Goal: Task Accomplishment & Management: Complete application form

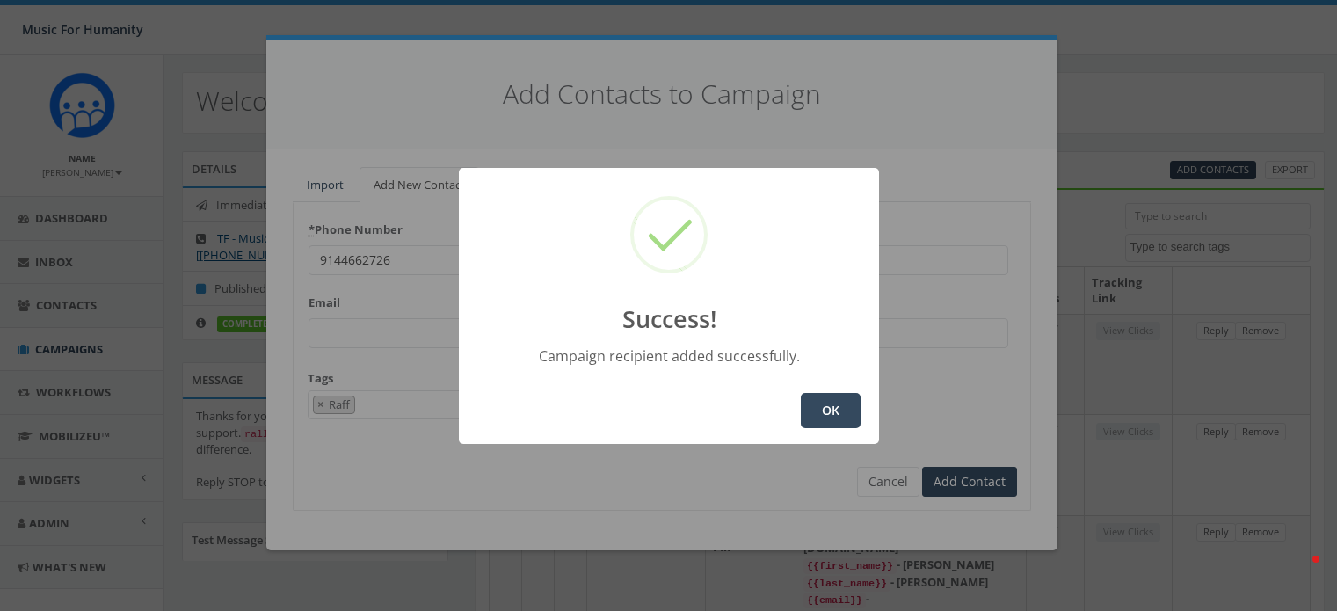
select select
select select "Raff"
click at [832, 403] on button "OK" at bounding box center [831, 410] width 60 height 35
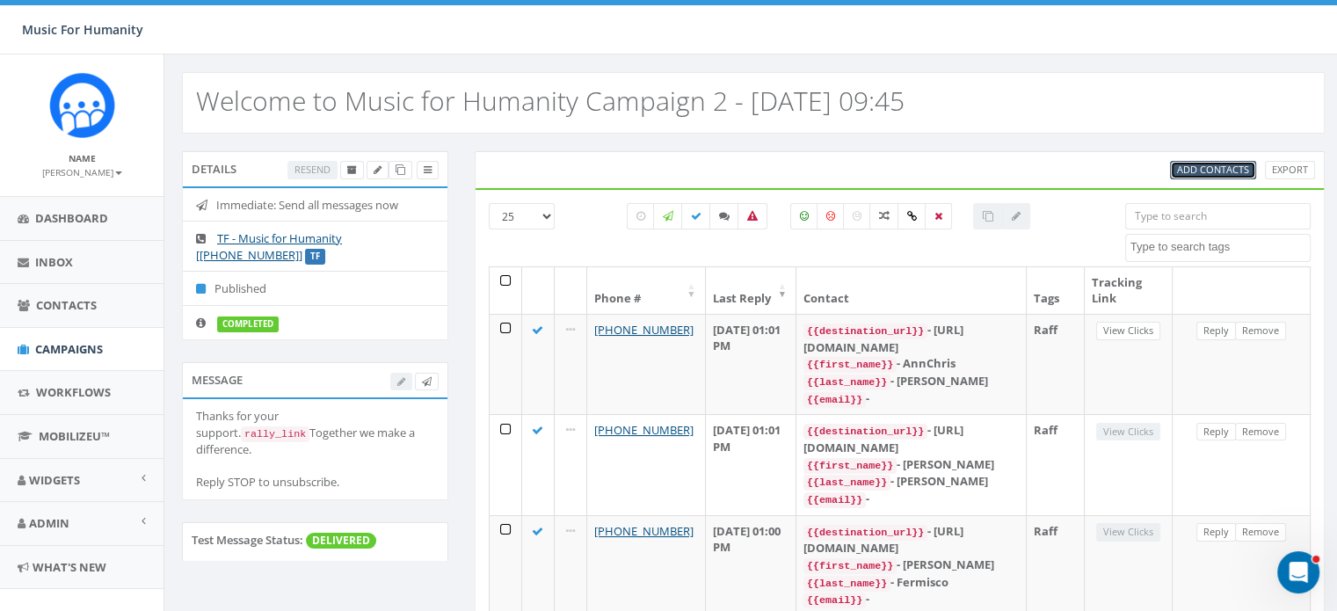
click at [1217, 165] on span "Add Contacts" at bounding box center [1213, 169] width 72 height 13
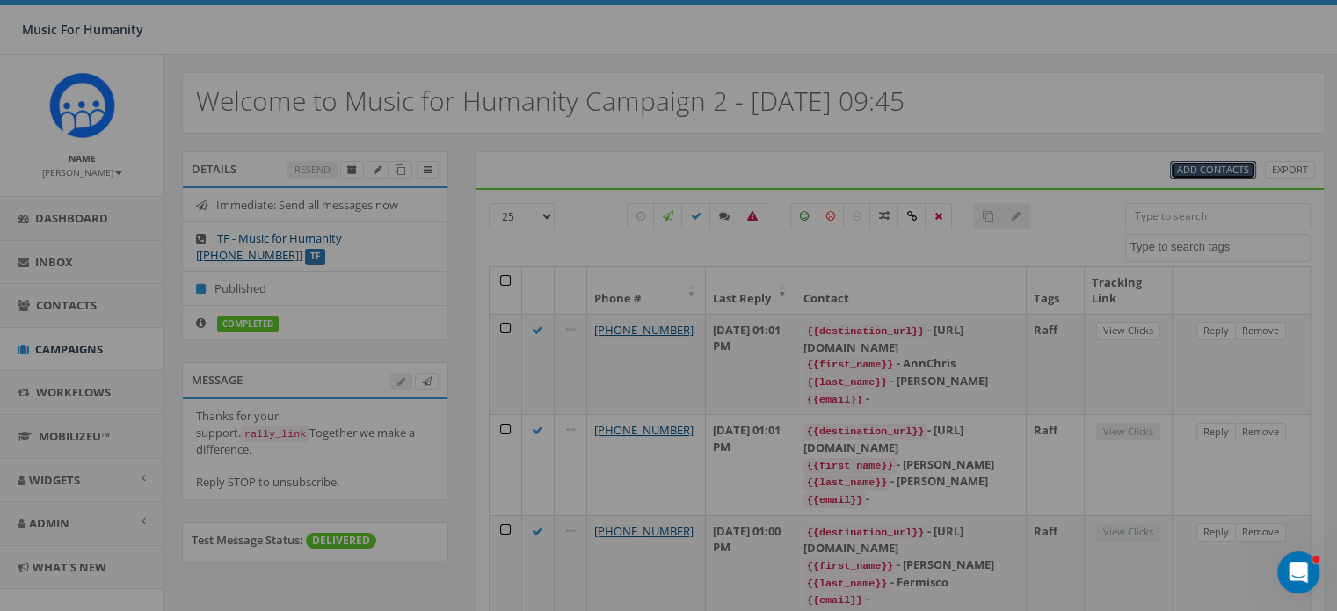
select select
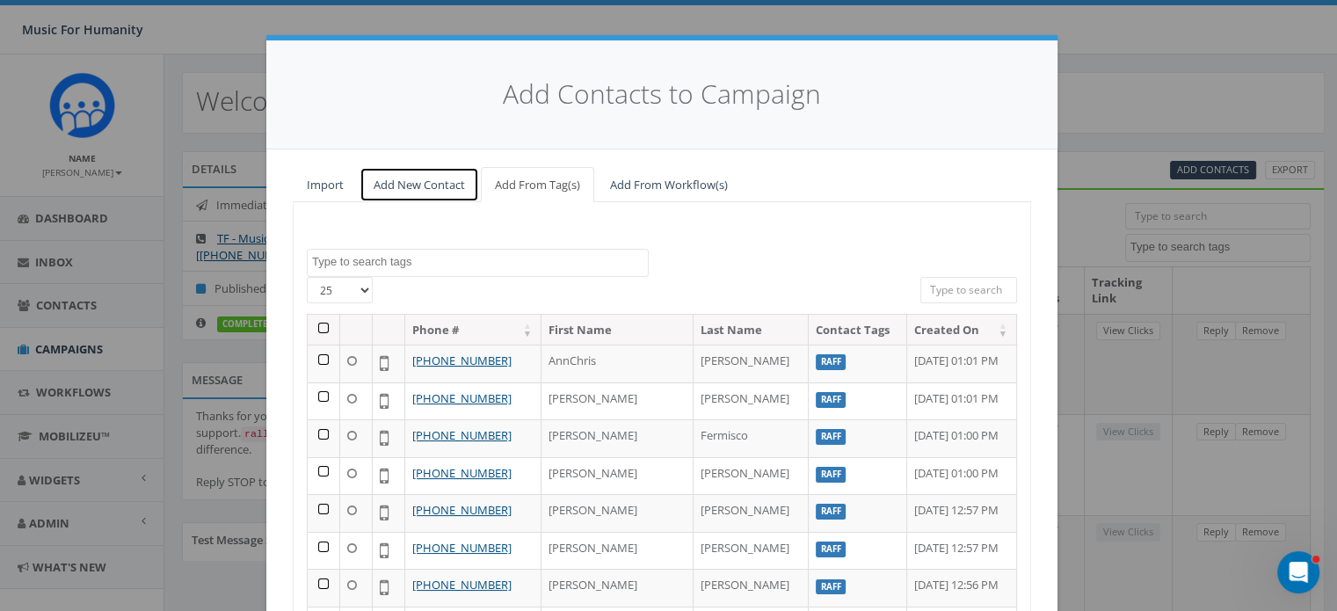
click at [422, 185] on link "Add New Contact" at bounding box center [419, 185] width 120 height 36
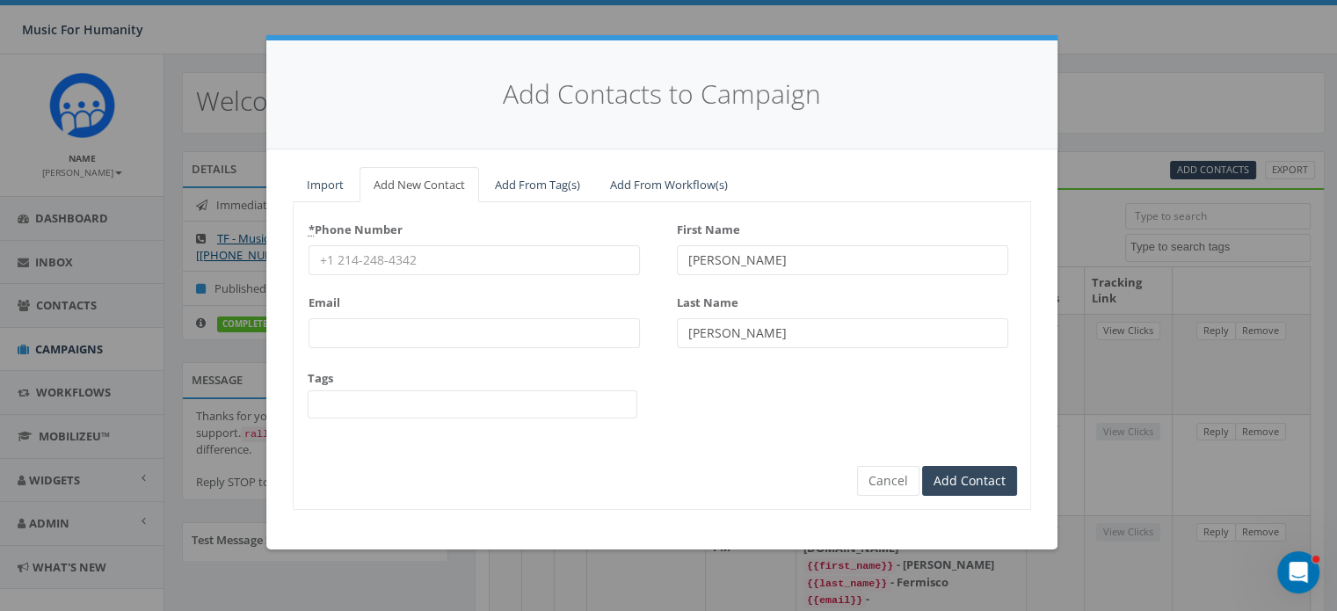
click at [345, 256] on input "* Phone Number" at bounding box center [474, 260] width 331 height 30
type input "2017493256"
type input "[PERSON_NAME]"
type input "Jordan"
click at [922, 466] on input "Add Contact" at bounding box center [969, 481] width 95 height 30
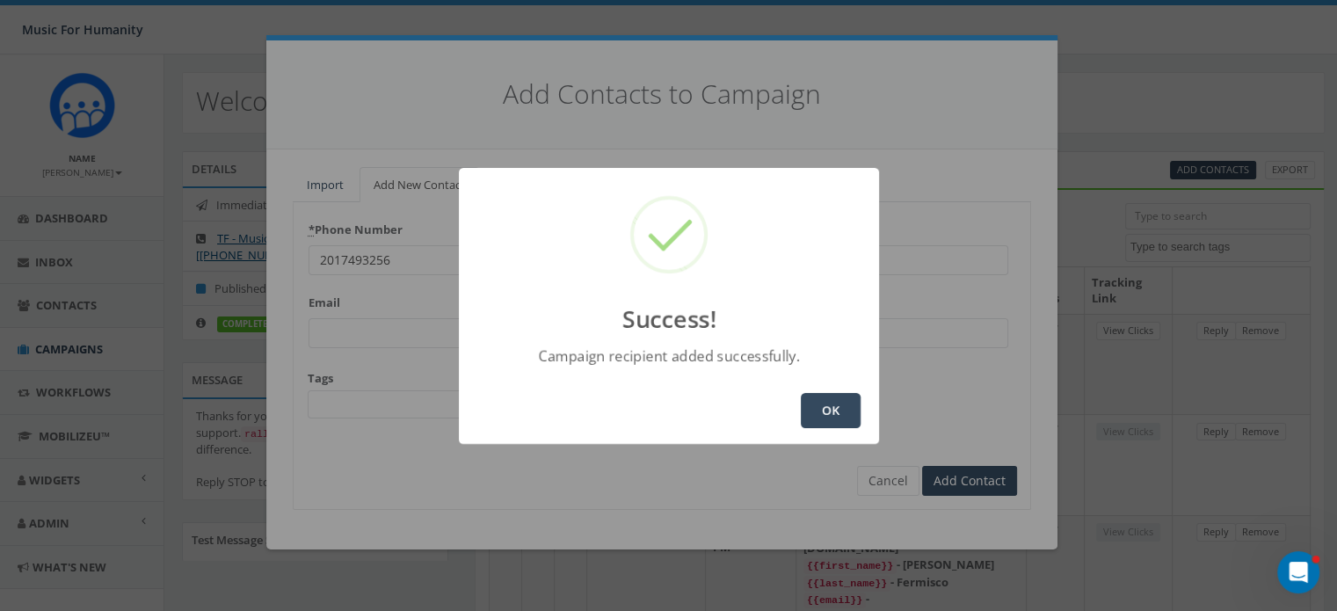
click at [824, 407] on button "OK" at bounding box center [831, 410] width 60 height 35
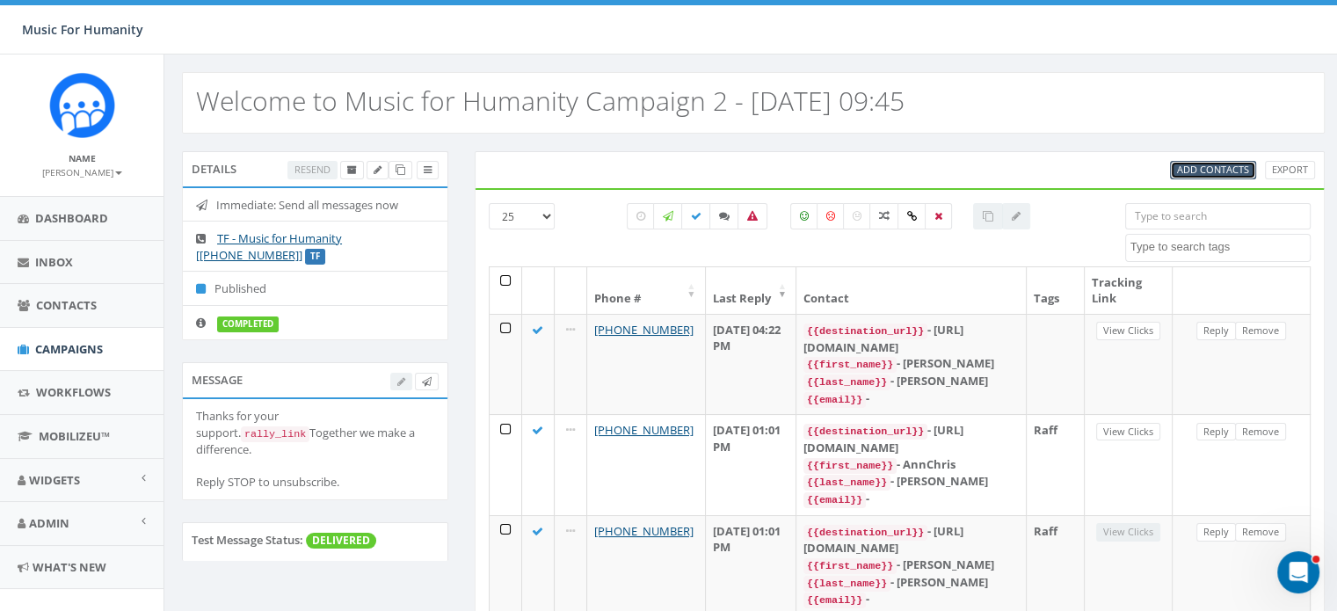
click at [1223, 163] on span "Add Contacts" at bounding box center [1213, 169] width 72 height 13
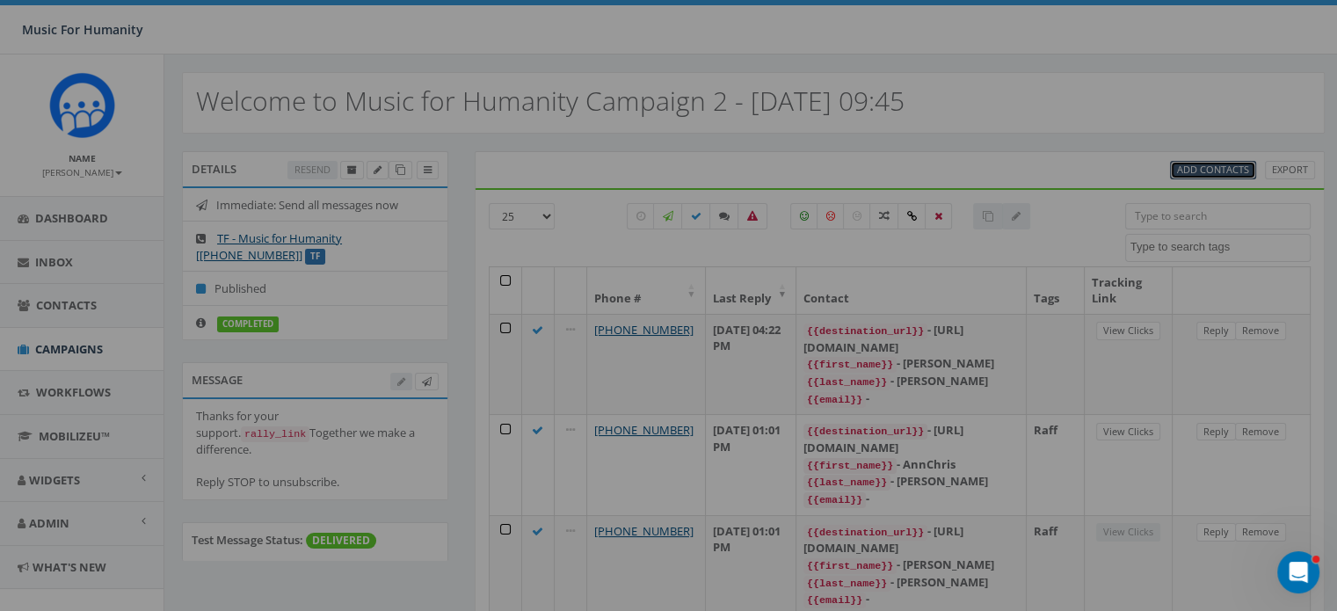
select select
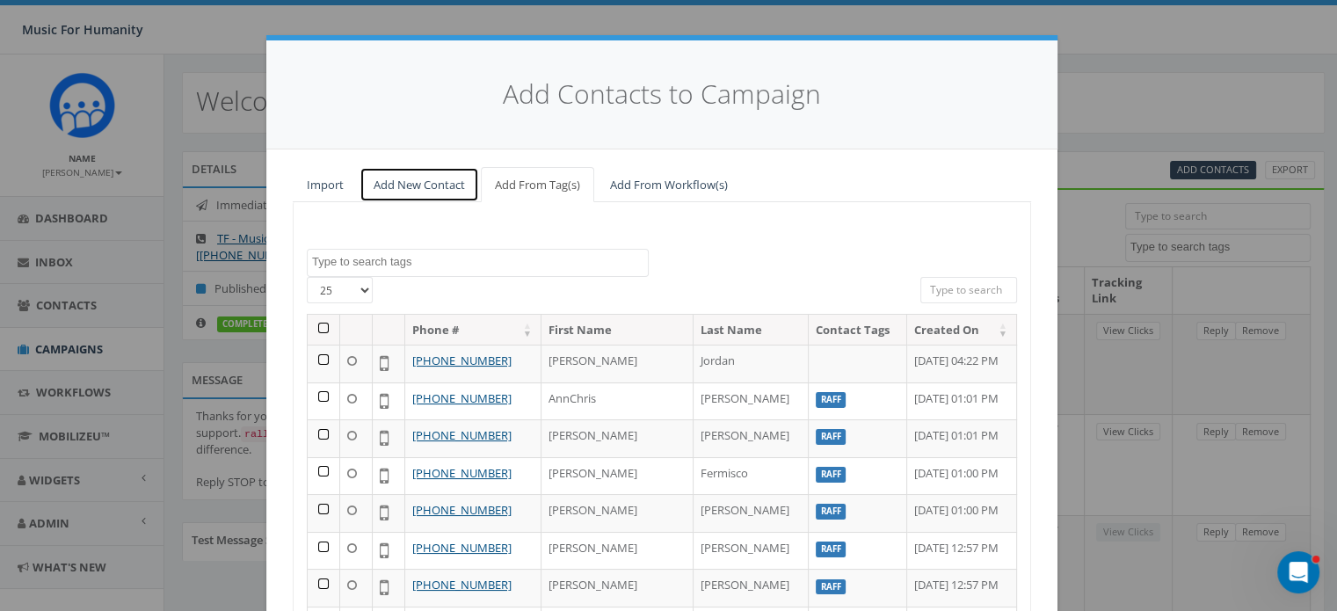
click at [407, 179] on link "Add New Contact" at bounding box center [419, 185] width 120 height 36
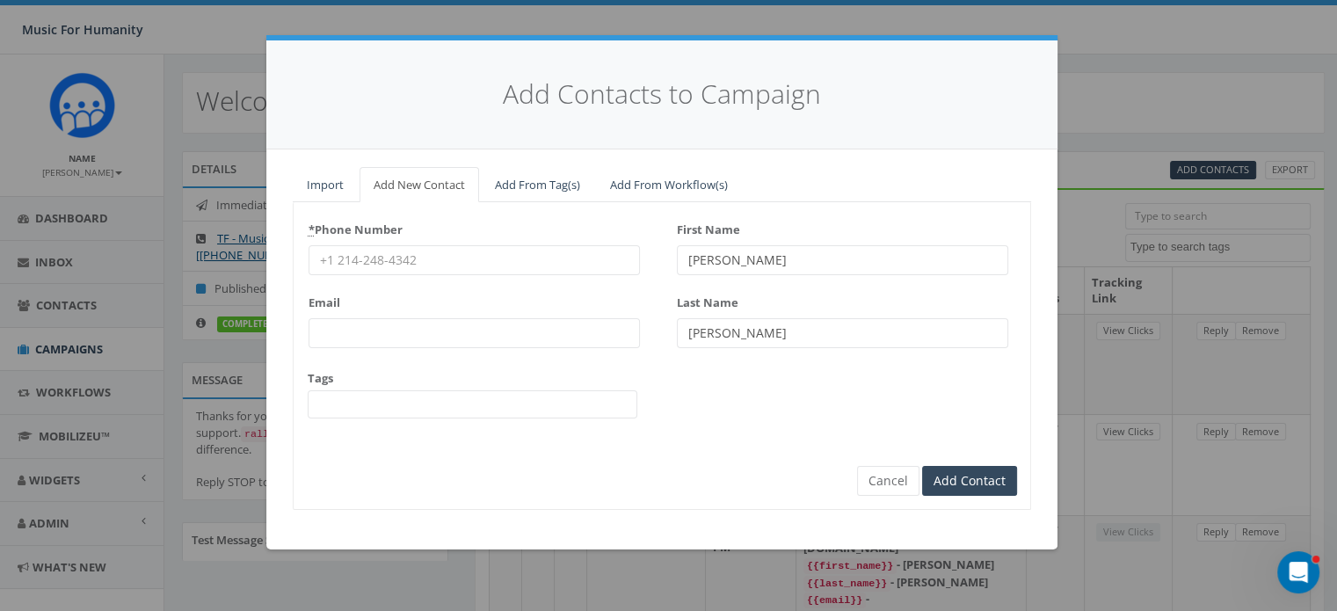
click at [429, 245] on input "* Phone Number" at bounding box center [474, 260] width 331 height 30
type input "5708850101"
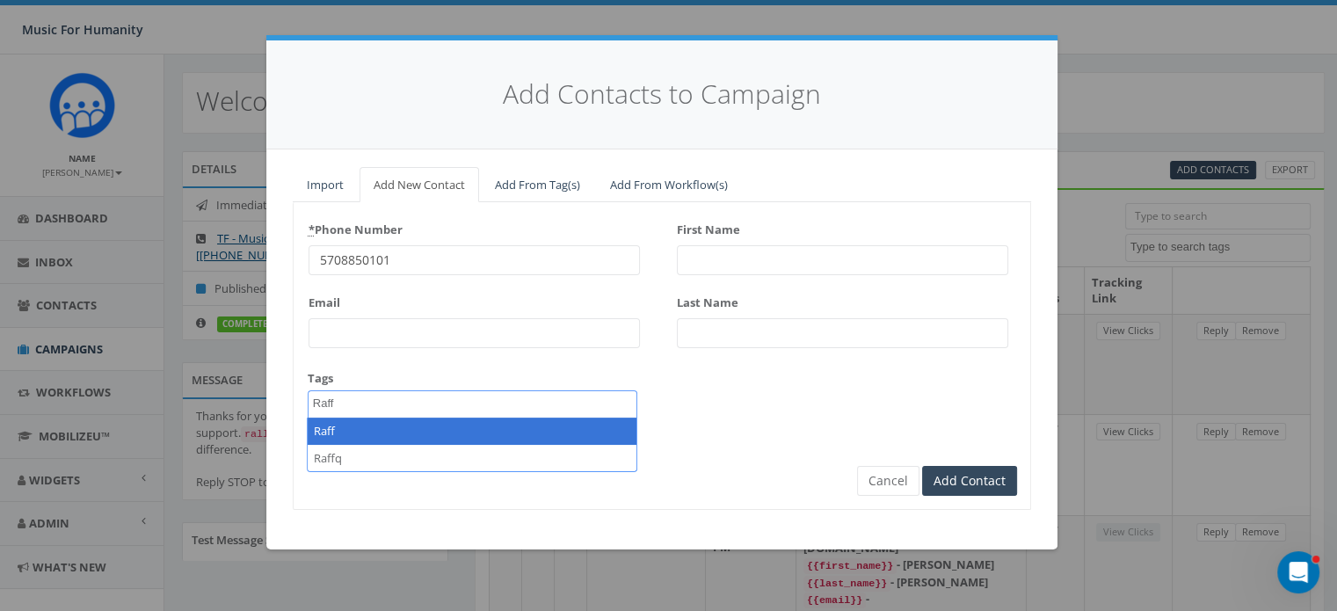
type textarea "Raff"
select select "Raff"
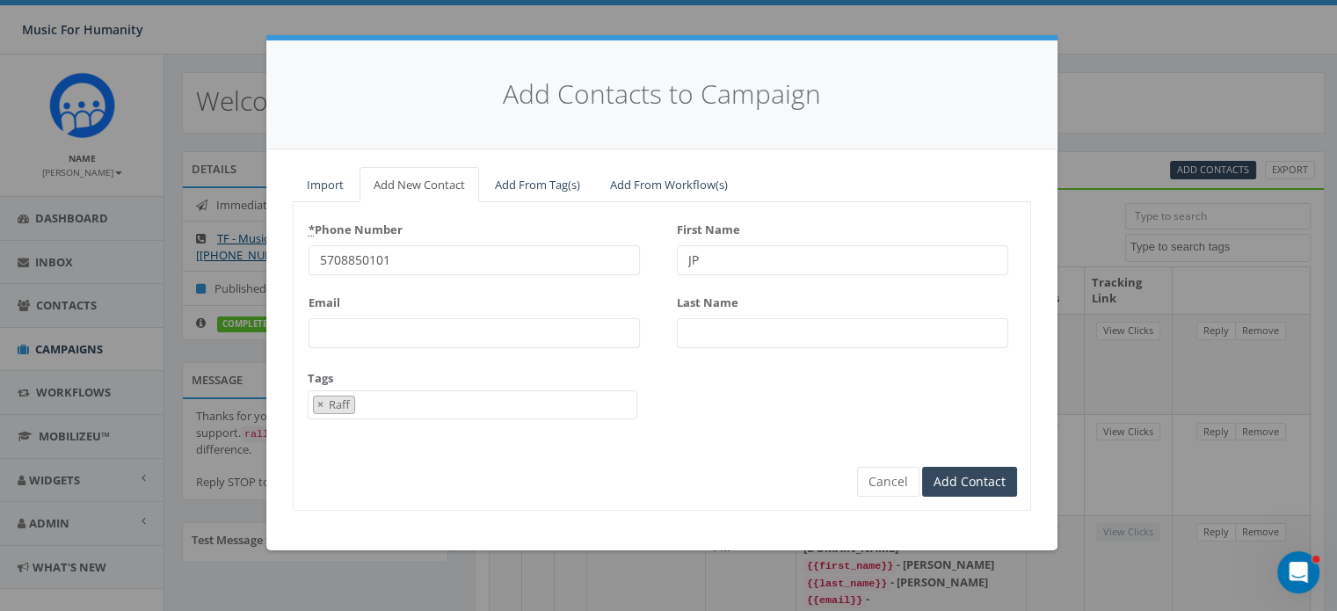
type input "JP"
type input "[PERSON_NAME]"
click at [922, 467] on input "Add Contact" at bounding box center [969, 482] width 95 height 30
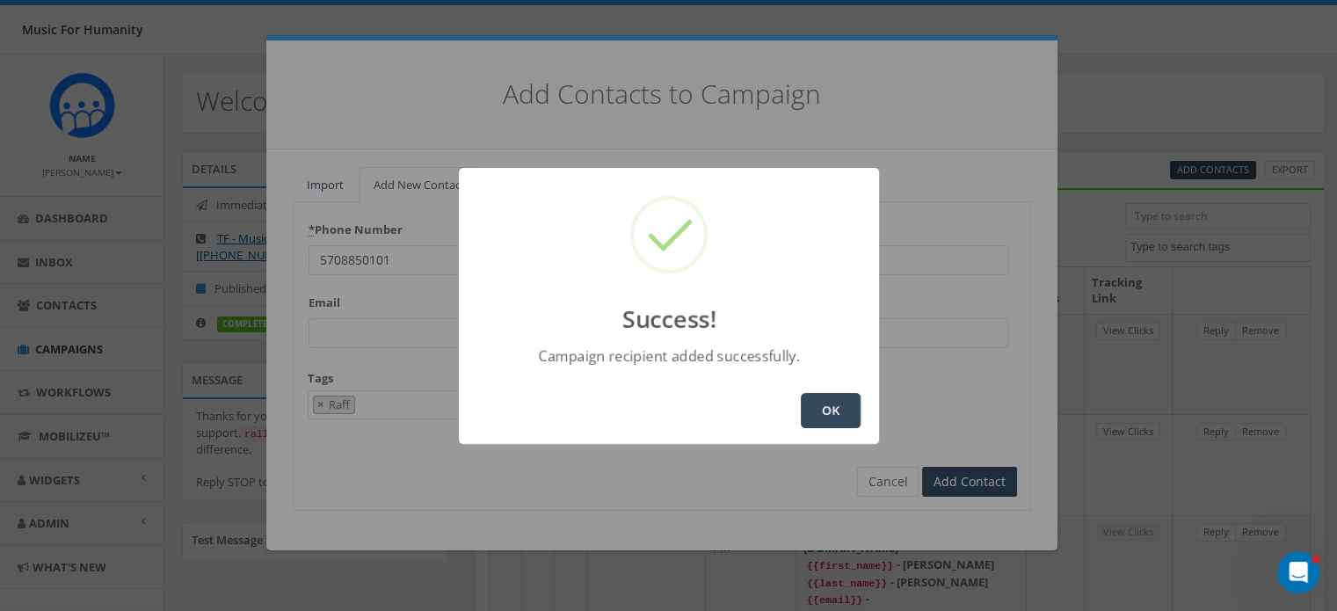
click at [823, 401] on button "OK" at bounding box center [831, 410] width 60 height 35
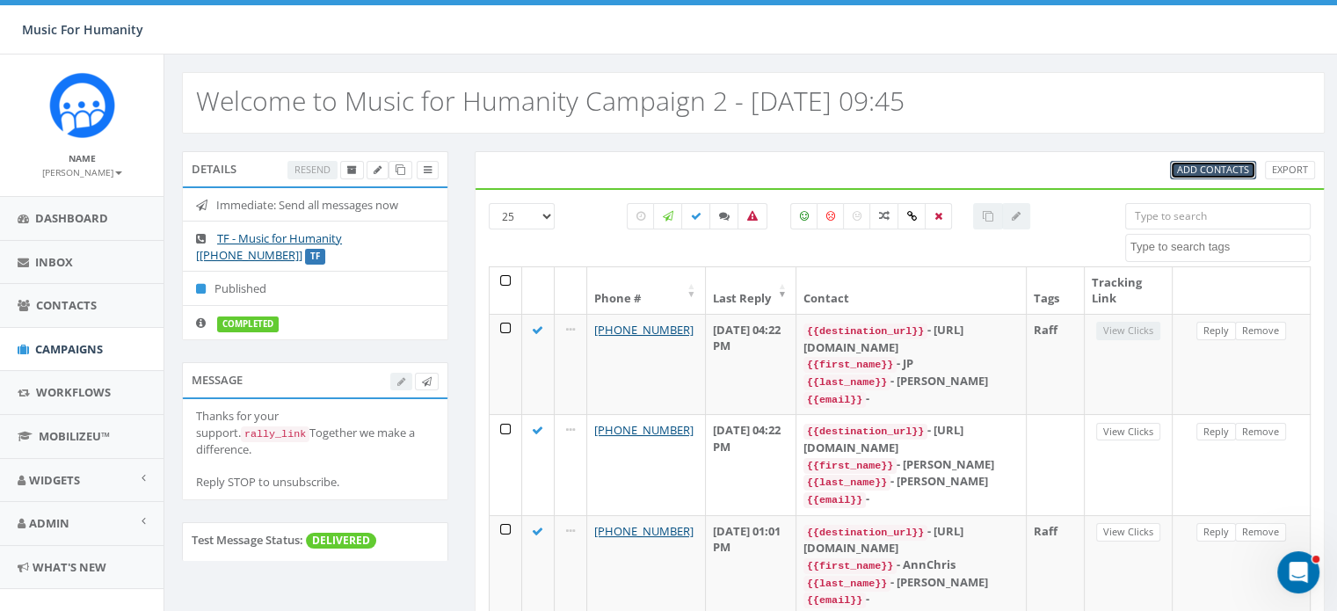
click at [1218, 167] on span "Add Contacts" at bounding box center [1213, 169] width 72 height 13
select select
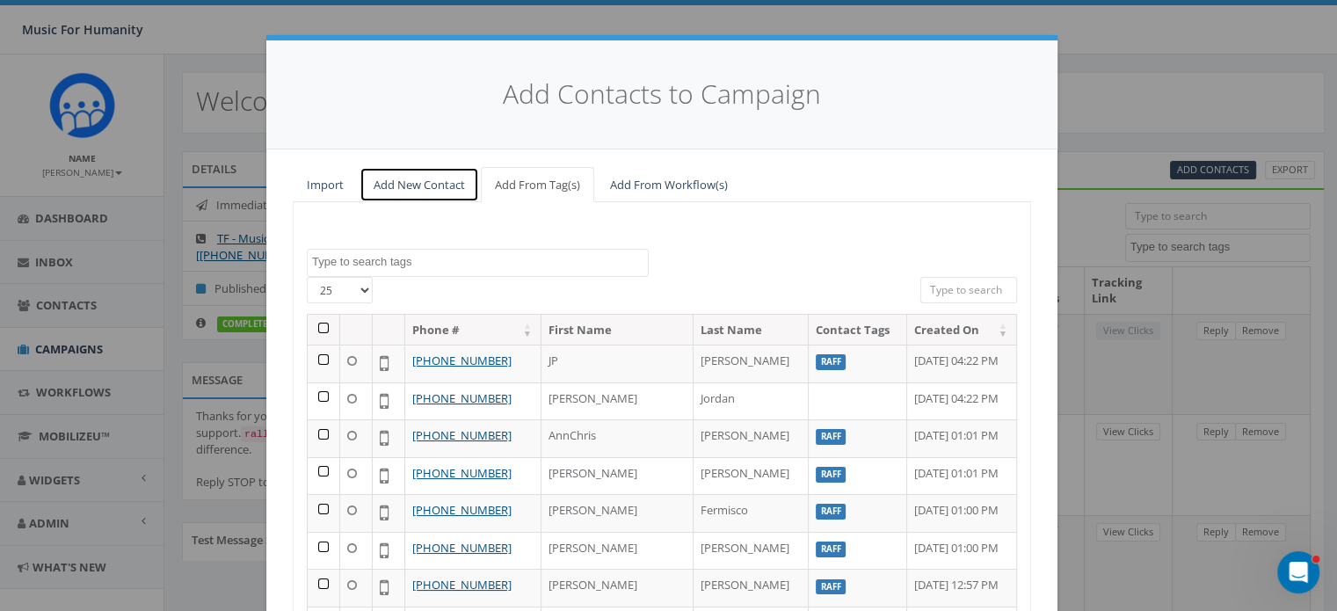
click at [404, 185] on link "Add New Contact" at bounding box center [419, 185] width 120 height 36
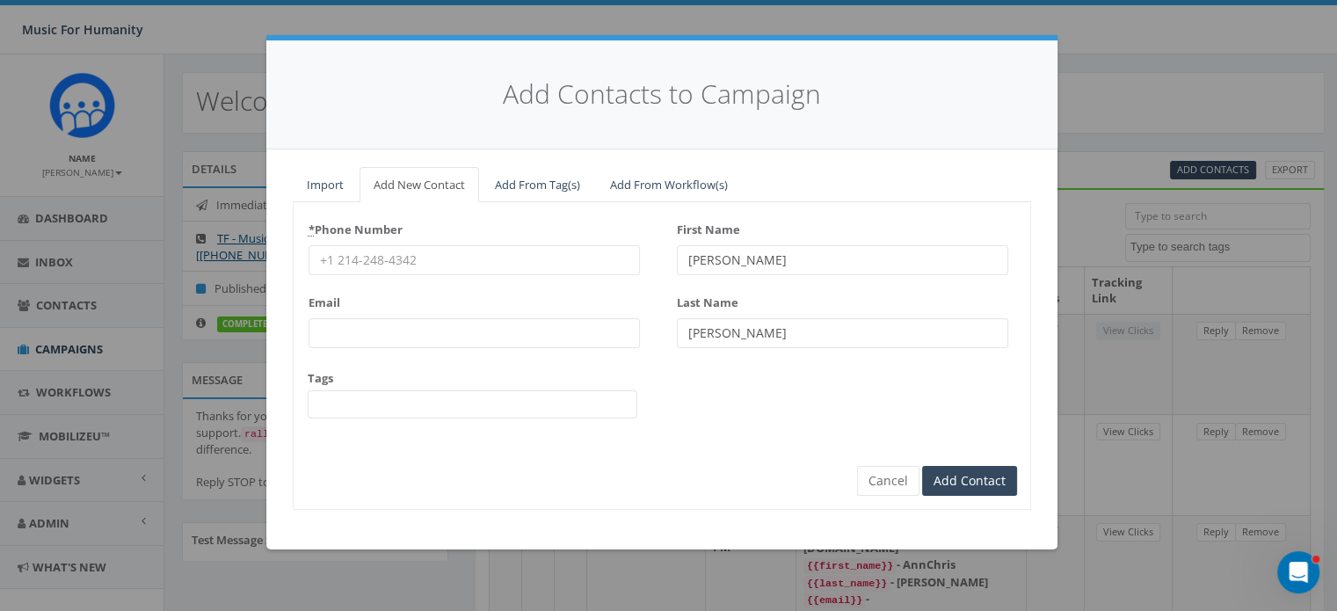
click at [362, 259] on input "* Phone Number" at bounding box center [474, 260] width 331 height 30
type input "3152256467"
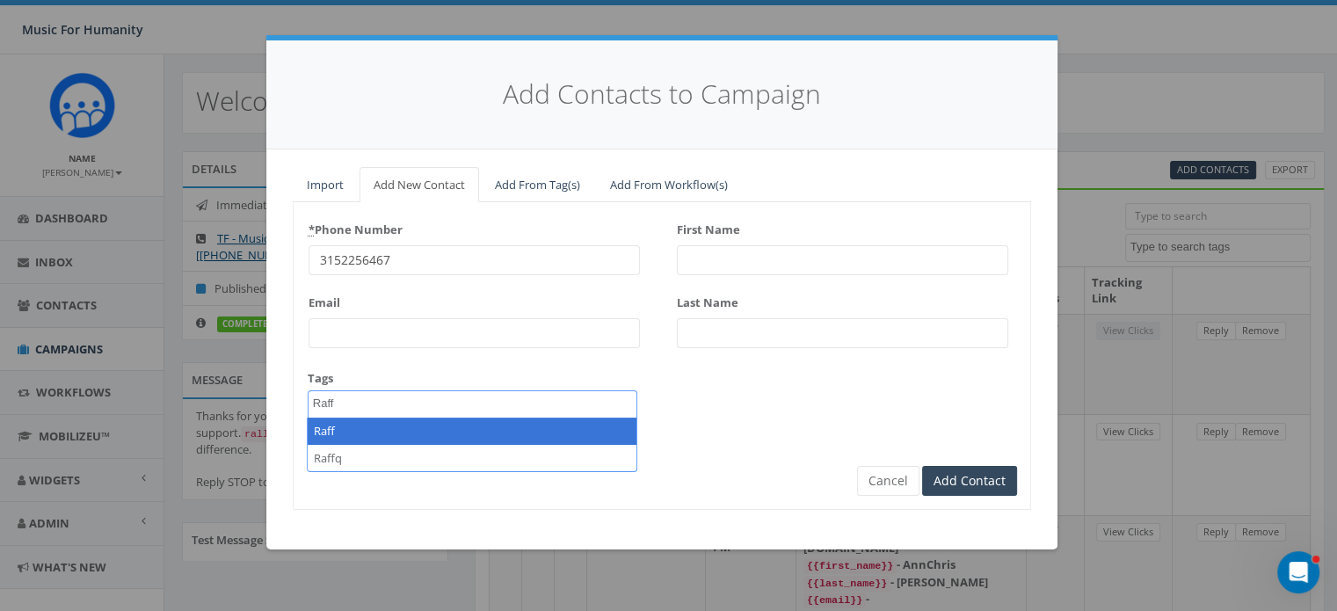
type textarea "Raff"
select select "Raff"
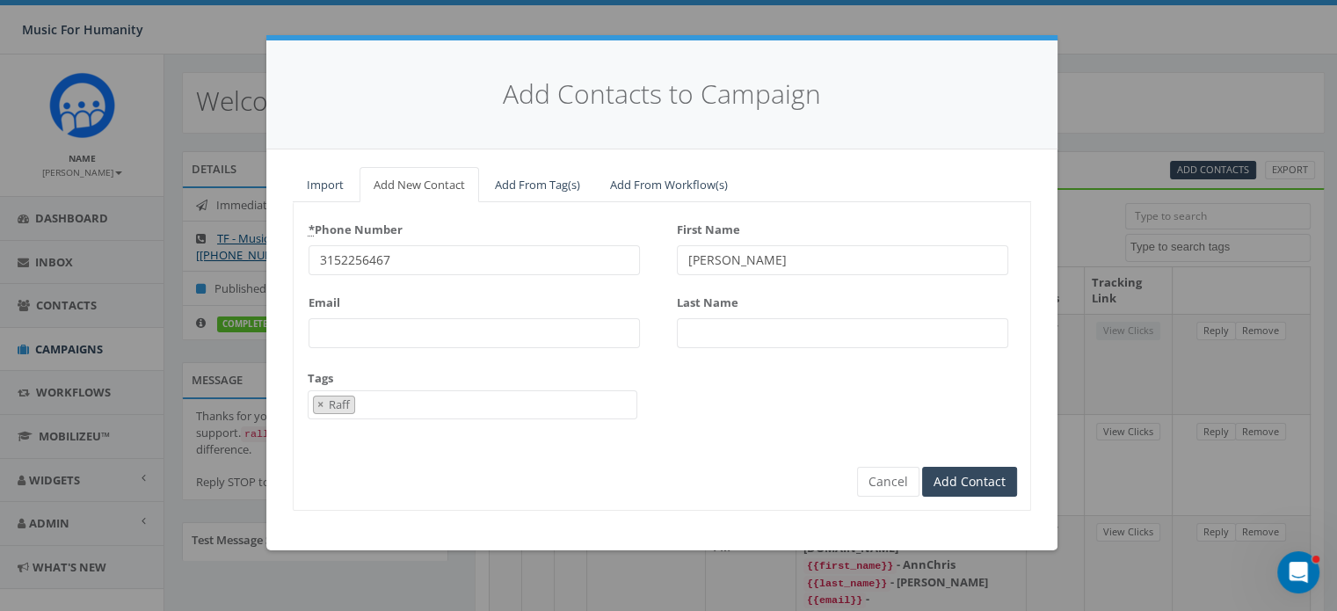
type input "[PERSON_NAME]"
type input "Noble"
click at [922, 467] on input "Add Contact" at bounding box center [969, 482] width 95 height 30
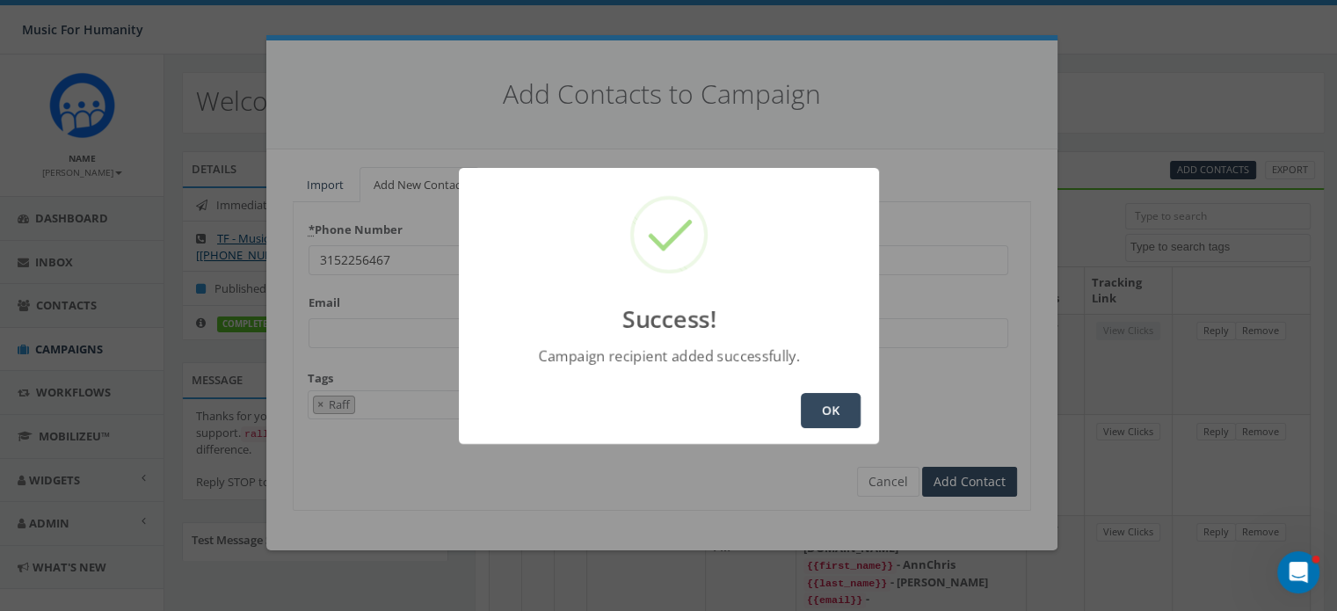
click at [831, 403] on button "OK" at bounding box center [831, 410] width 60 height 35
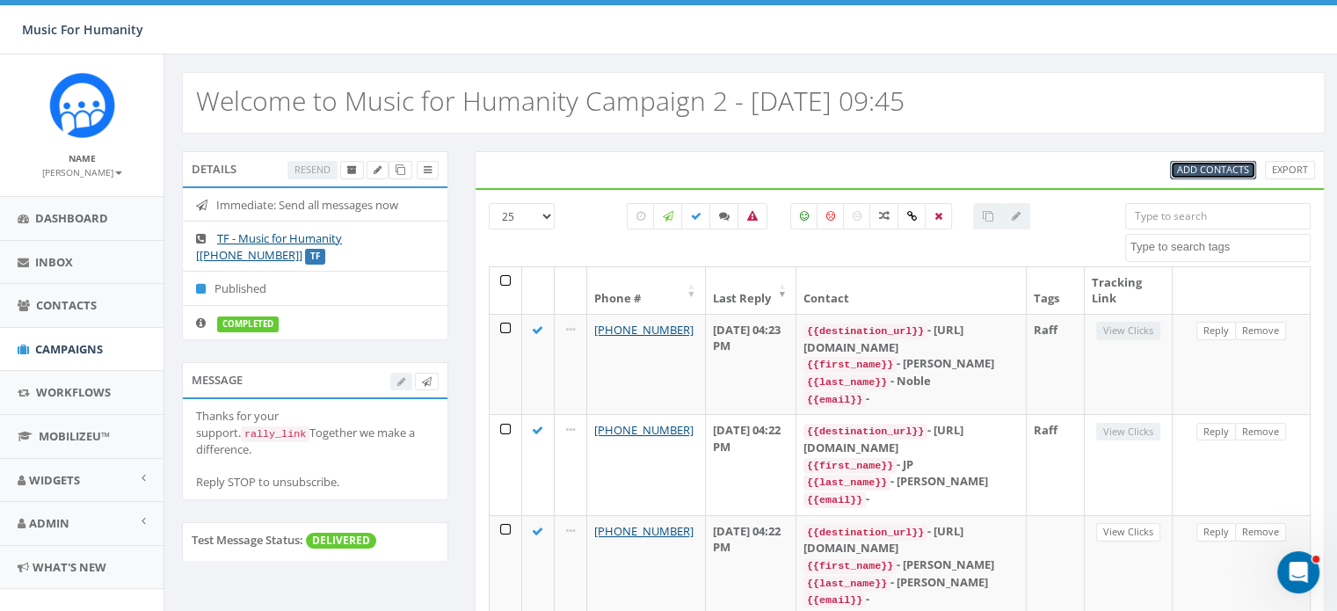
click at [1195, 164] on span "Add Contacts" at bounding box center [1213, 169] width 72 height 13
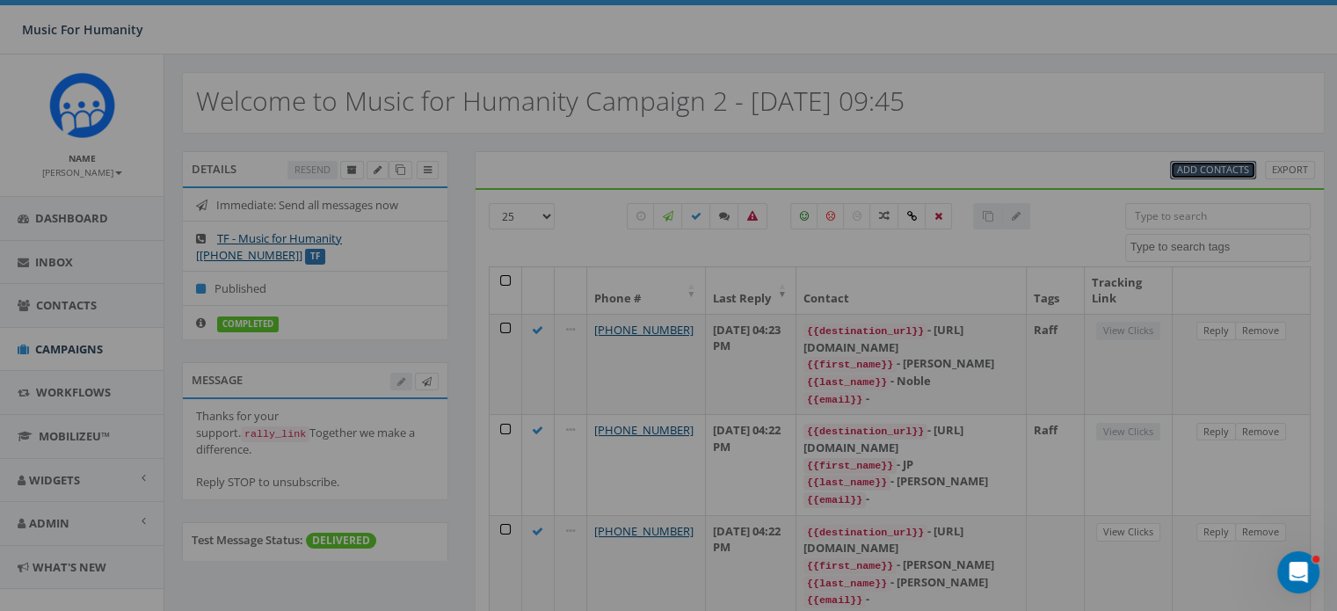
select select
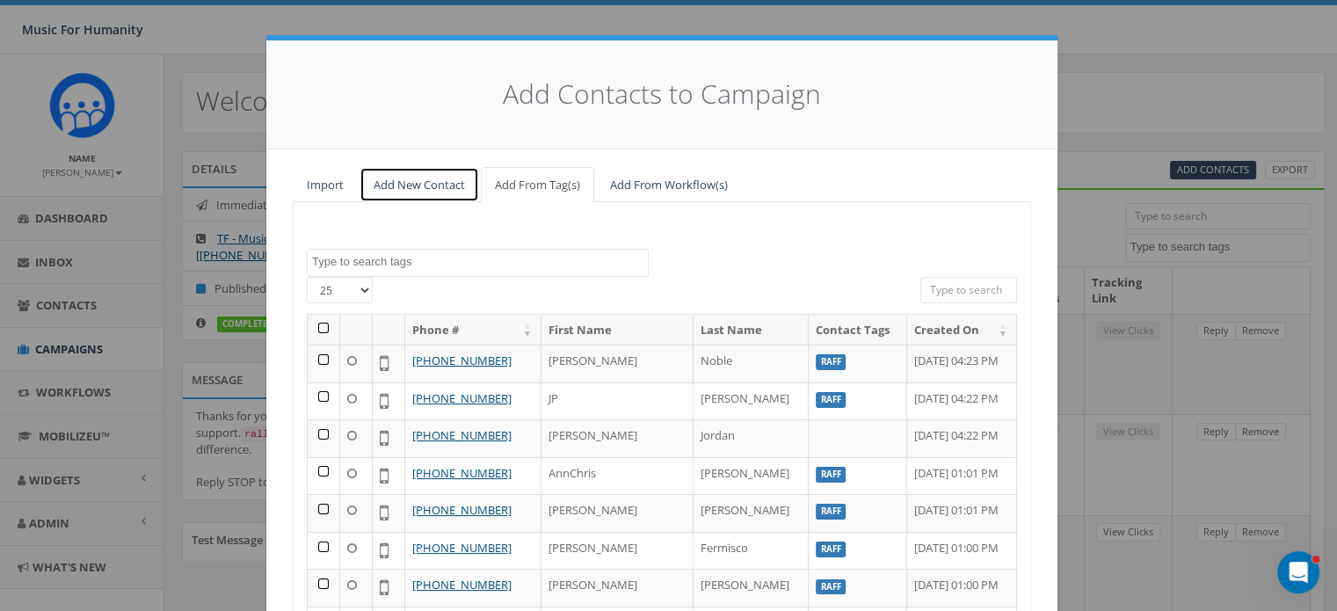
click at [400, 178] on link "Add New Contact" at bounding box center [419, 185] width 120 height 36
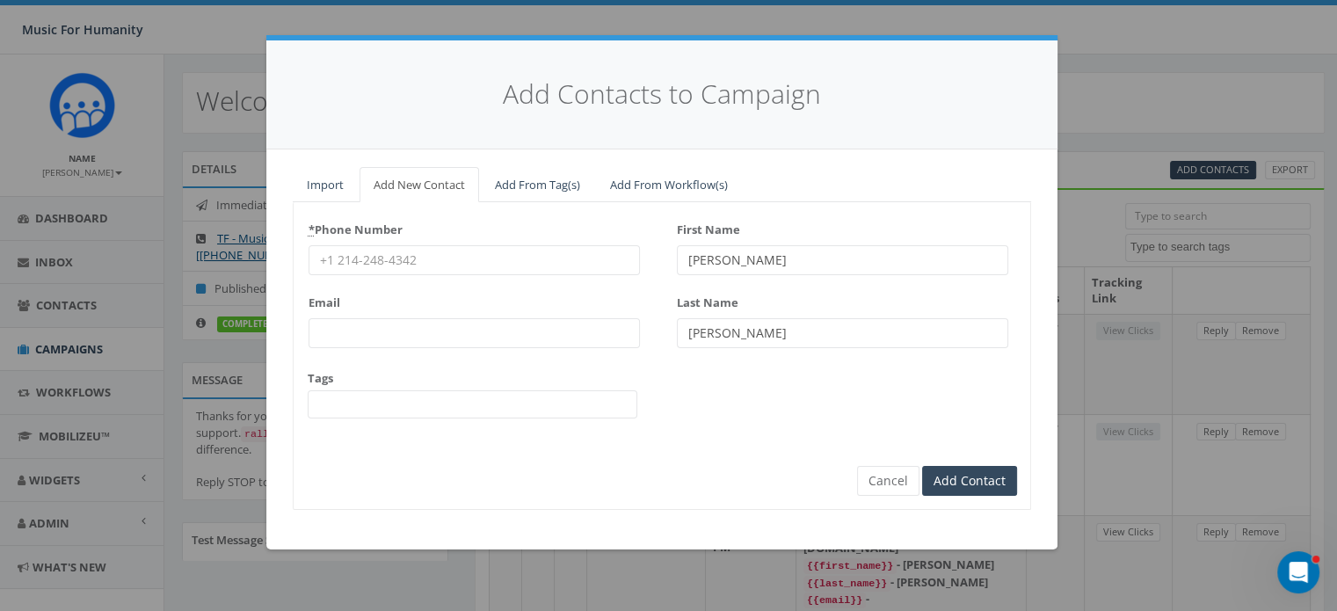
click at [350, 259] on input "* Phone Number" at bounding box center [474, 260] width 331 height 30
type input "8457066585"
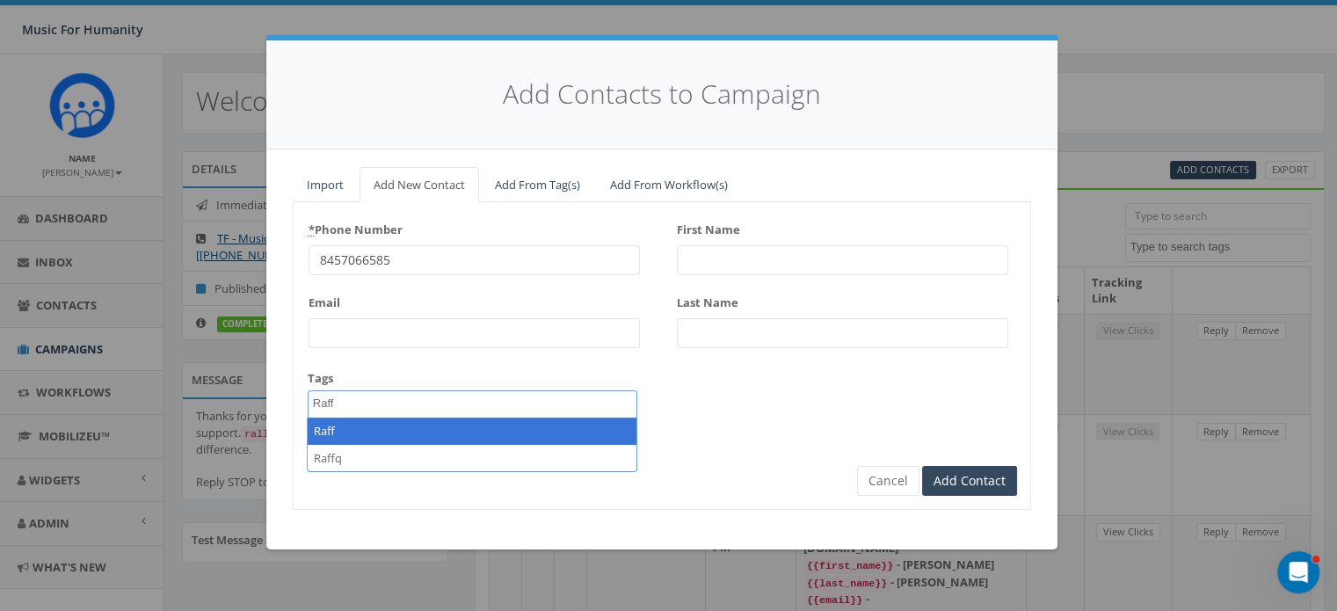
type textarea "Raff"
select select "Raff"
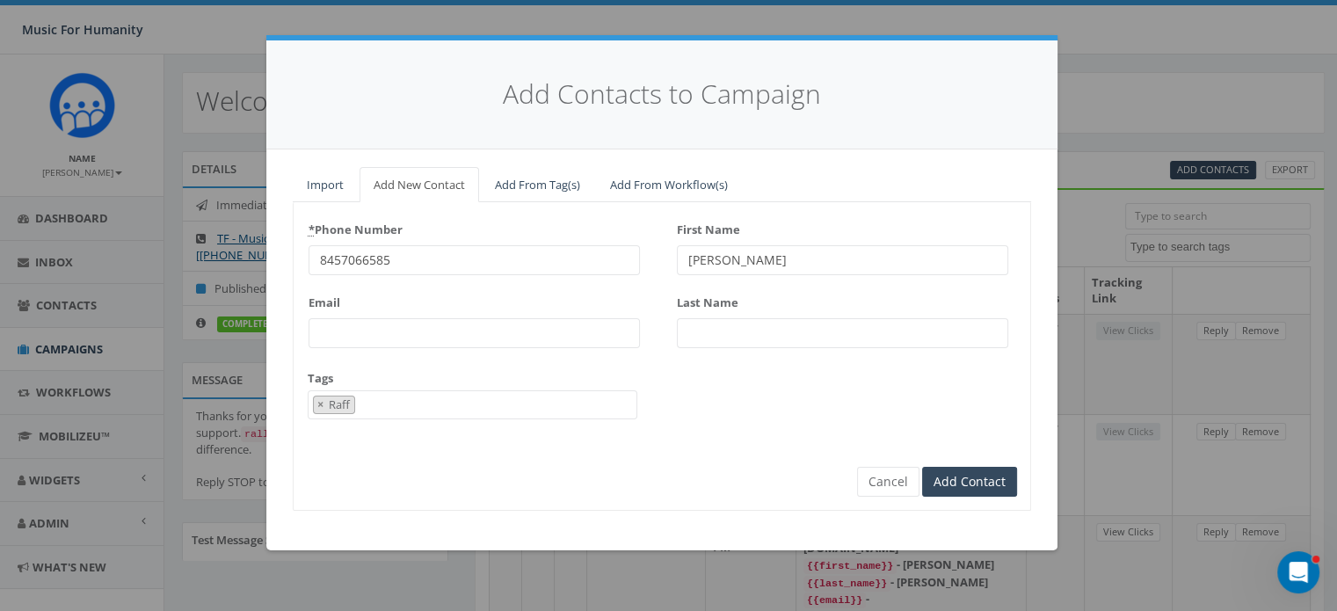
type input "[PERSON_NAME]"
type input "R"
type input "[PERSON_NAME]"
click at [922, 467] on input "Add Contact" at bounding box center [969, 482] width 95 height 30
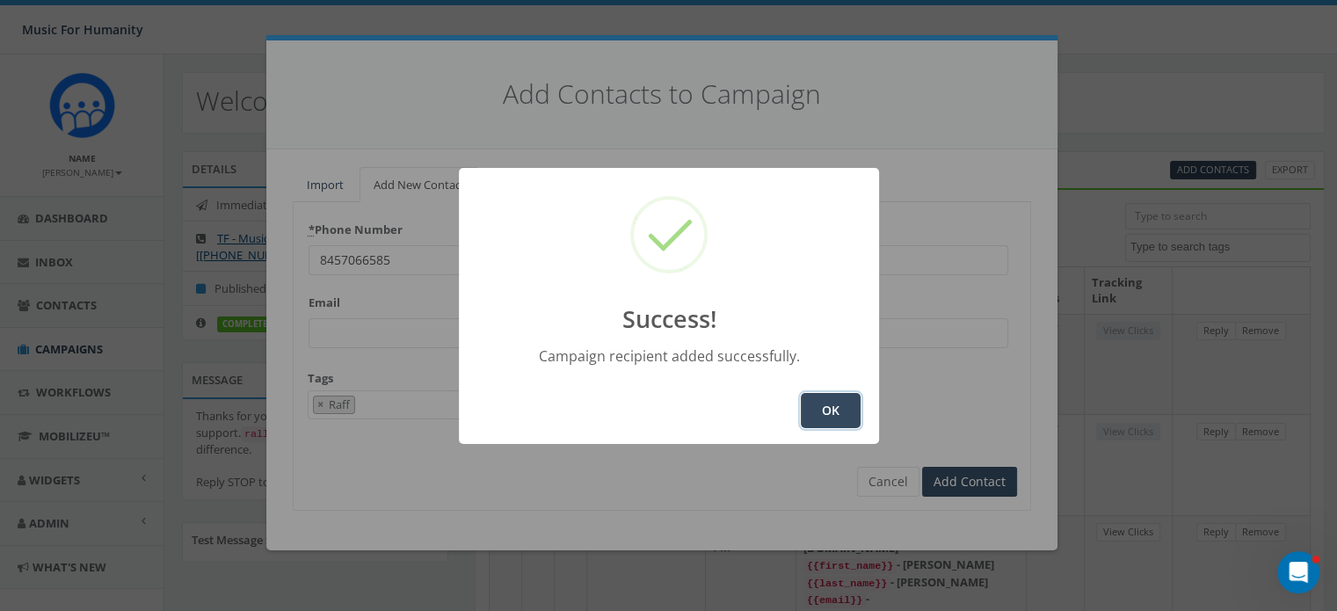
click at [828, 403] on button "OK" at bounding box center [831, 410] width 60 height 35
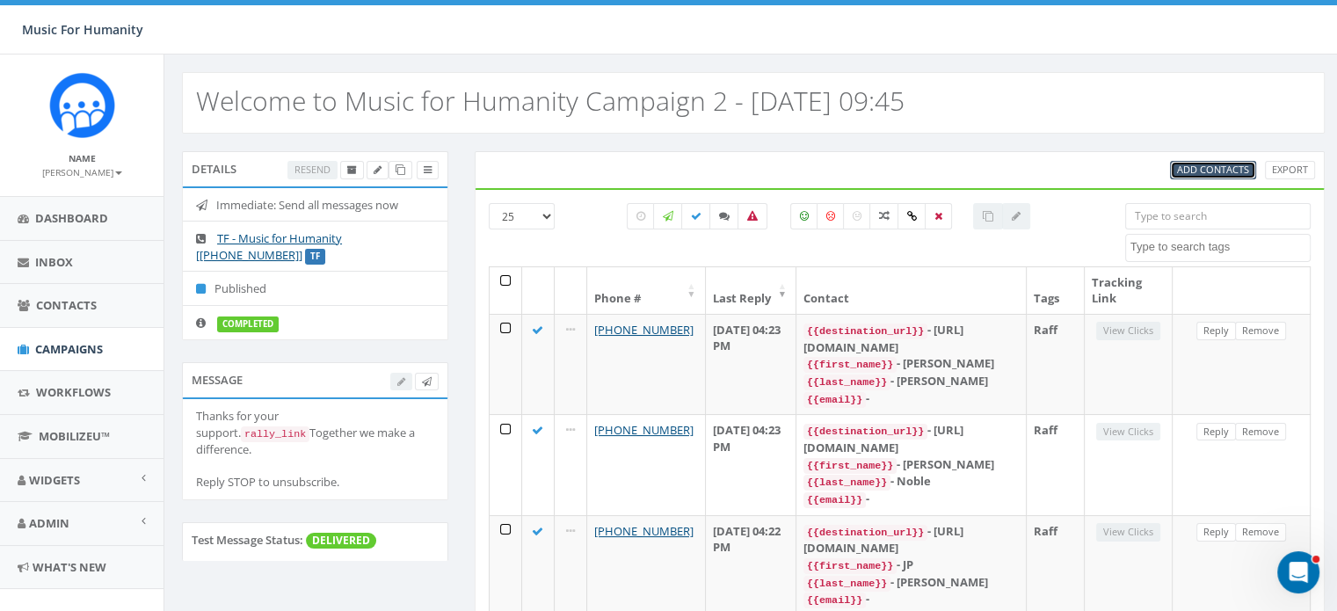
click at [1200, 163] on span "Add Contacts" at bounding box center [1213, 169] width 72 height 13
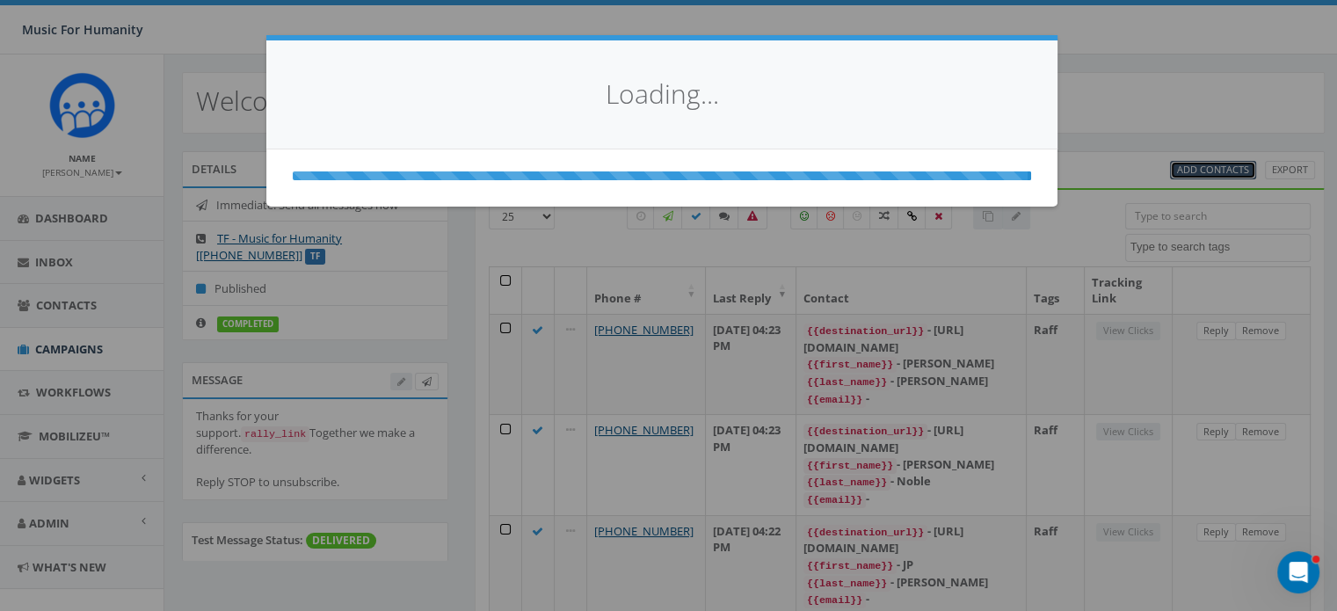
select select
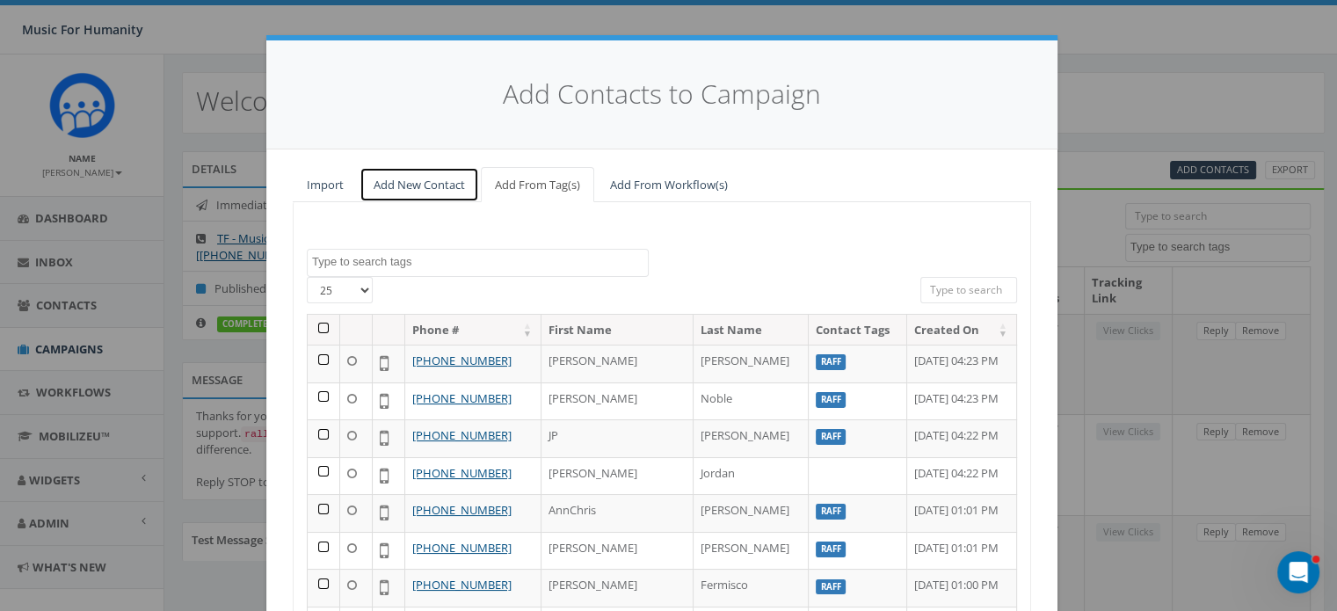
click at [414, 189] on link "Add New Contact" at bounding box center [419, 185] width 120 height 36
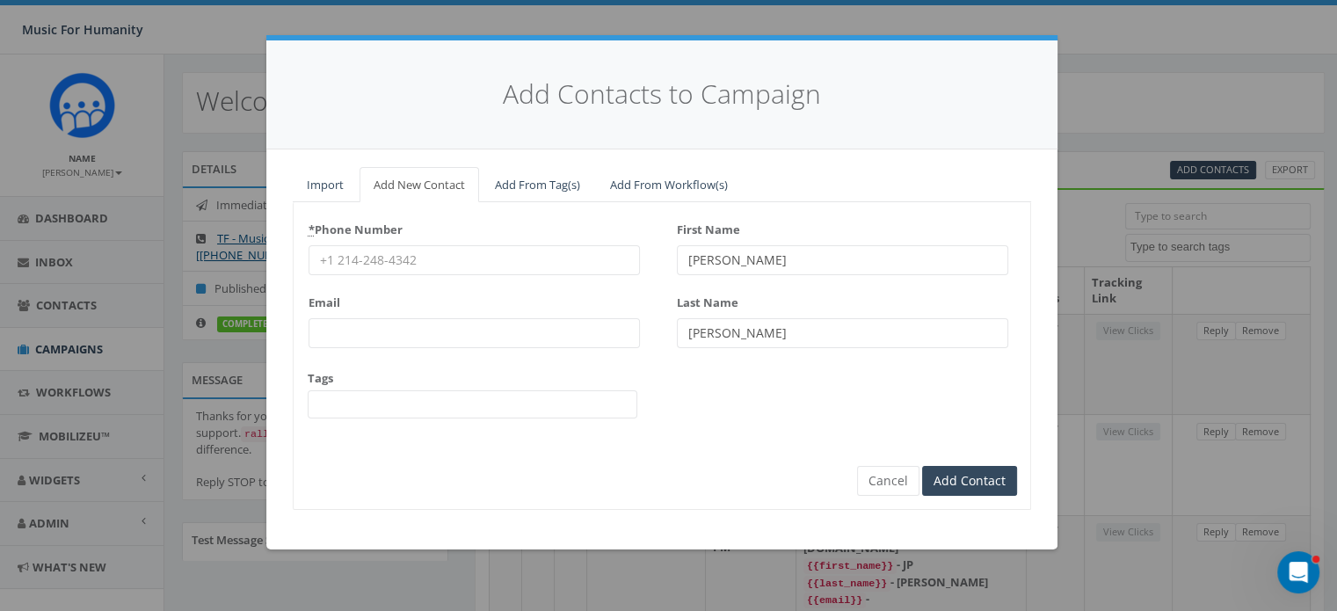
click at [369, 257] on input "* Phone Number" at bounding box center [474, 260] width 331 height 30
type input "8453998469"
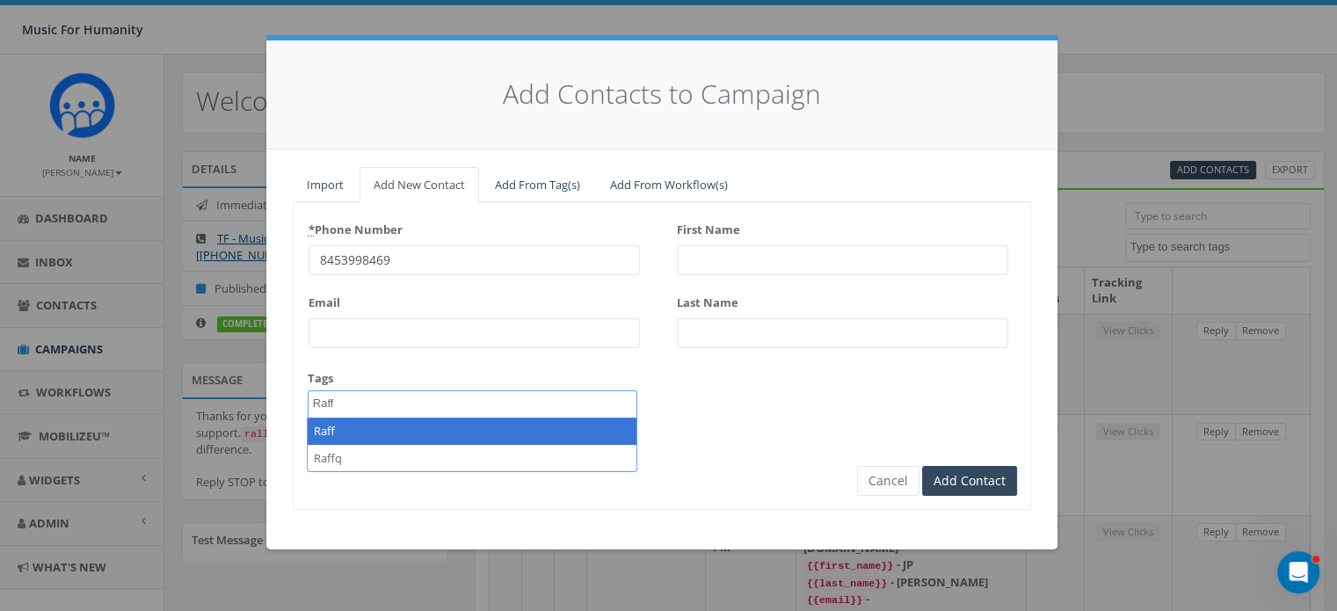
type textarea "Raff"
select select "Raff"
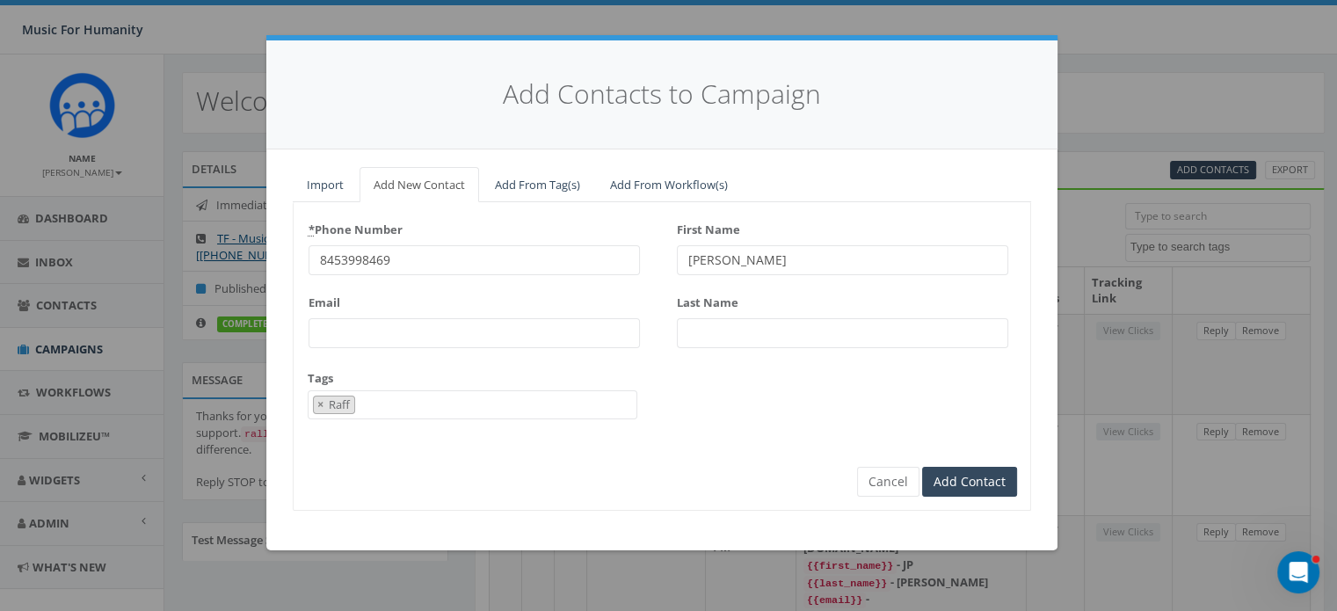
type input "[PERSON_NAME]"
click at [922, 467] on input "Add Contact" at bounding box center [969, 482] width 95 height 30
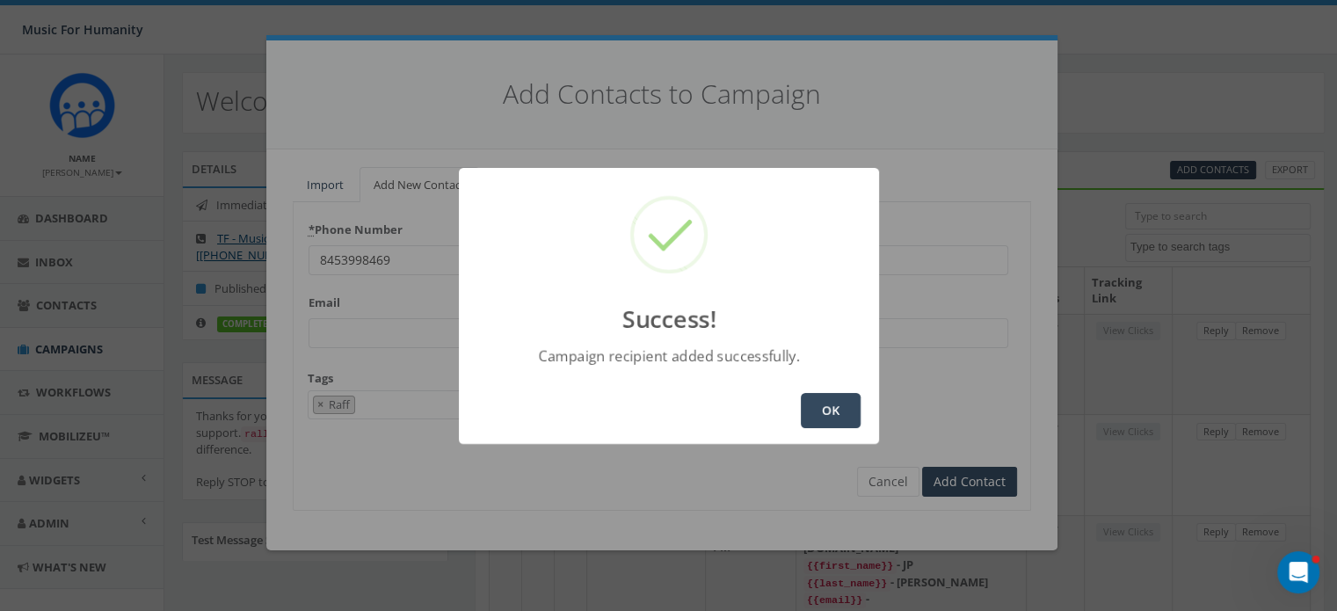
click at [832, 410] on button "OK" at bounding box center [831, 410] width 60 height 35
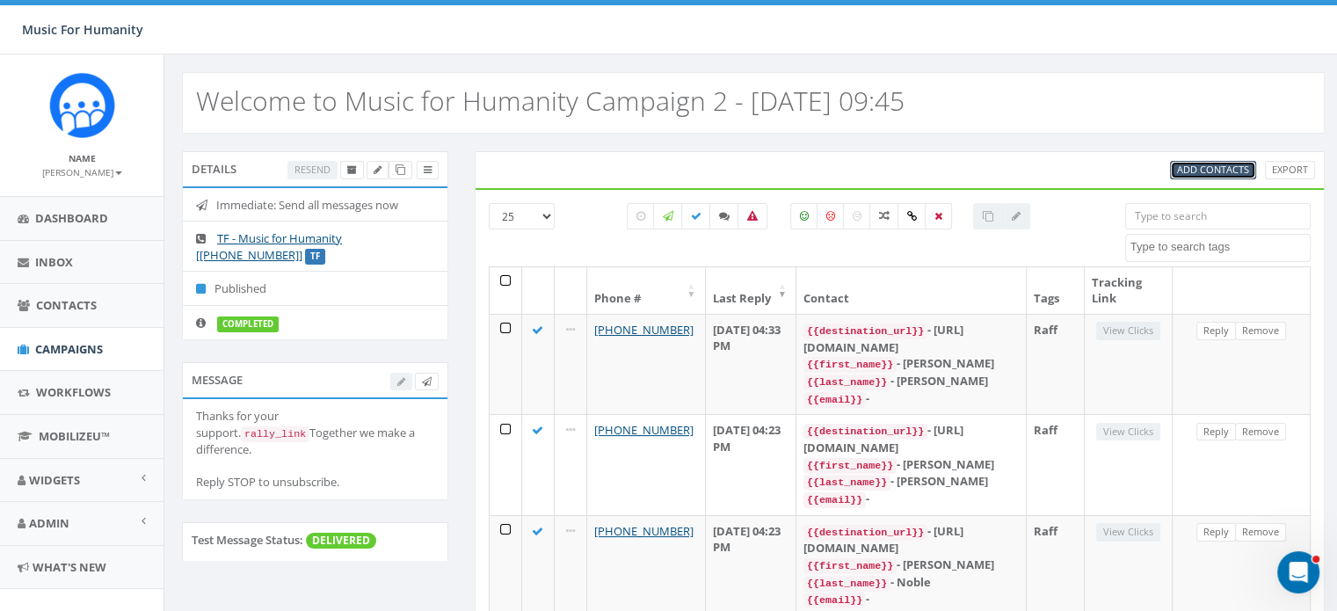
click at [1214, 171] on span "Add Contacts" at bounding box center [1213, 169] width 72 height 13
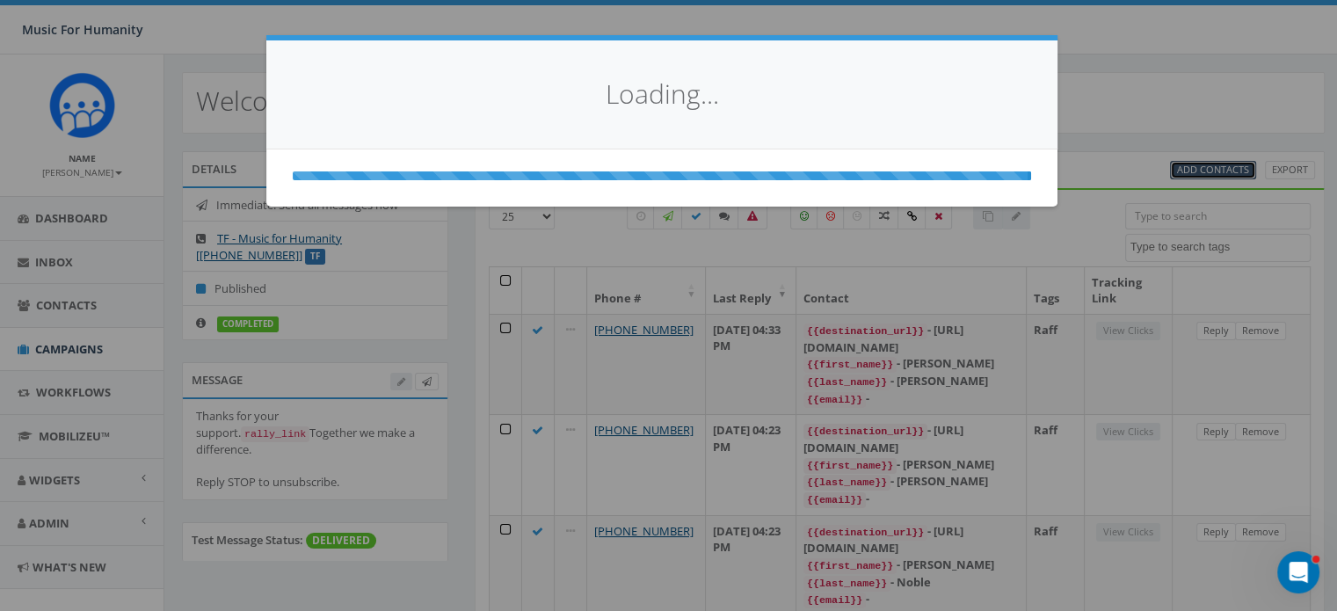
select select
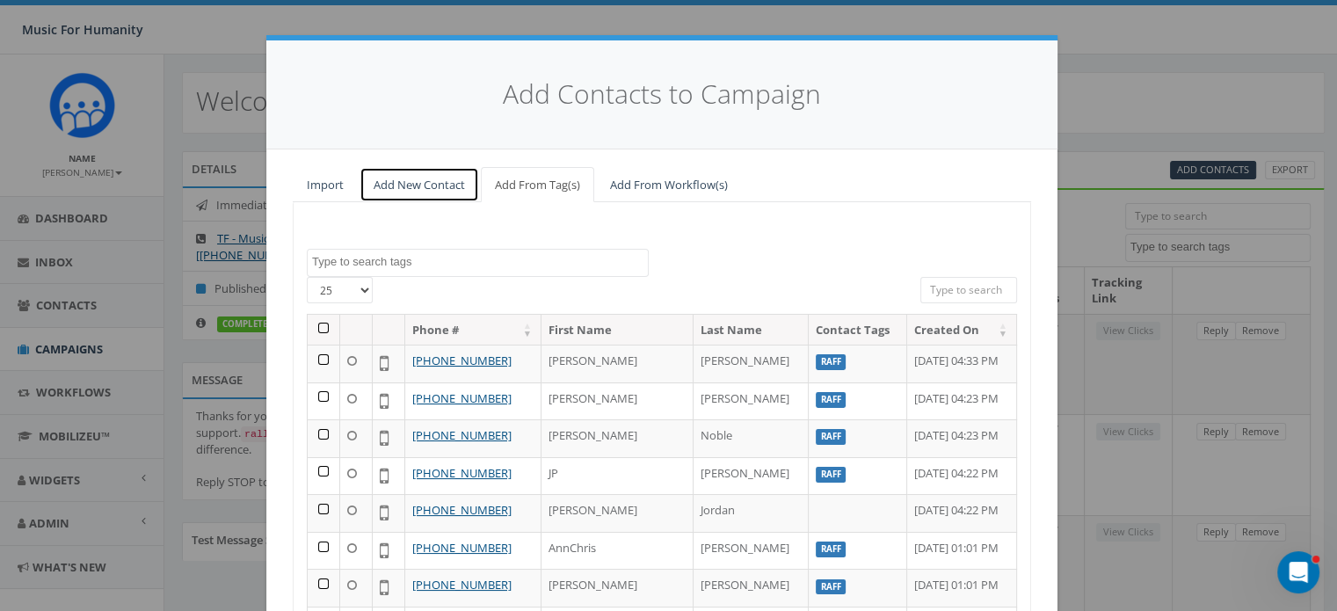
click at [417, 182] on link "Add New Contact" at bounding box center [419, 185] width 120 height 36
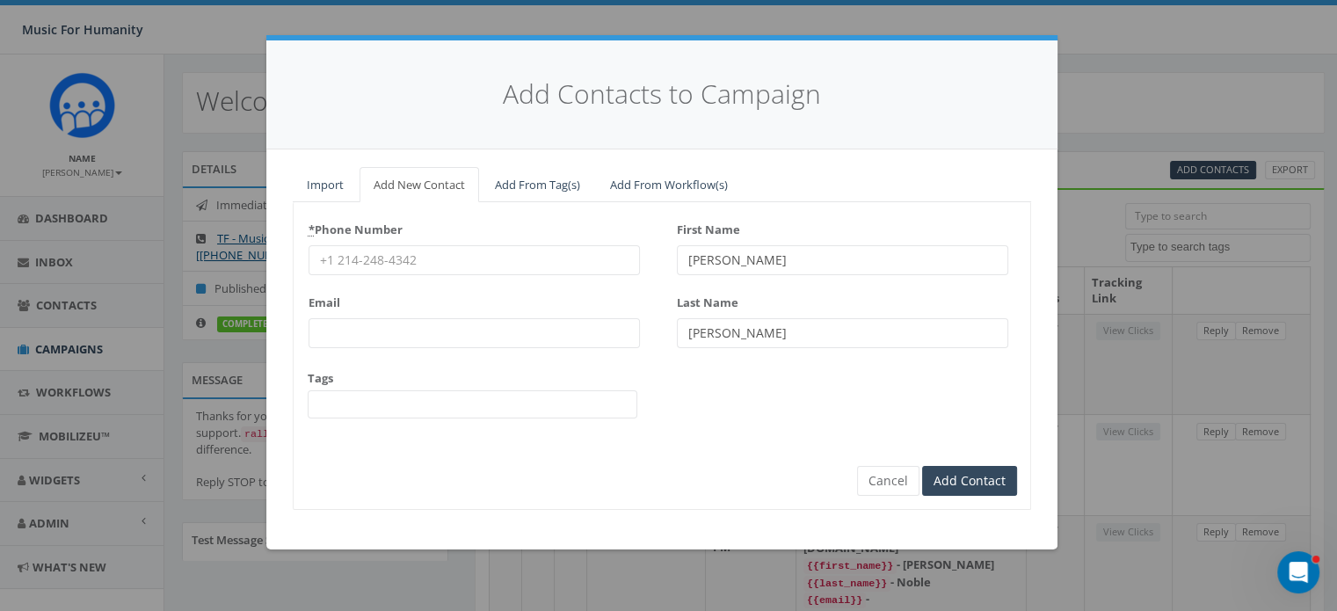
click at [360, 267] on input "* Phone Number" at bounding box center [474, 260] width 331 height 30
type input "8025859802"
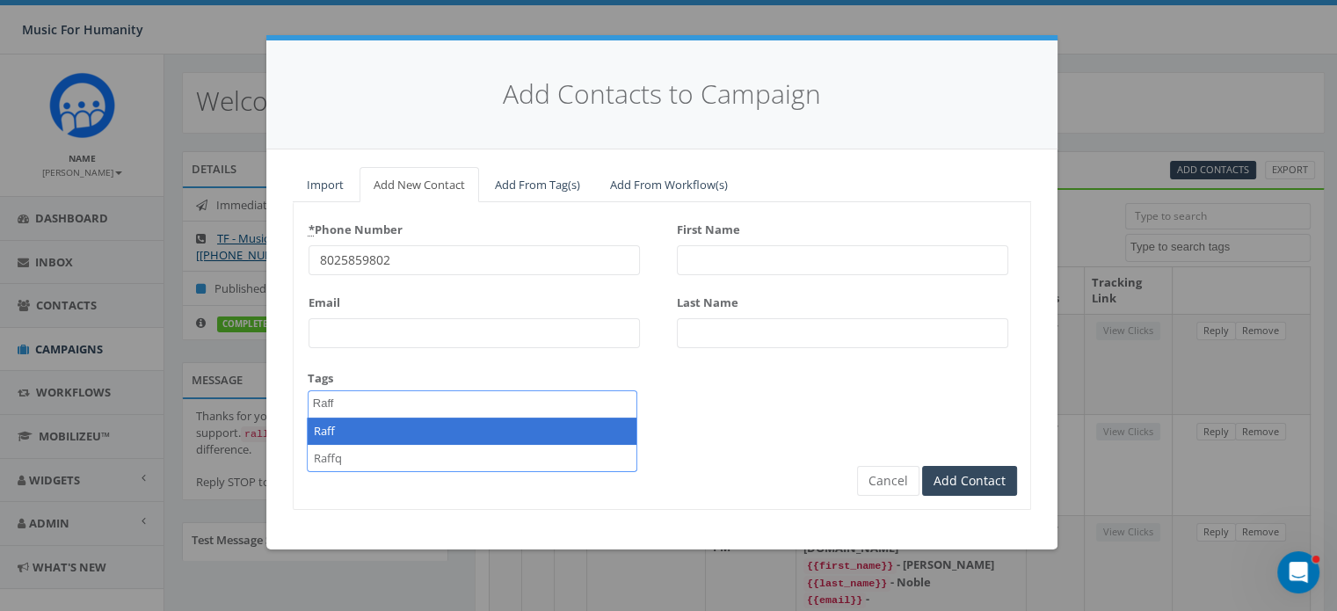
type textarea "Raff"
select select "Raff"
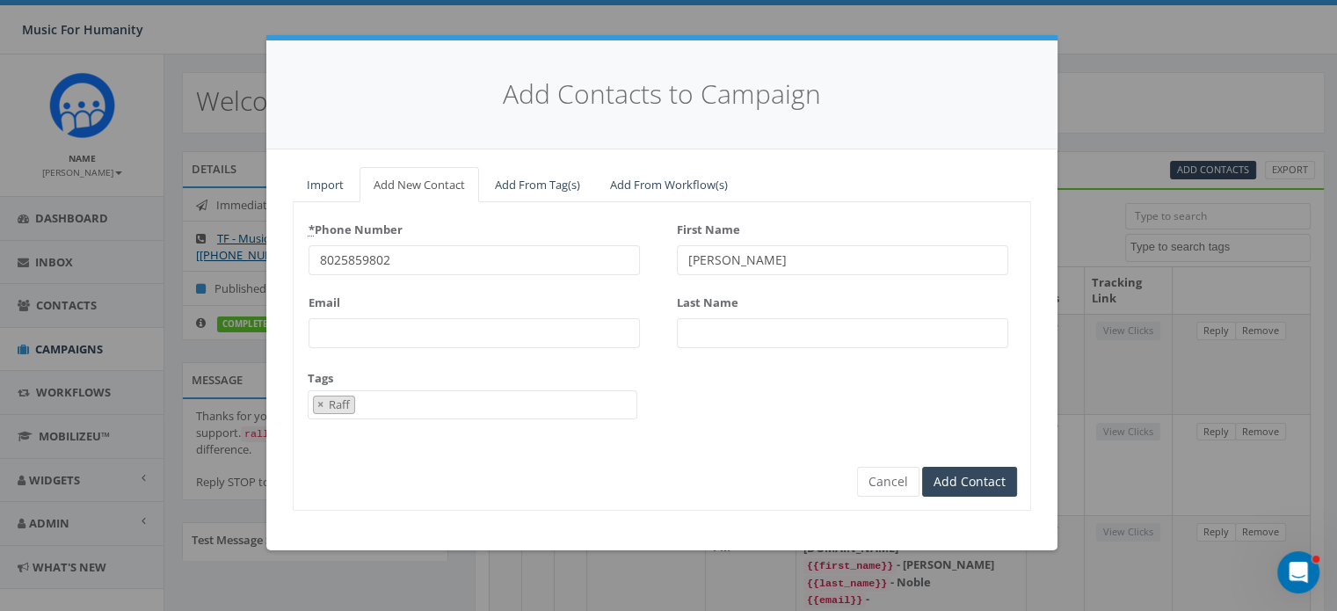
type input "[PERSON_NAME]"
click at [922, 467] on input "Add Contact" at bounding box center [969, 482] width 95 height 30
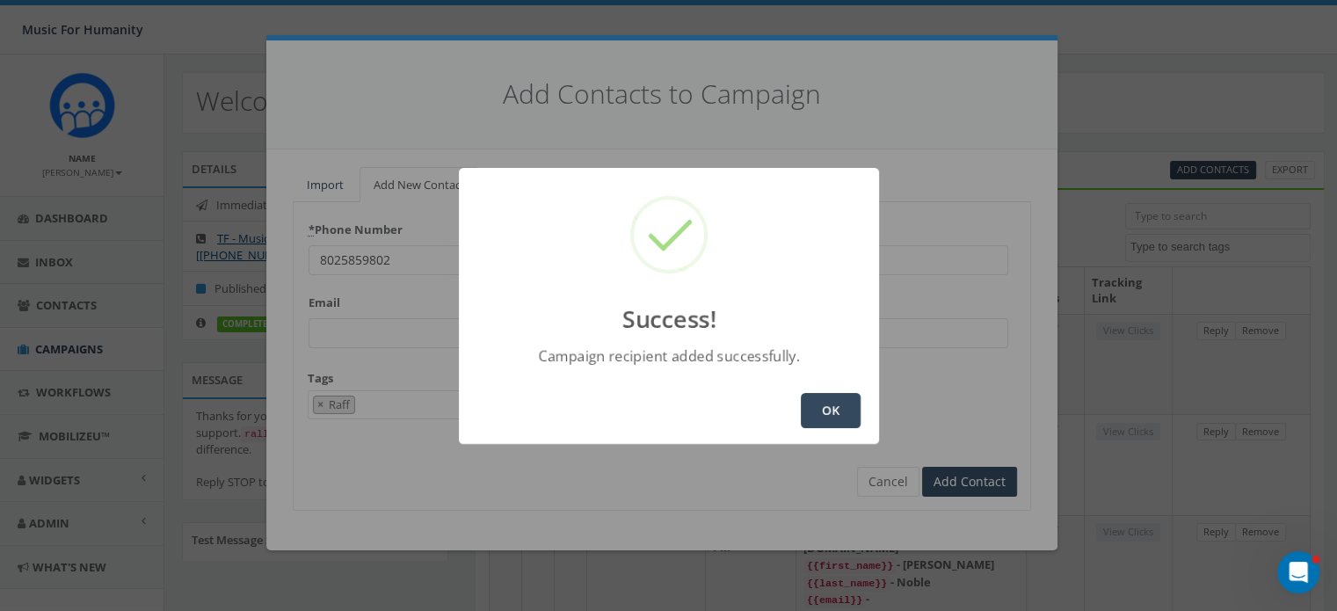
click at [824, 403] on button "OK" at bounding box center [831, 410] width 60 height 35
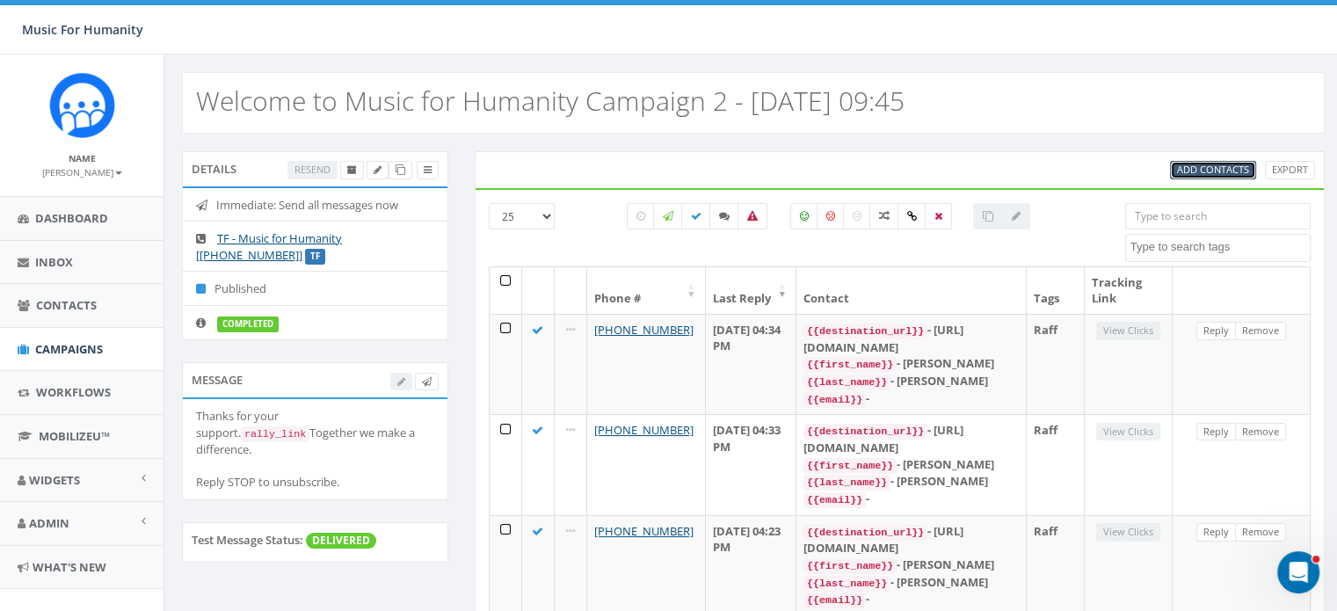
click at [1202, 169] on span "Add Contacts" at bounding box center [1213, 169] width 72 height 13
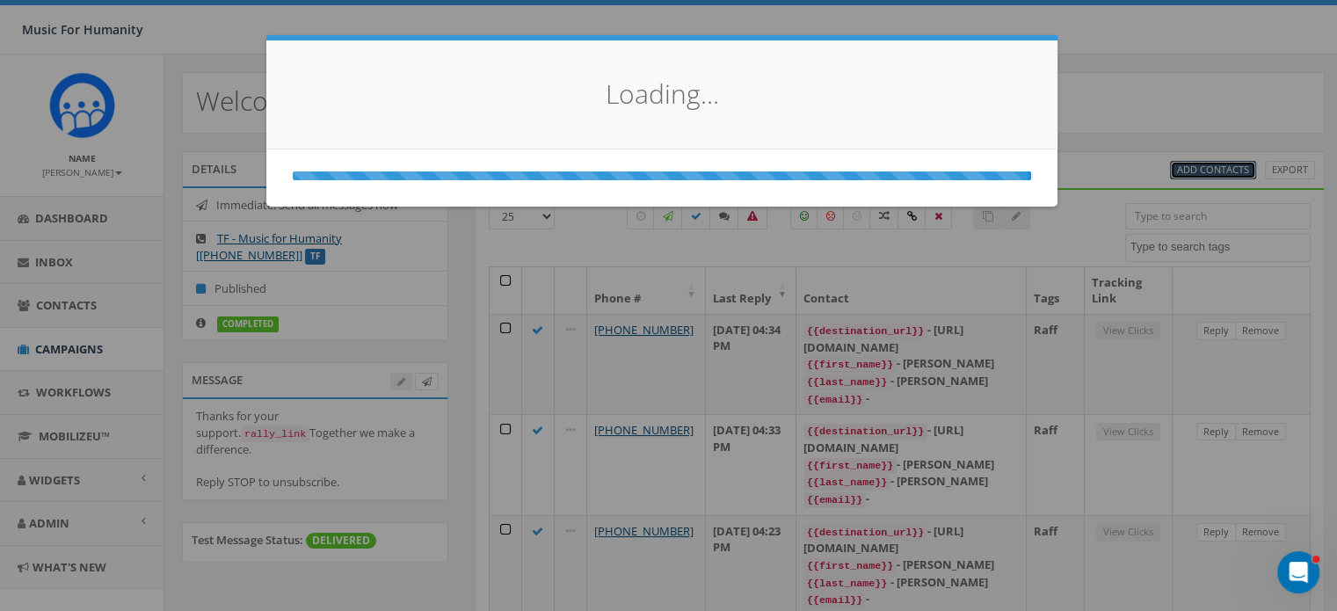
select select
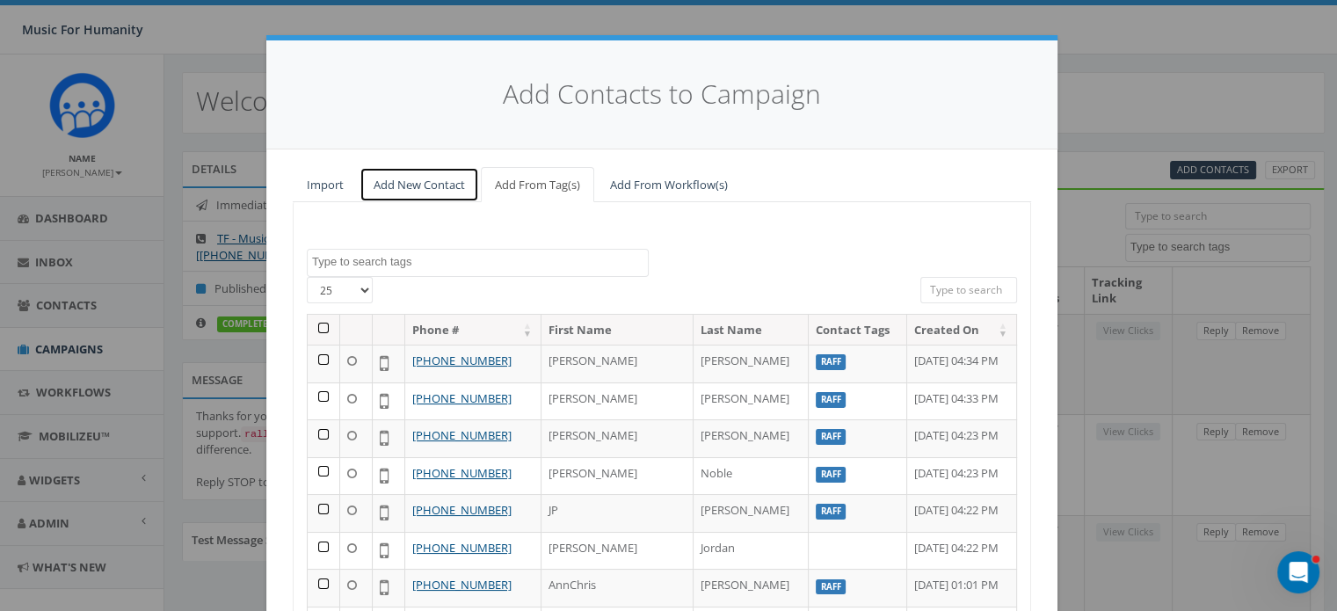
click at [390, 188] on link "Add New Contact" at bounding box center [419, 185] width 120 height 36
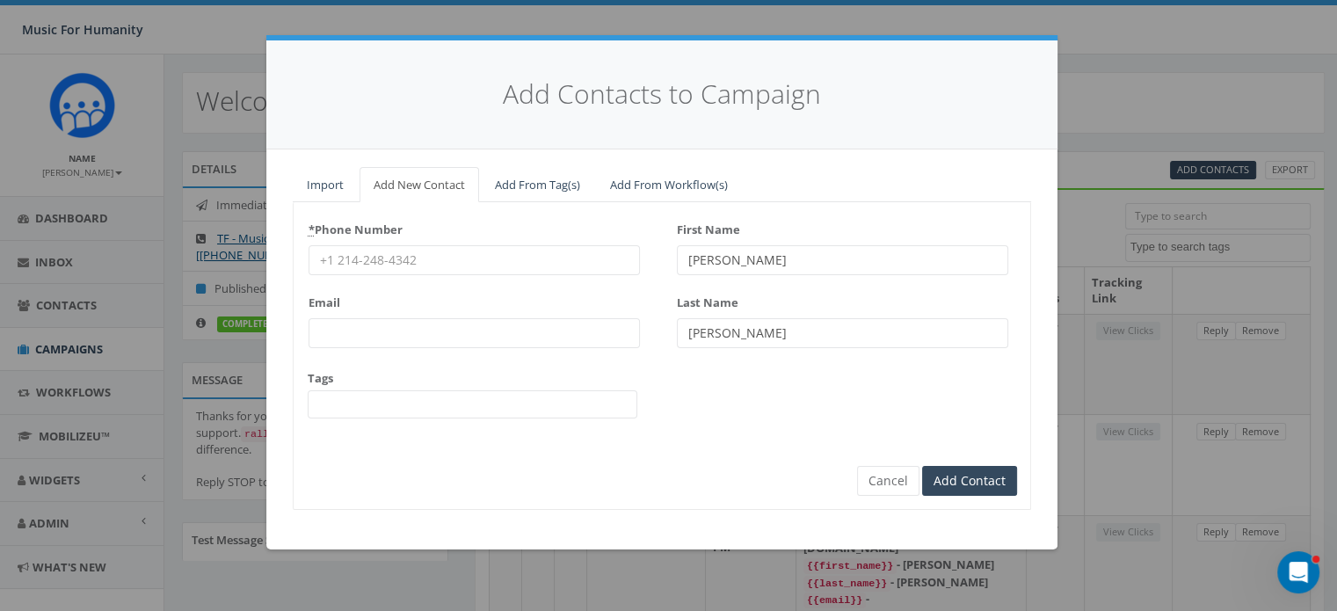
click at [366, 258] on input "* Phone Number" at bounding box center [474, 260] width 331 height 30
type input "2017493256"
type input "[PERSON_NAME]"
type input "Jordan"
click at [427, 254] on input "2017493256" at bounding box center [474, 260] width 331 height 30
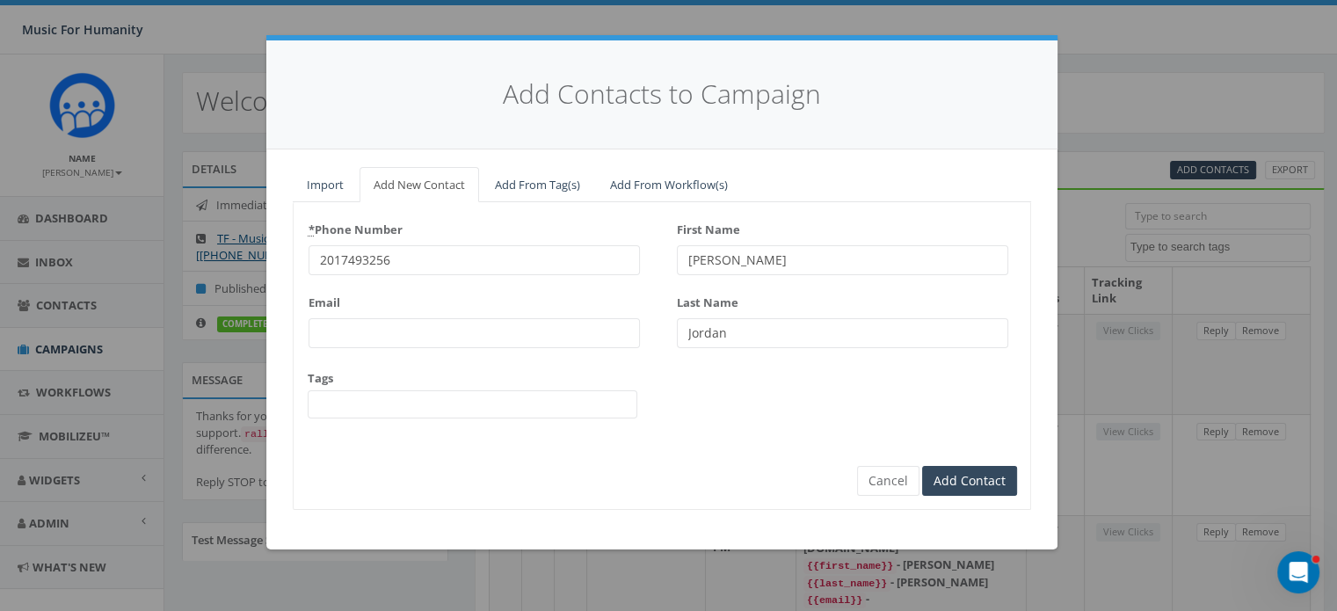
click at [427, 254] on input "2017493256" at bounding box center [474, 260] width 331 height 30
type input "8314310911"
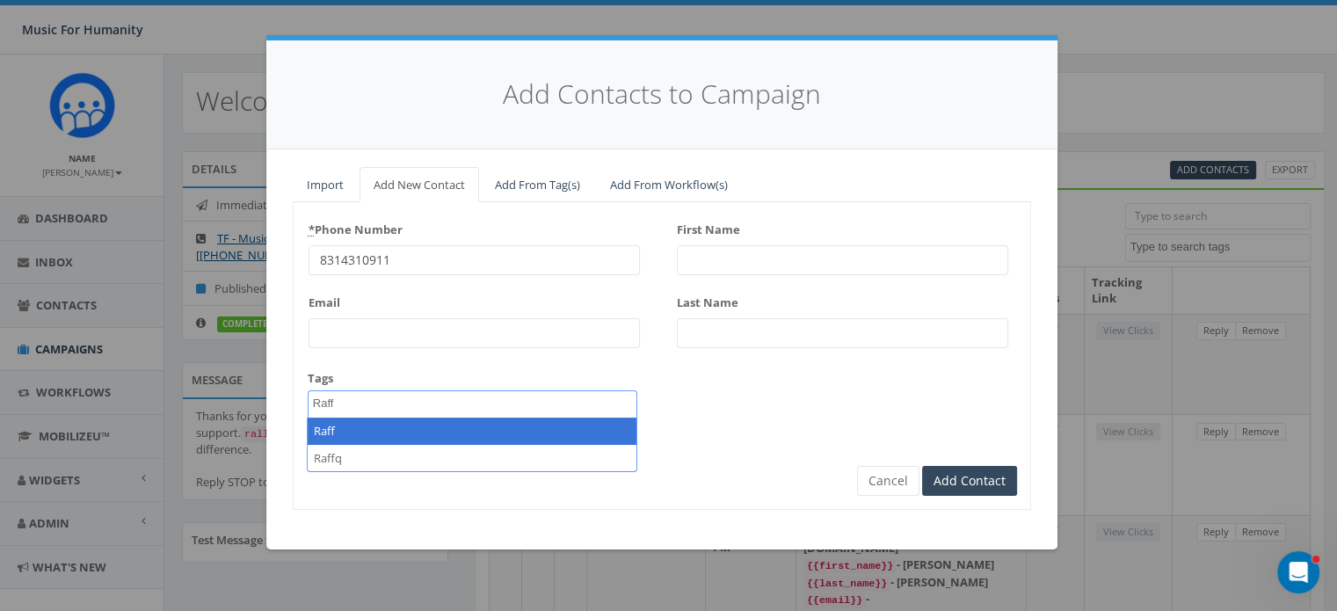
type textarea "Raff"
select select "Raff"
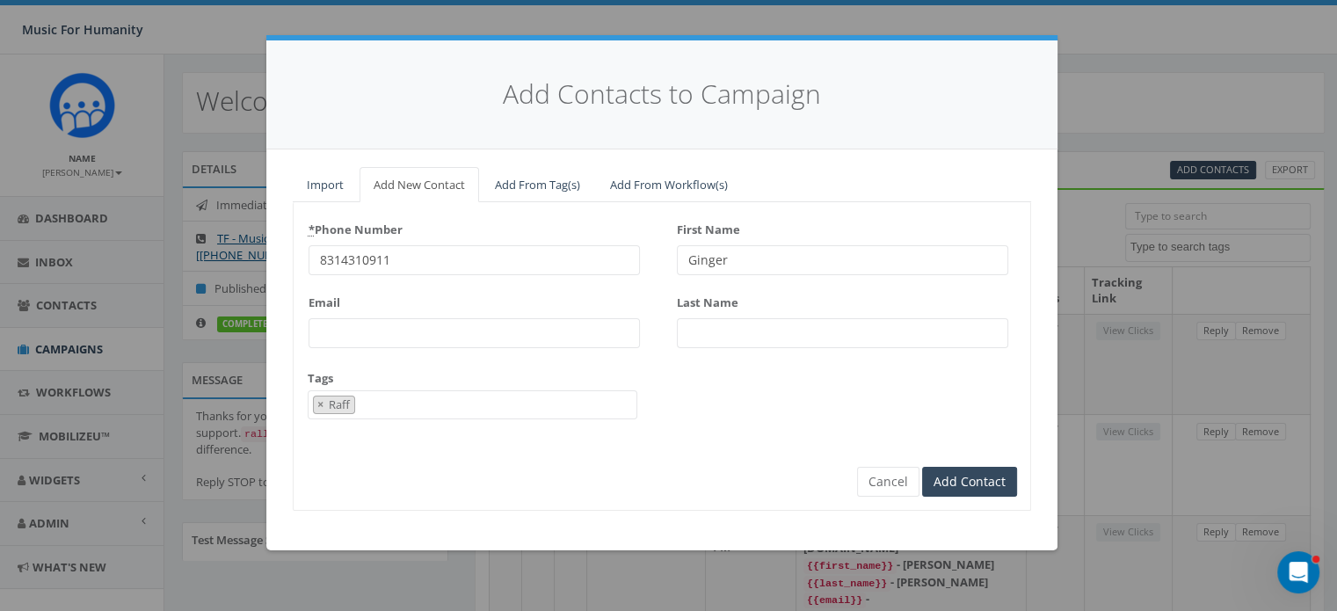
type input "Ginger"
type input "[PERSON_NAME]"
click at [922, 467] on input "Add Contact" at bounding box center [969, 482] width 95 height 30
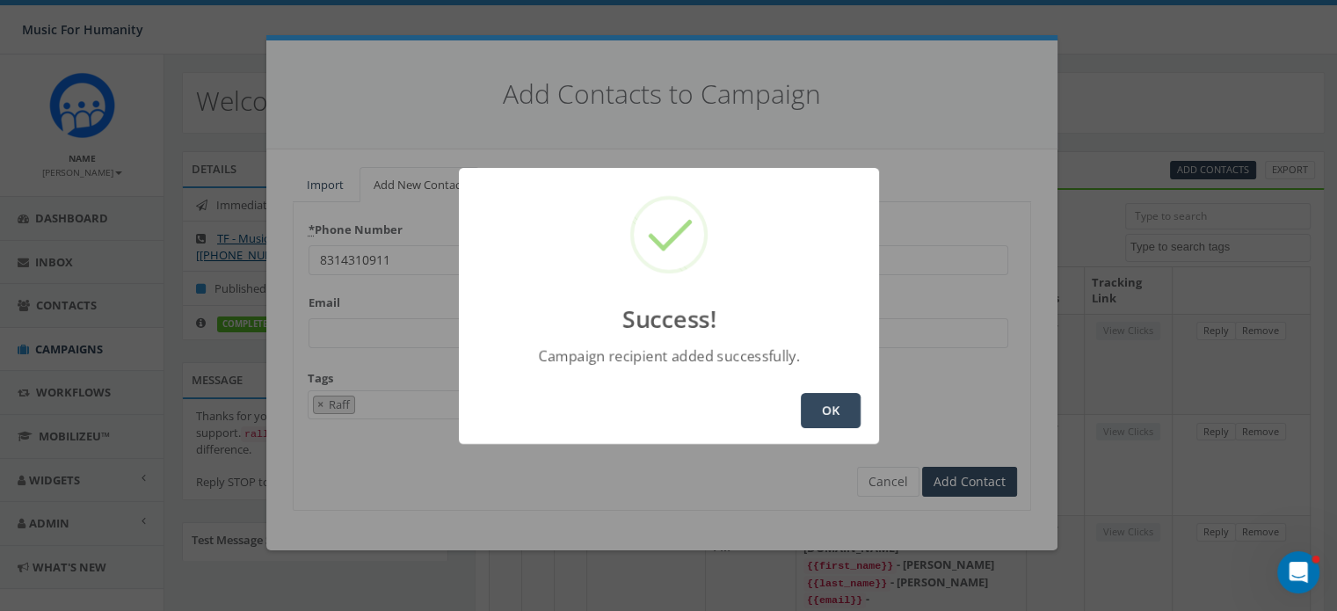
click at [829, 405] on button "OK" at bounding box center [831, 410] width 60 height 35
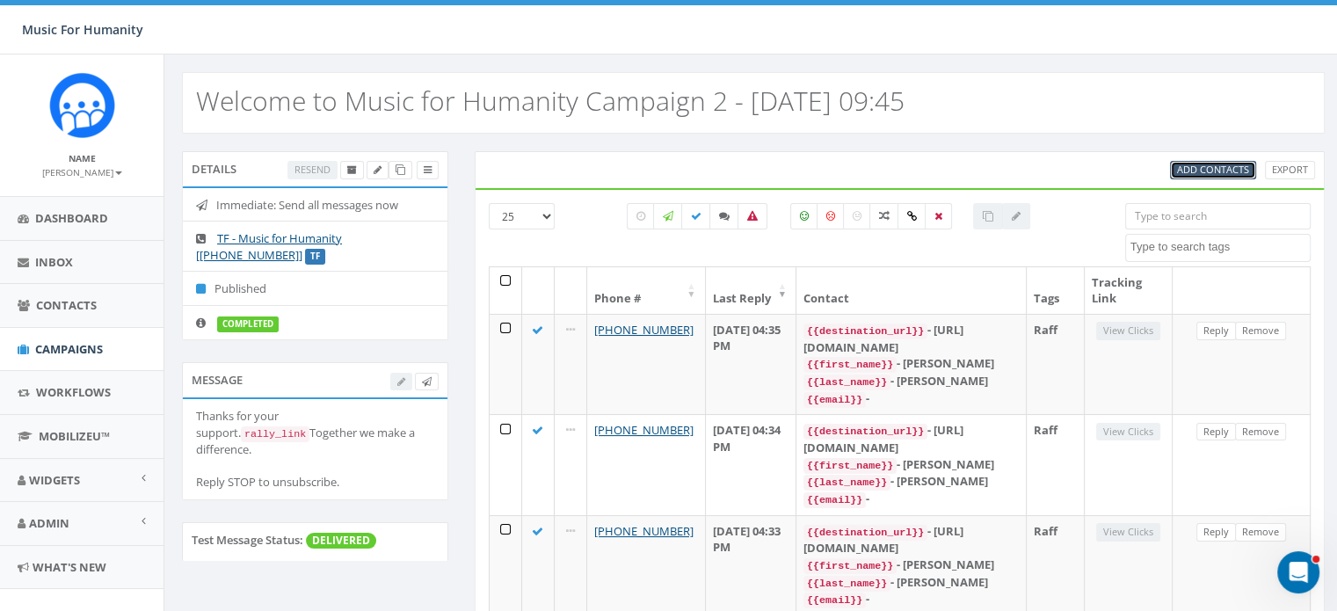
click at [1218, 166] on span "Add Contacts" at bounding box center [1213, 169] width 72 height 13
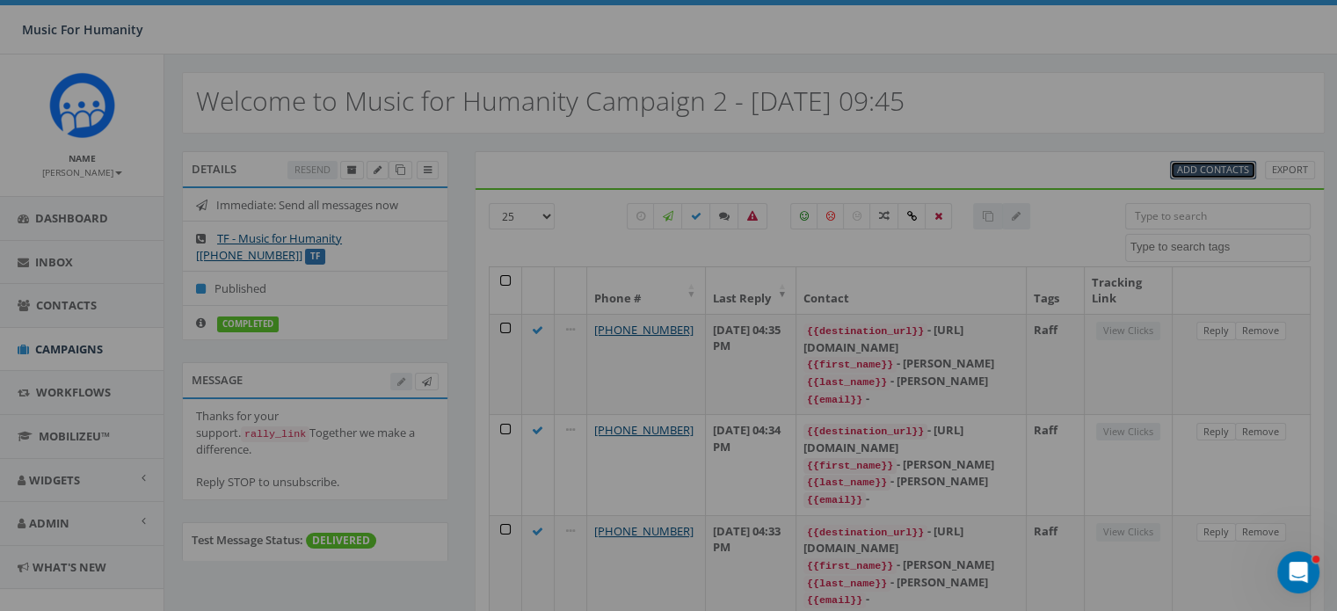
select select
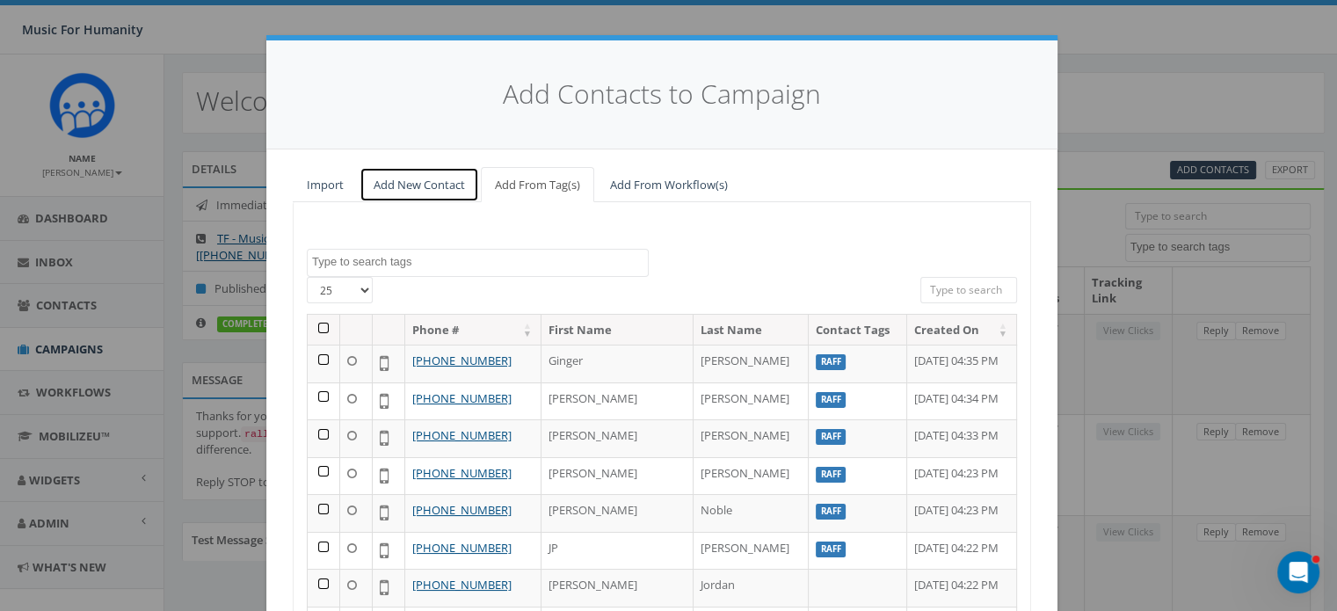
click at [408, 180] on link "Add New Contact" at bounding box center [419, 185] width 120 height 36
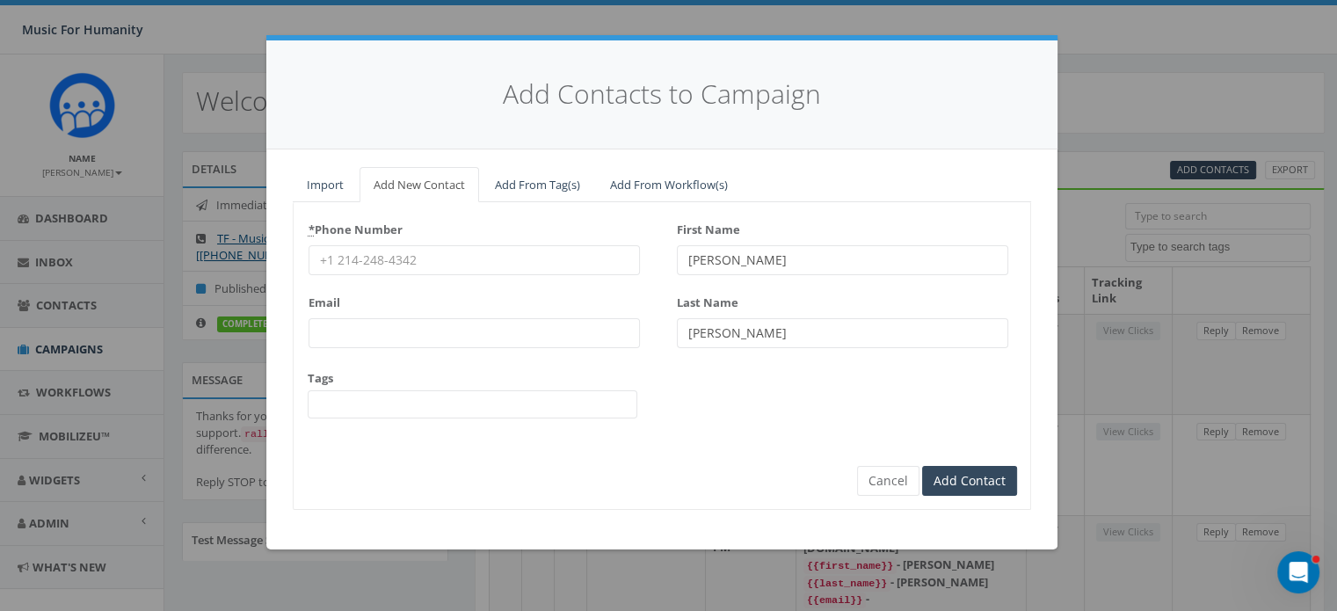
click at [378, 257] on input "* Phone Number" at bounding box center [474, 260] width 331 height 30
type input "5708850101"
type input "JP"
type input "[PERSON_NAME]"
click at [893, 481] on button "Cancel" at bounding box center [888, 481] width 62 height 30
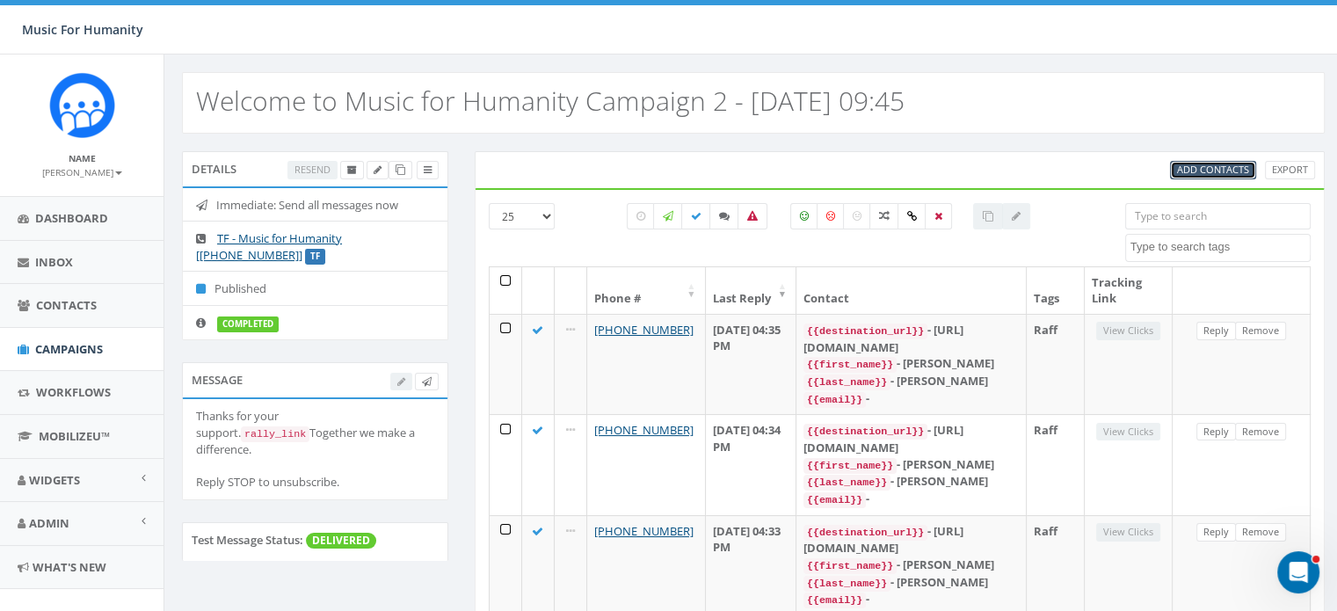
click at [1200, 164] on span "Add Contacts" at bounding box center [1213, 169] width 72 height 13
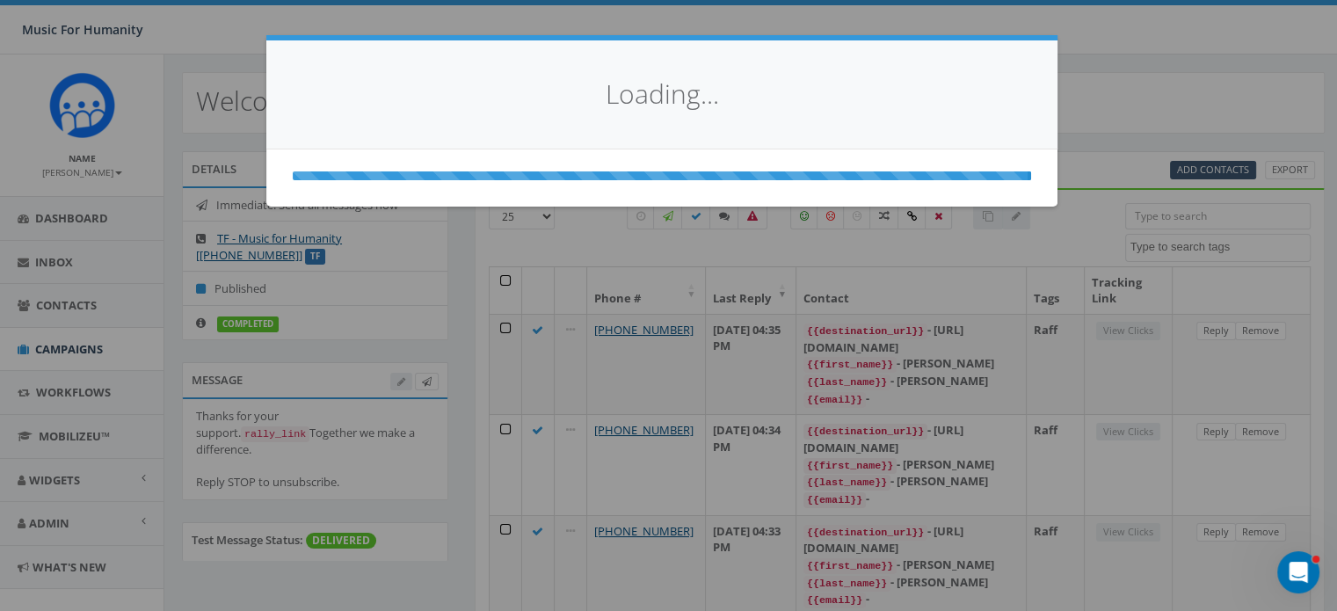
select select
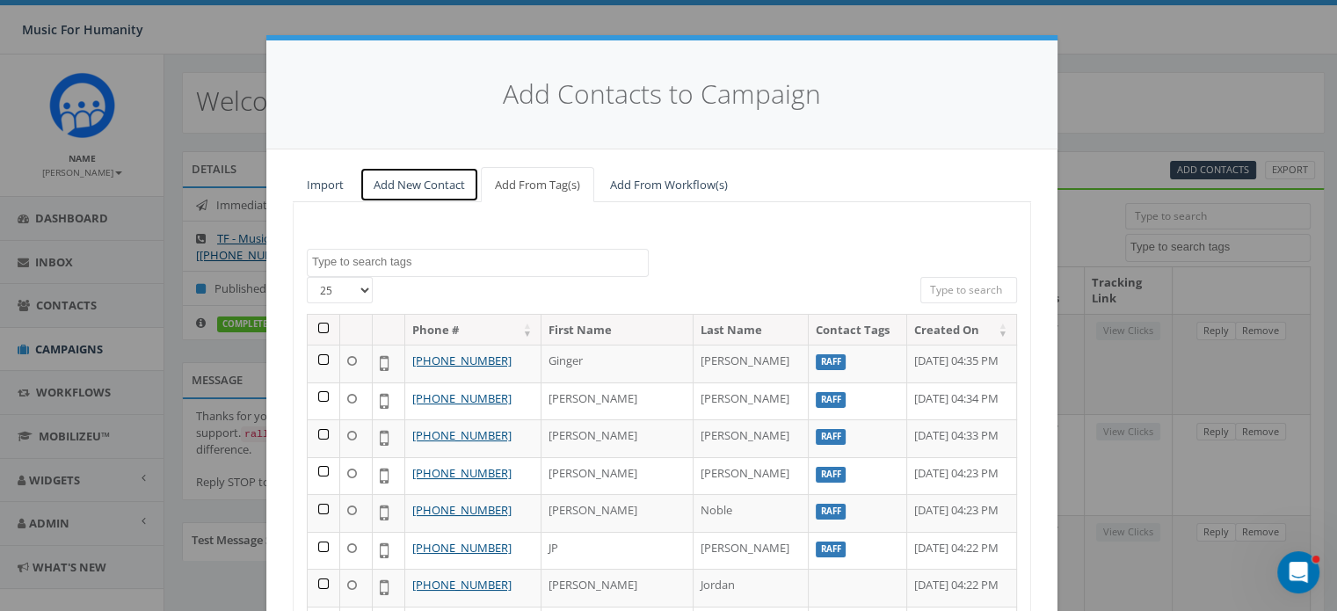
click at [425, 180] on link "Add New Contact" at bounding box center [419, 185] width 120 height 36
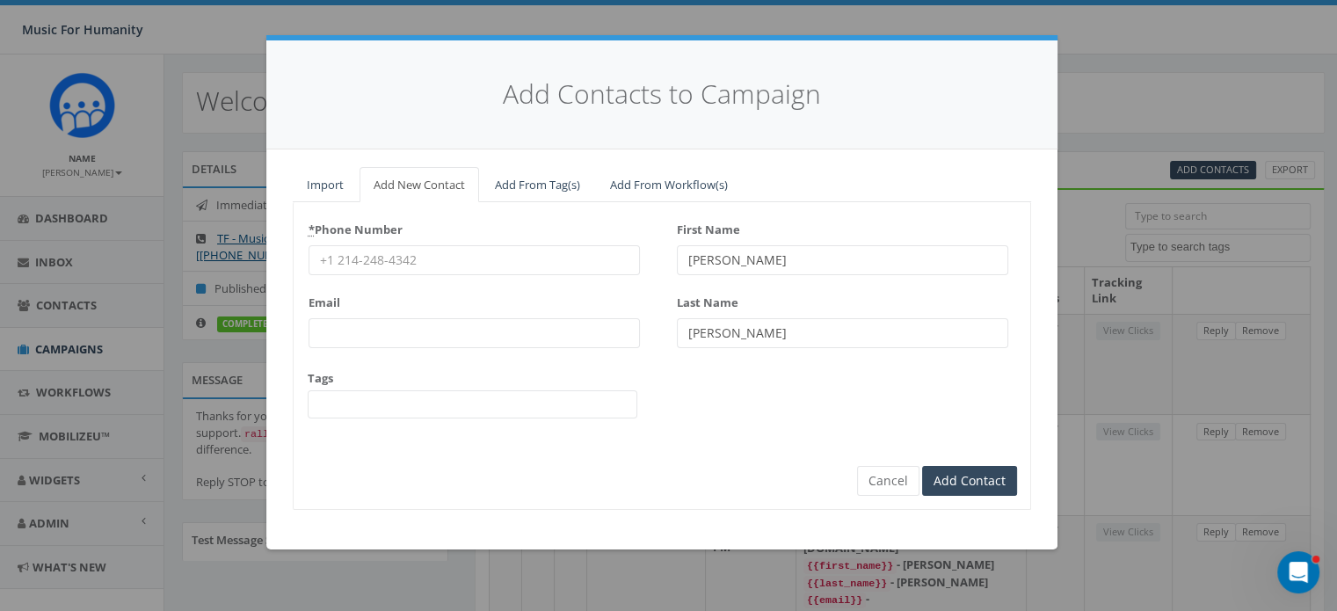
click at [403, 249] on input "* Phone Number" at bounding box center [474, 260] width 331 height 30
type input "5706505588"
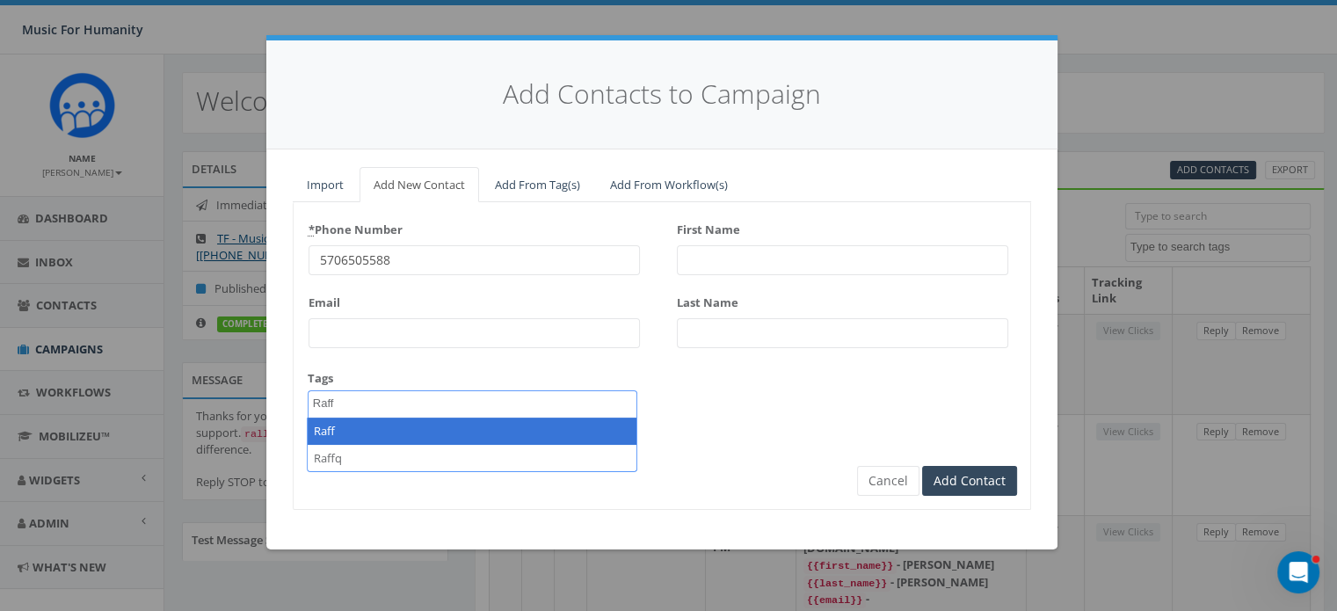
type textarea "Raff"
select select "Raff"
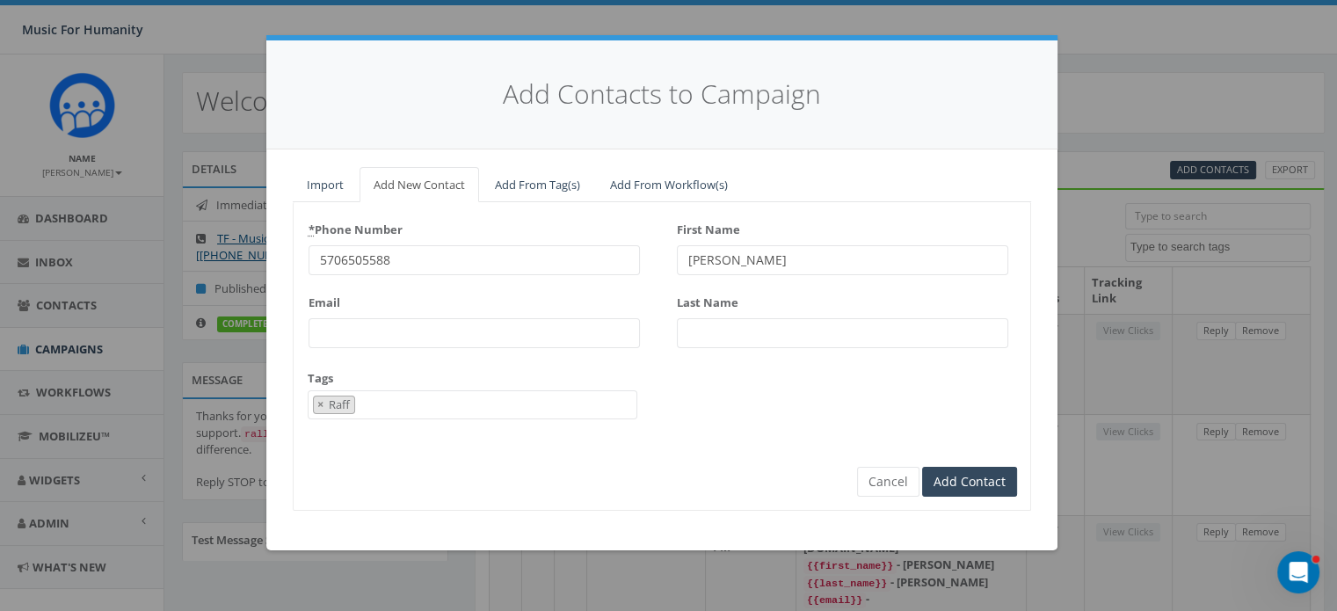
type input "[PERSON_NAME]"
type input "Junior"
click at [922, 467] on input "Add Contact" at bounding box center [969, 482] width 95 height 30
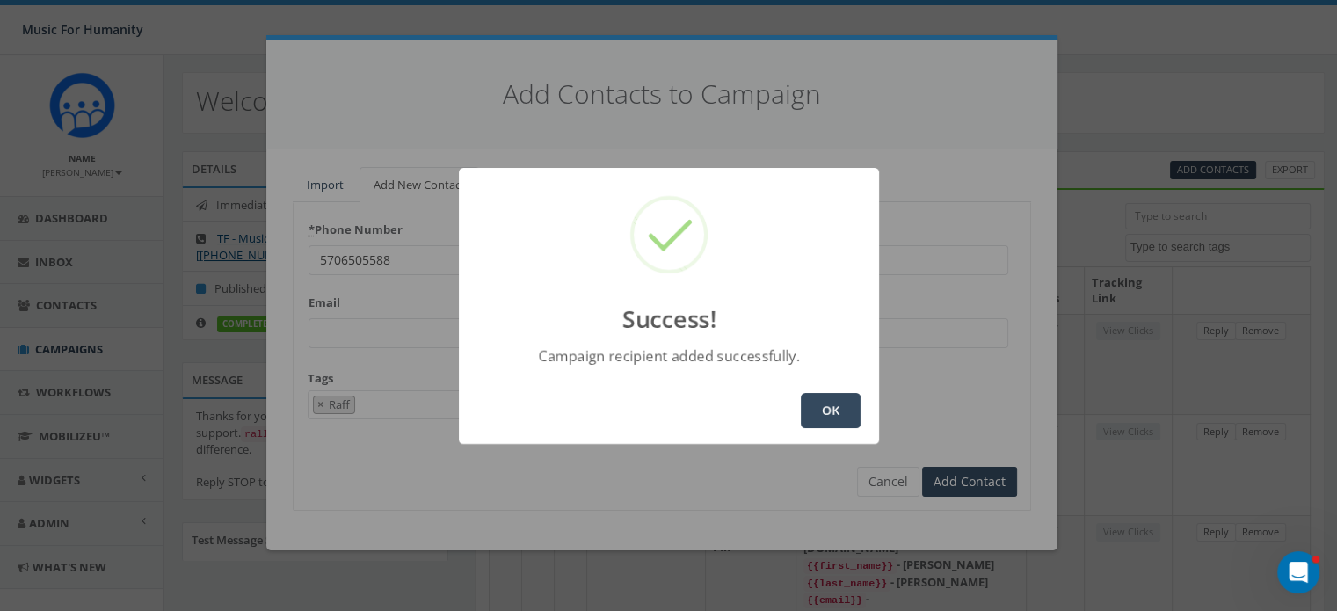
click at [818, 404] on button "OK" at bounding box center [831, 410] width 60 height 35
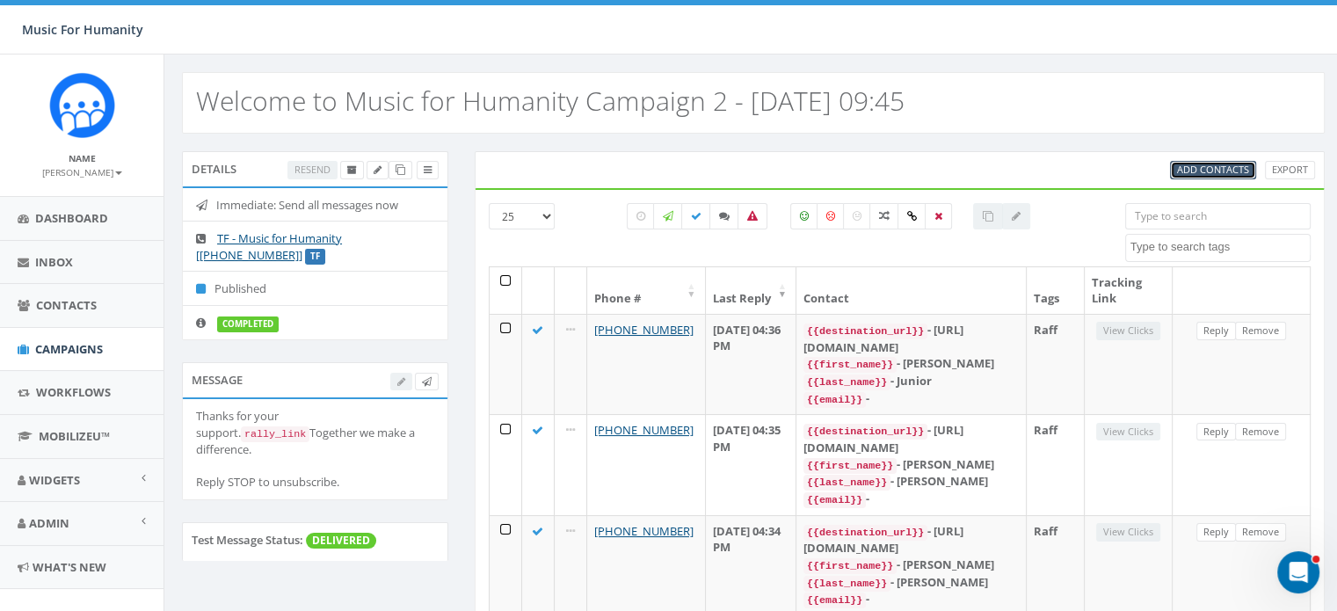
click at [1199, 161] on link "Add Contacts" at bounding box center [1213, 170] width 86 height 18
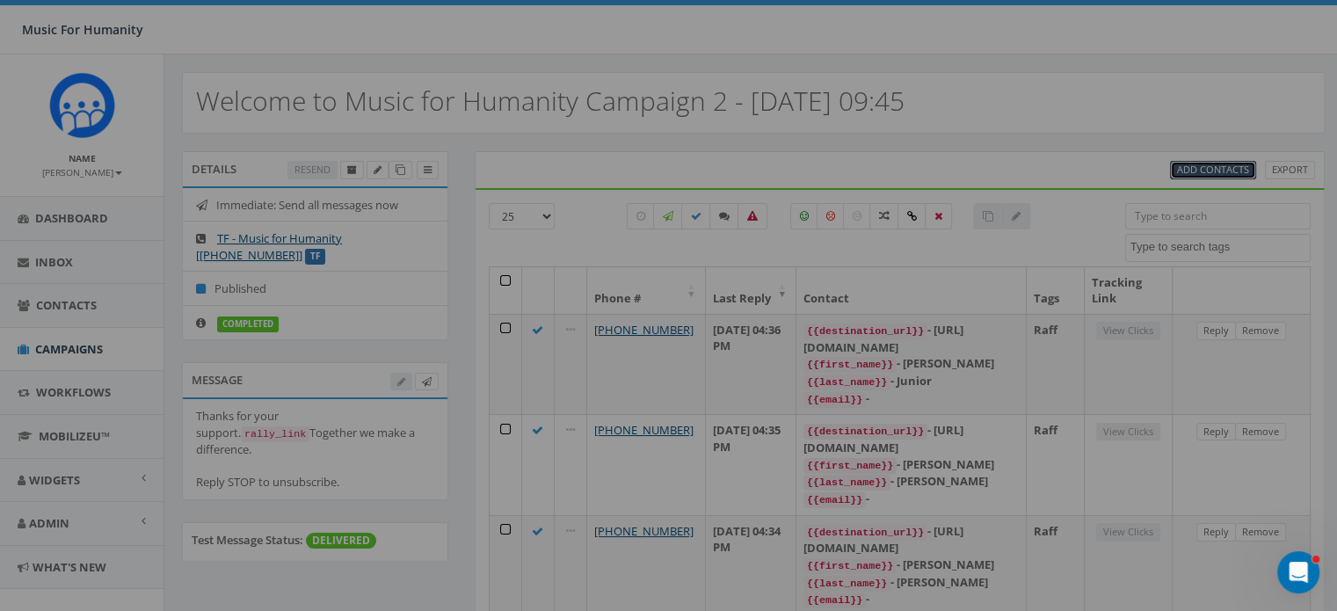
select select
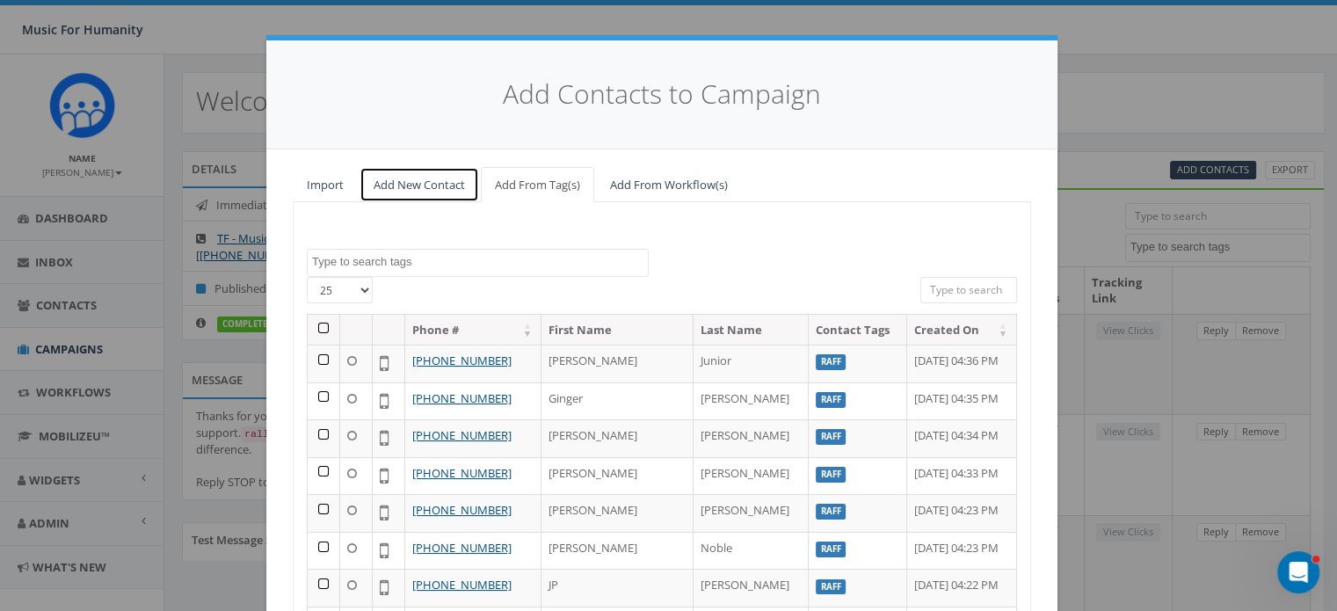
click at [412, 182] on link "Add New Contact" at bounding box center [419, 185] width 120 height 36
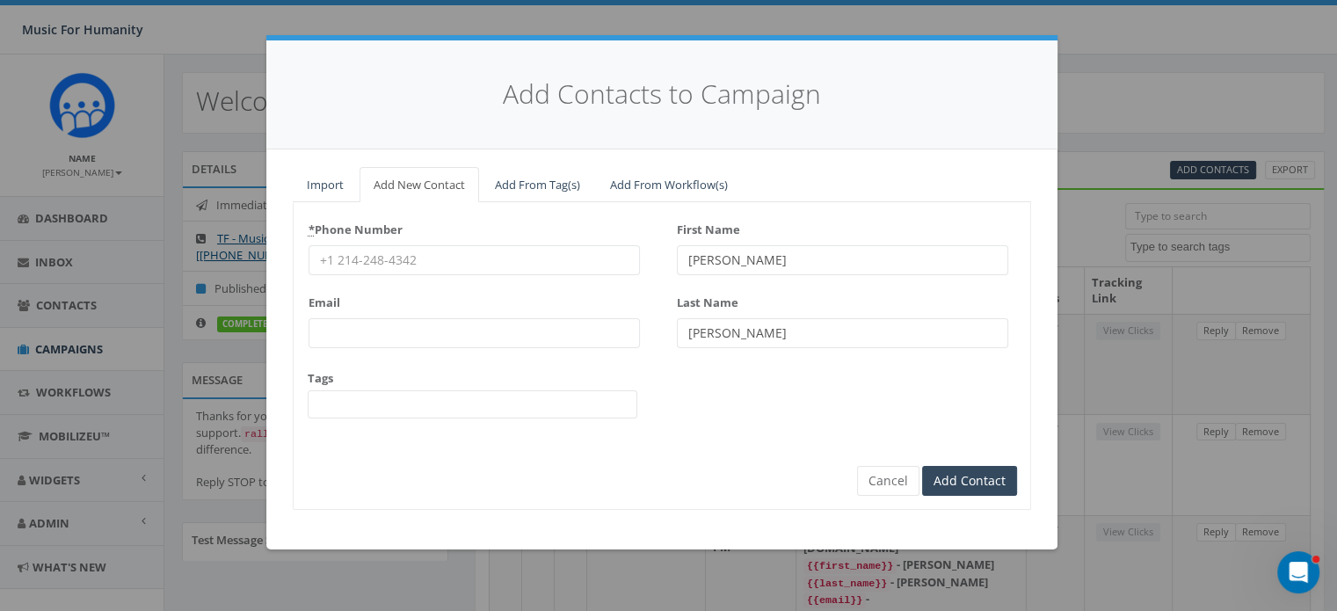
click at [380, 254] on input "* Phone Number" at bounding box center [474, 260] width 331 height 30
type input "8457983237"
type input "[PERSON_NAME]"
type input "Rivela"
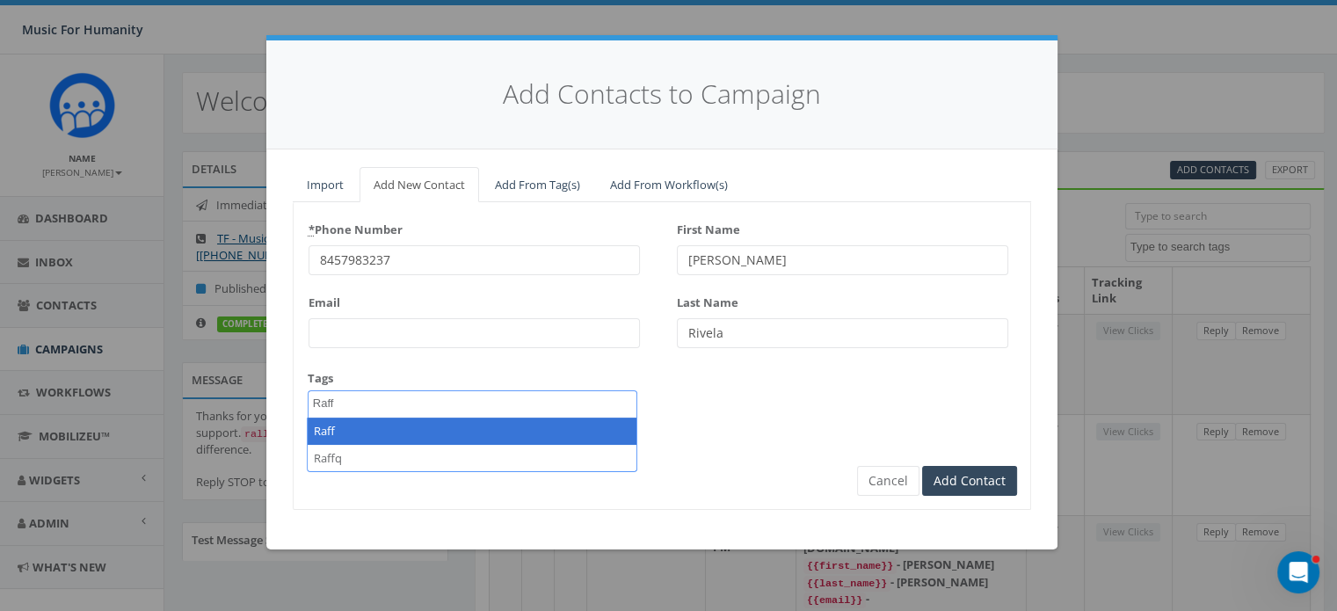
type textarea "Raff"
select select "Raff"
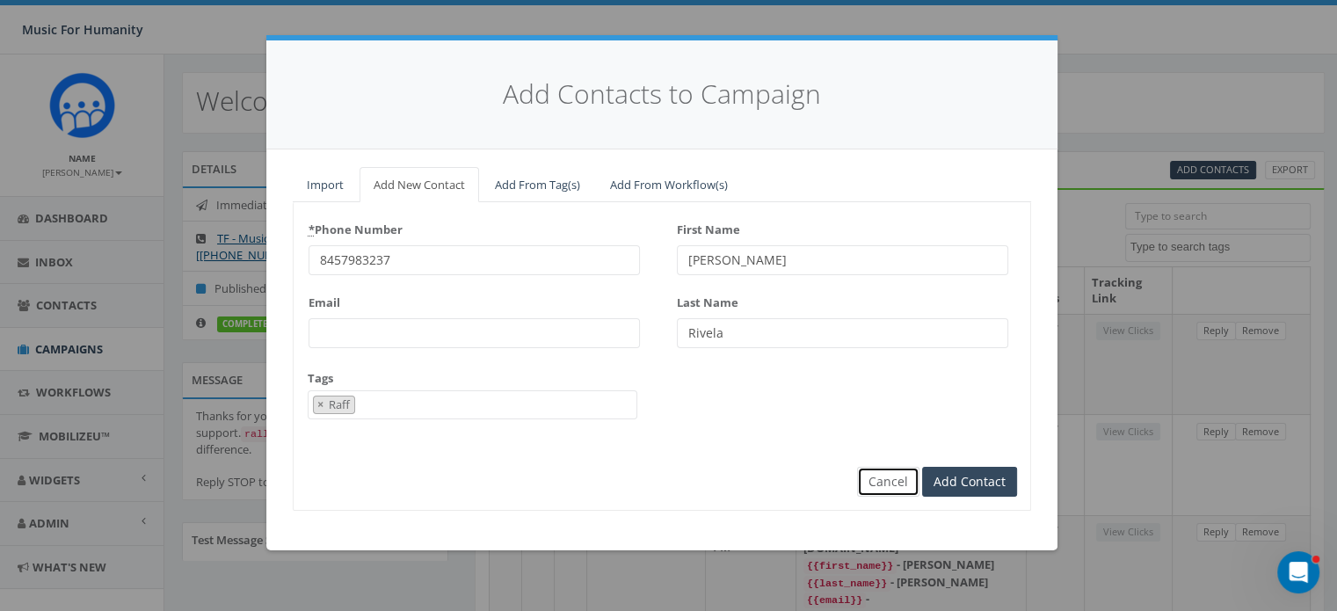
click at [885, 480] on button "Cancel" at bounding box center [888, 482] width 62 height 30
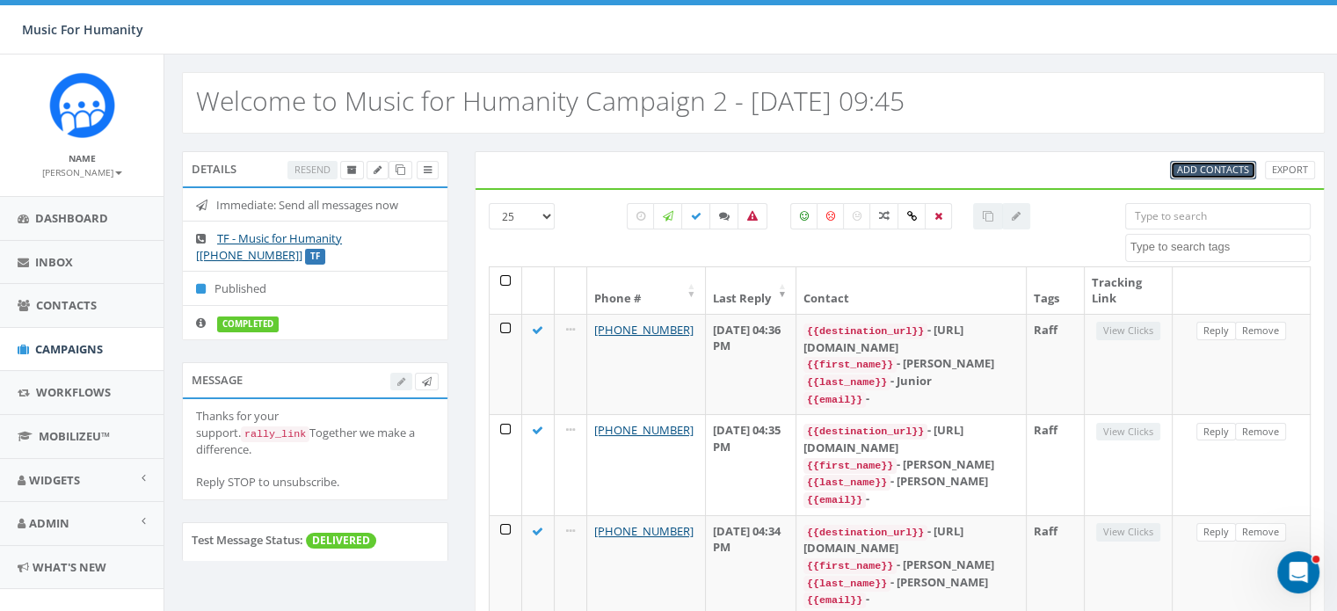
click at [1205, 170] on span "Add Contacts" at bounding box center [1213, 169] width 72 height 13
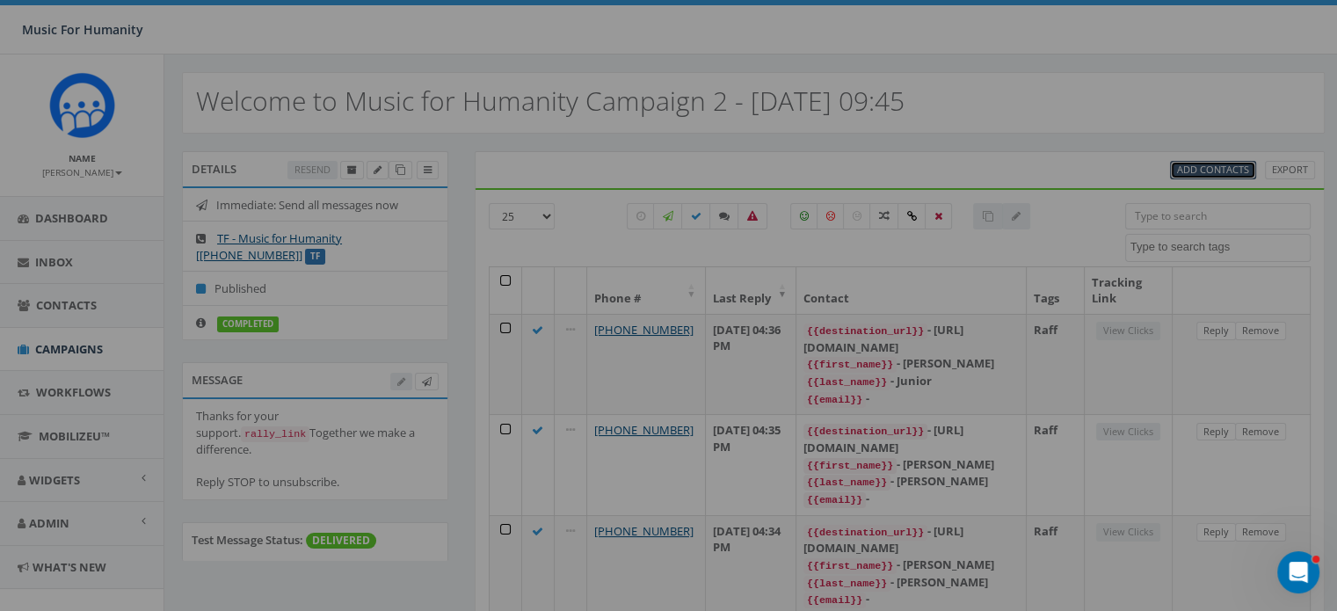
select select
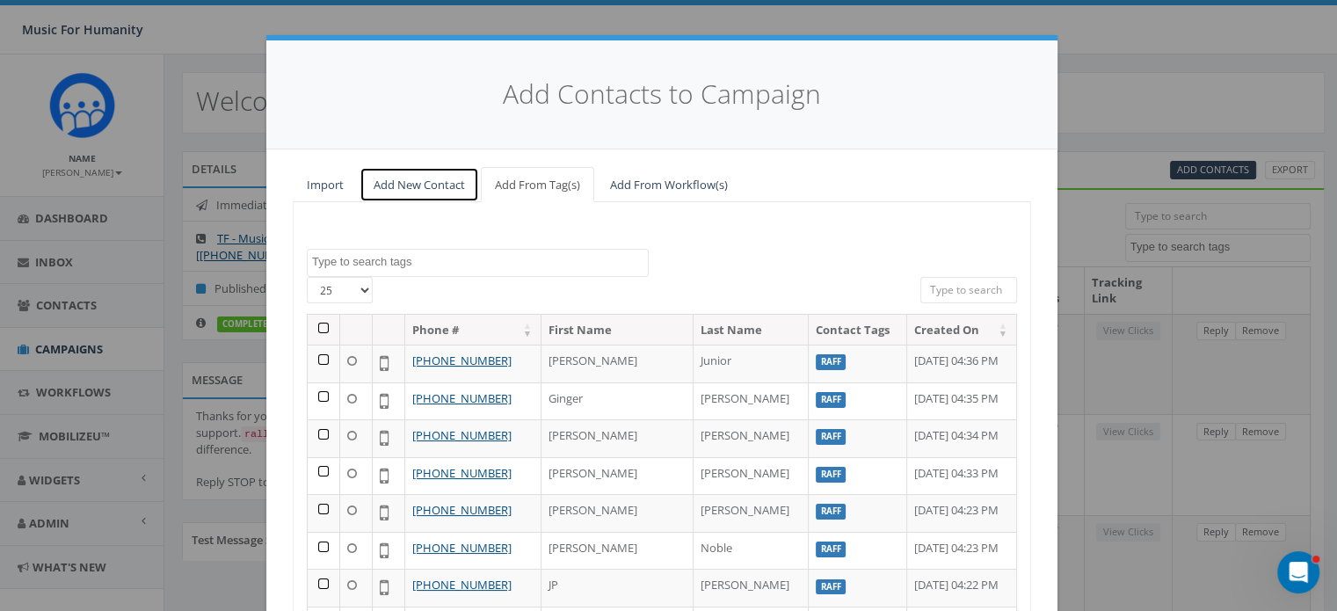
click at [416, 183] on link "Add New Contact" at bounding box center [419, 185] width 120 height 36
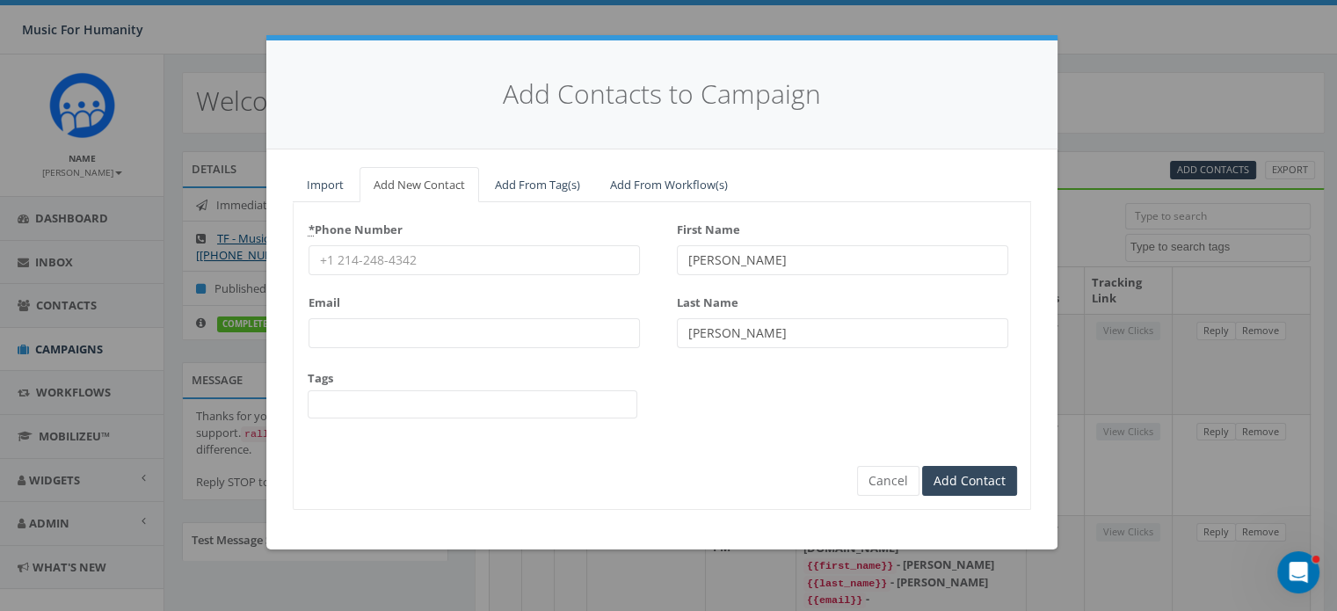
click at [379, 252] on input "* Phone Number" at bounding box center [474, 260] width 331 height 30
type input "8452839011"
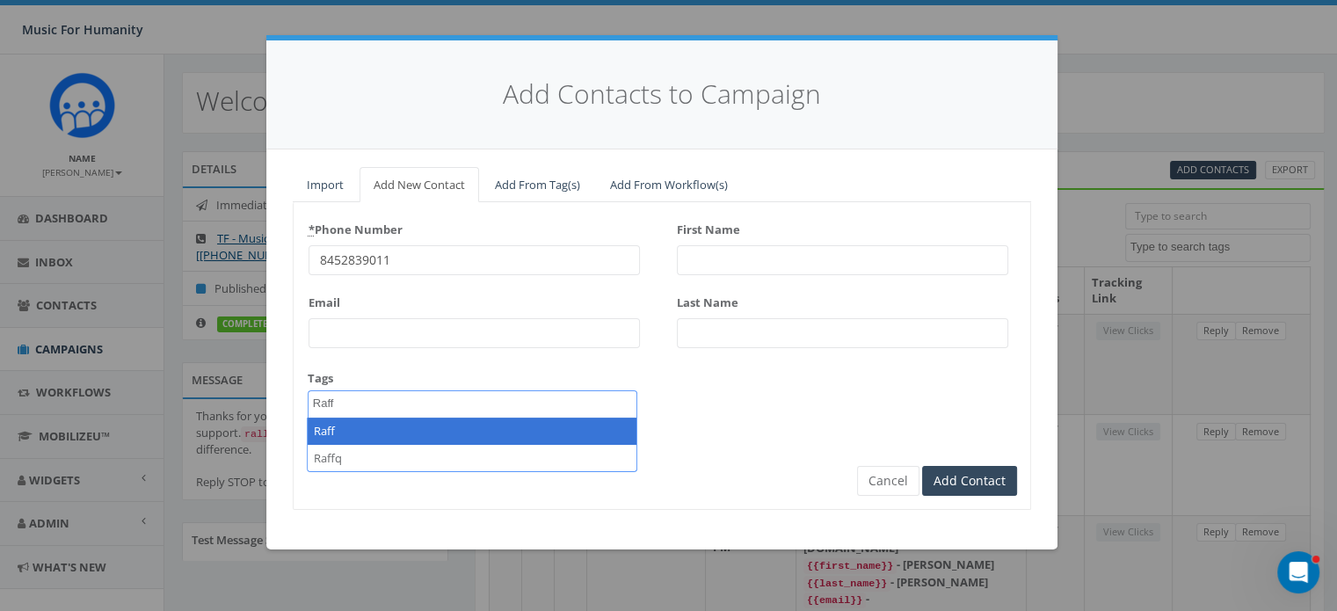
type textarea "Raff"
select select "Raff"
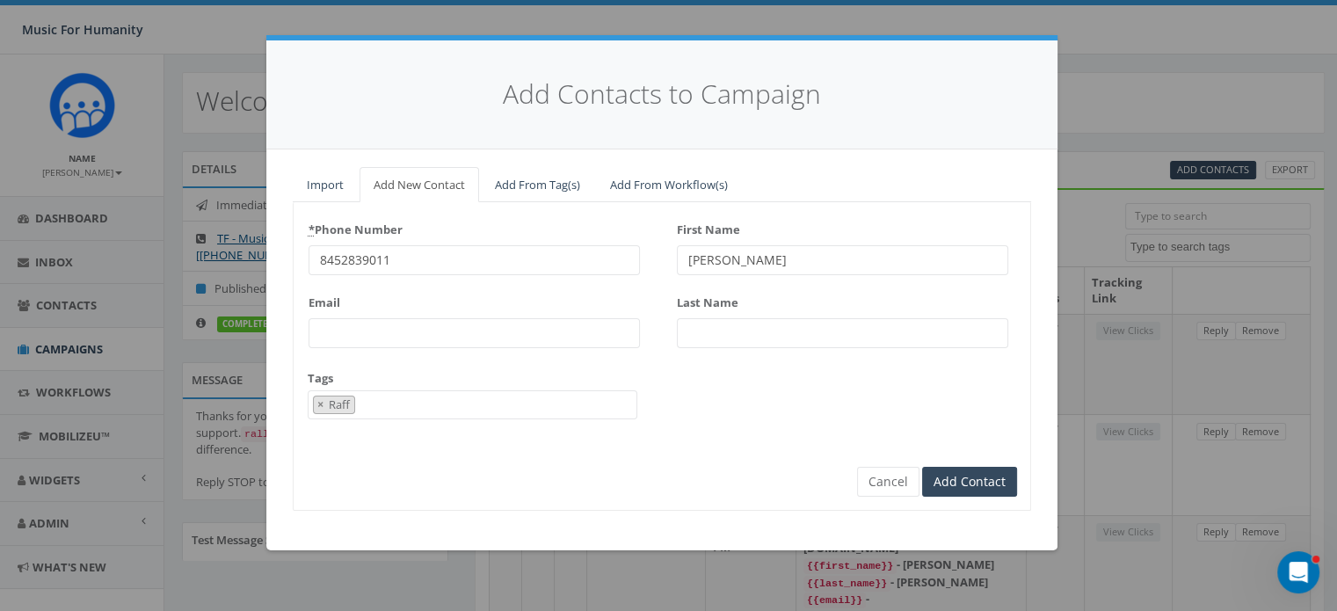
type input "[PERSON_NAME]"
click at [922, 467] on input "Add Contact" at bounding box center [969, 482] width 95 height 30
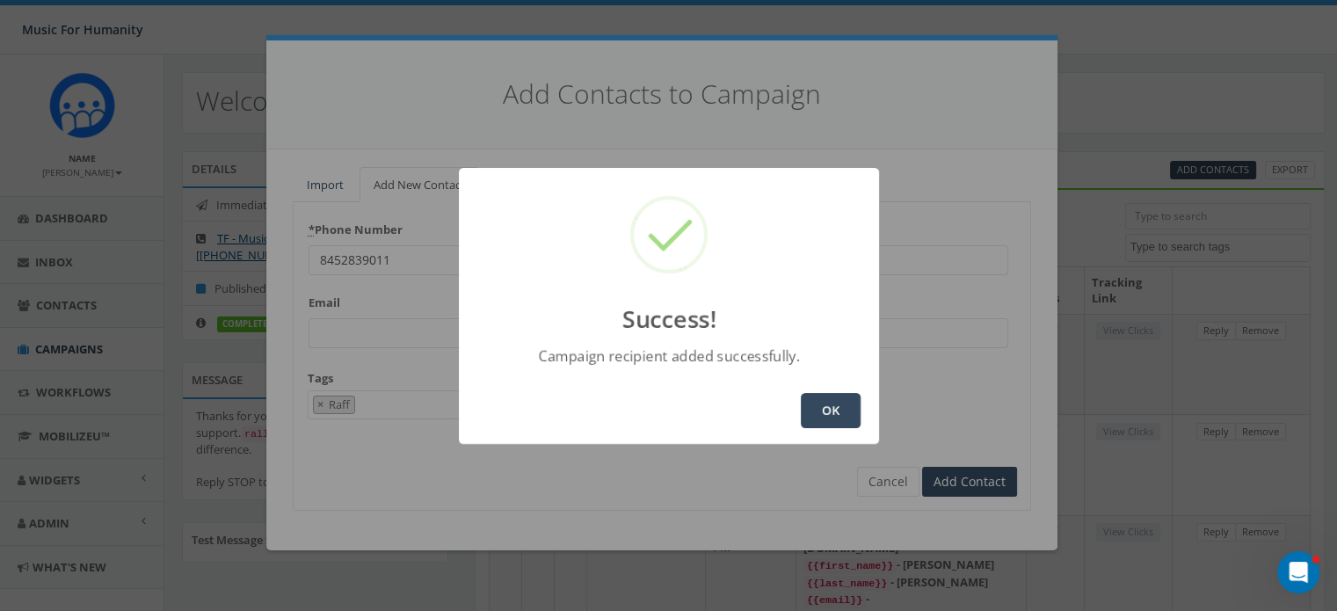
click at [823, 407] on button "OK" at bounding box center [831, 410] width 60 height 35
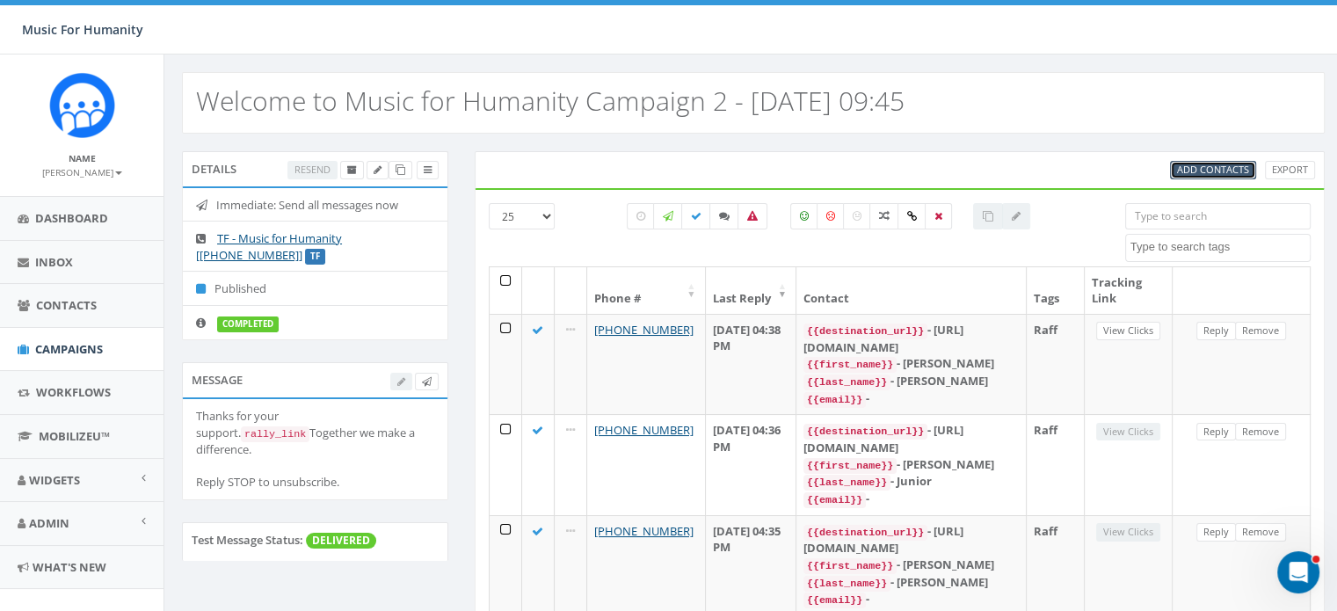
click at [1209, 165] on span "Add Contacts" at bounding box center [1213, 169] width 72 height 13
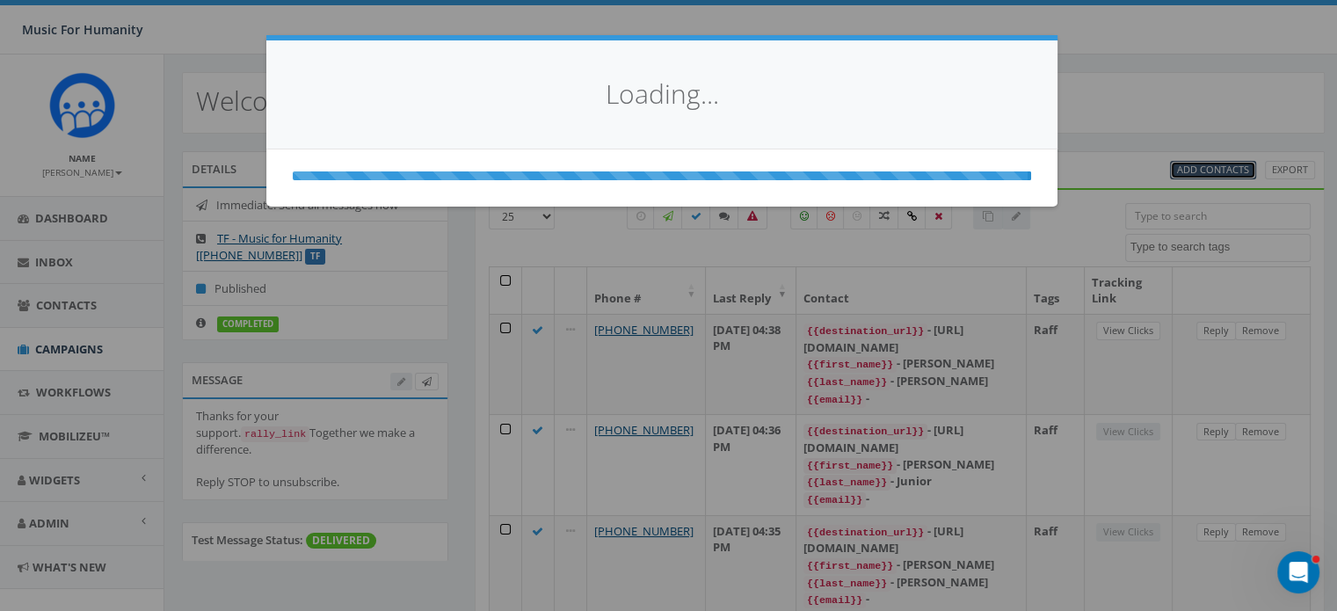
select select
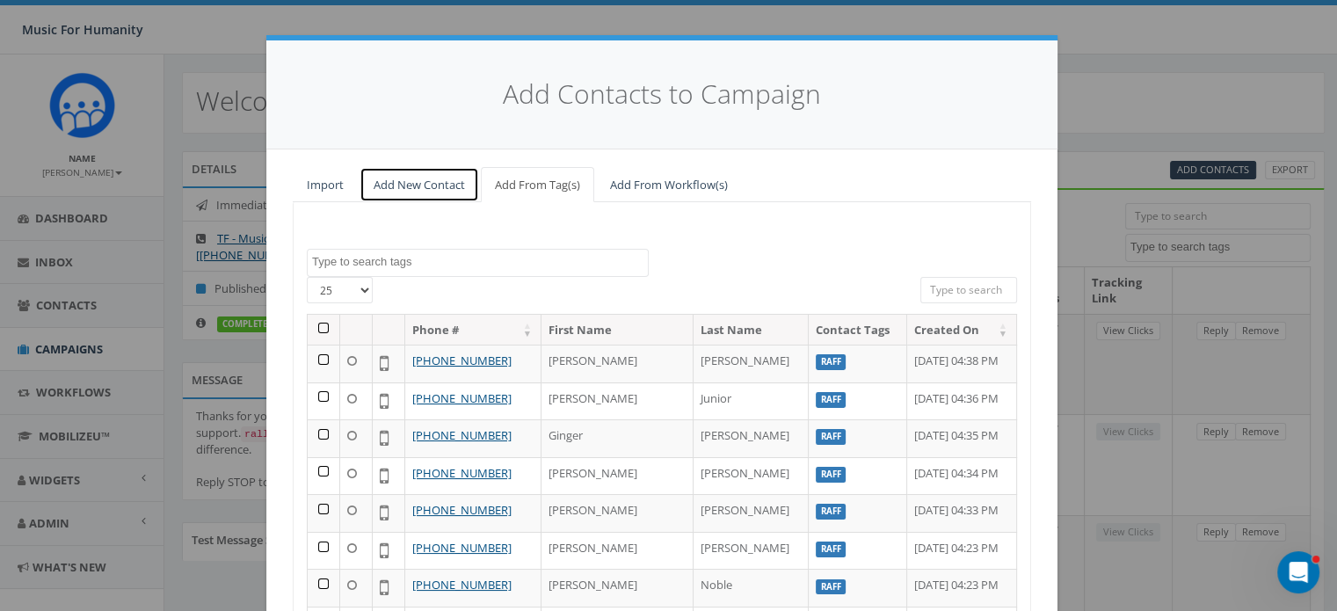
click at [422, 175] on link "Add New Contact" at bounding box center [419, 185] width 120 height 36
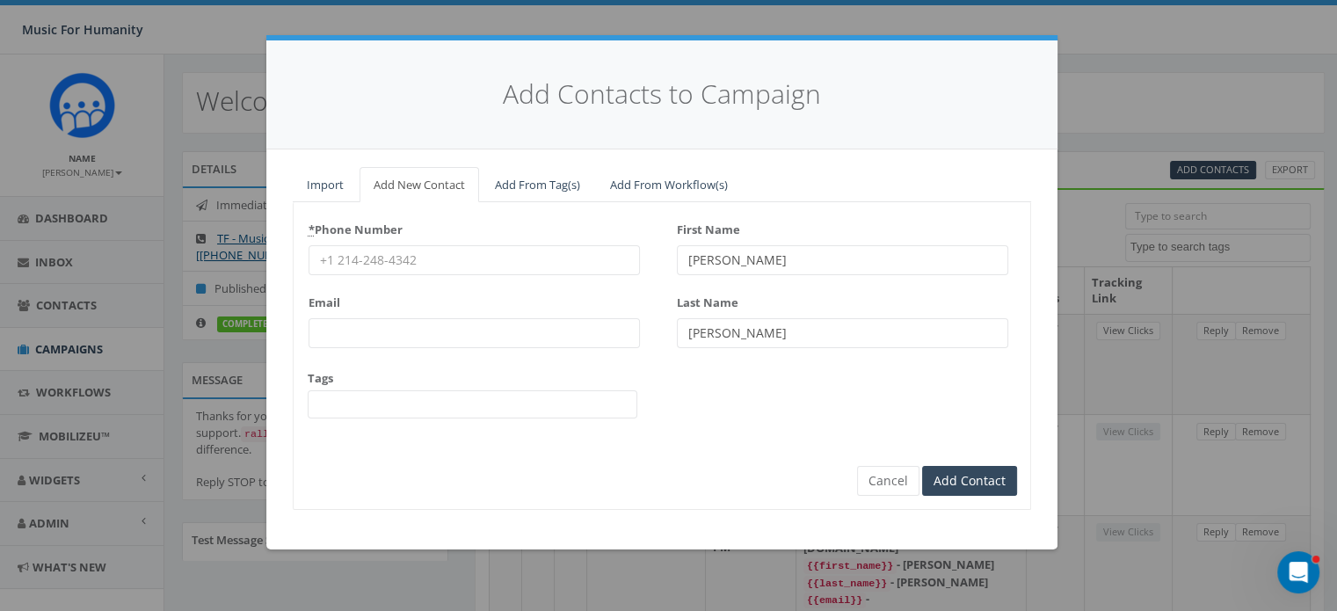
click at [374, 260] on input "* Phone Number" at bounding box center [474, 260] width 331 height 30
type input "8457963616"
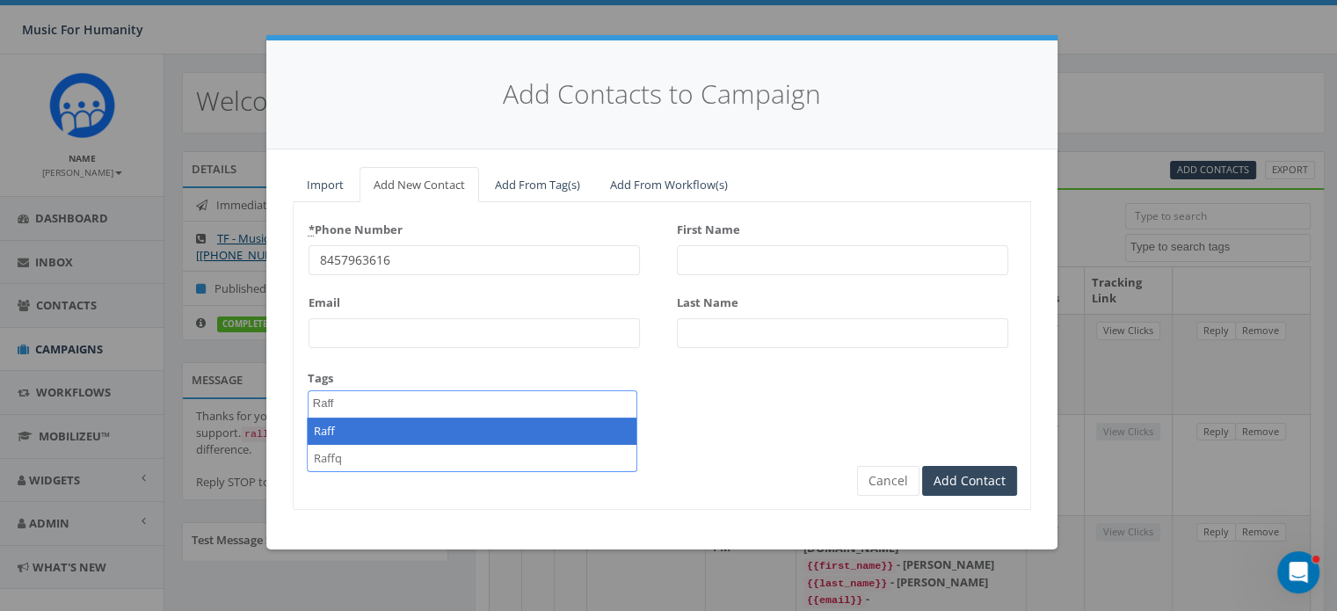
type textarea "Raff"
select select "Raff"
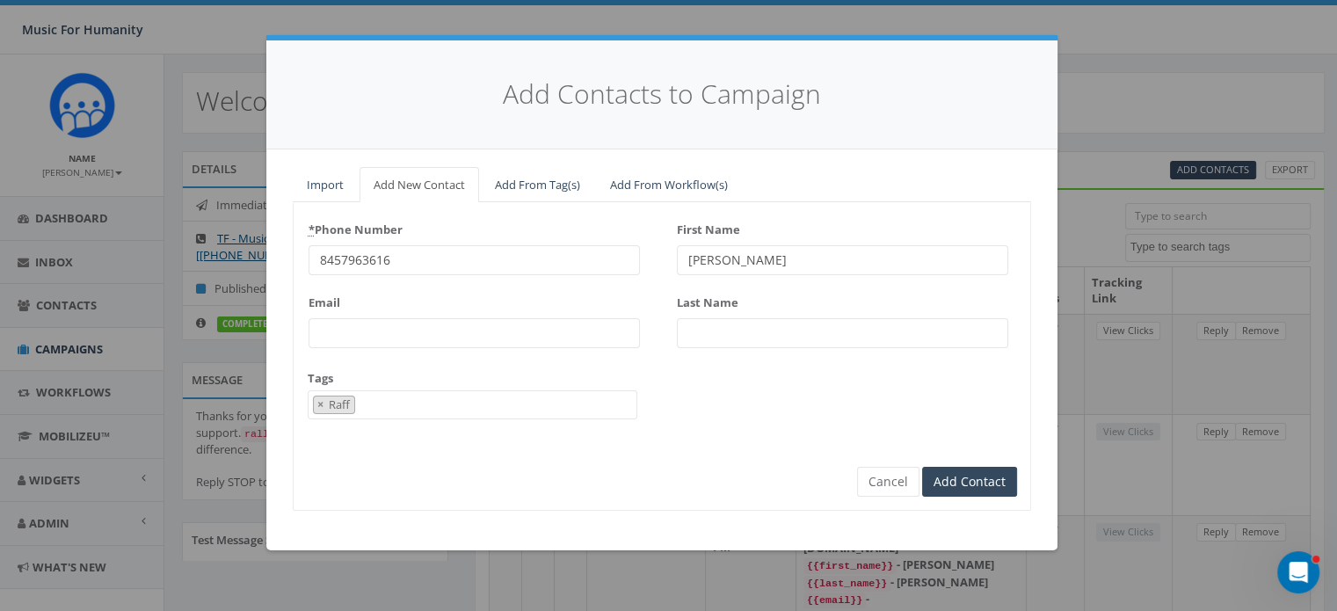
type input "[PERSON_NAME]"
click at [922, 467] on input "Add Contact" at bounding box center [969, 482] width 95 height 30
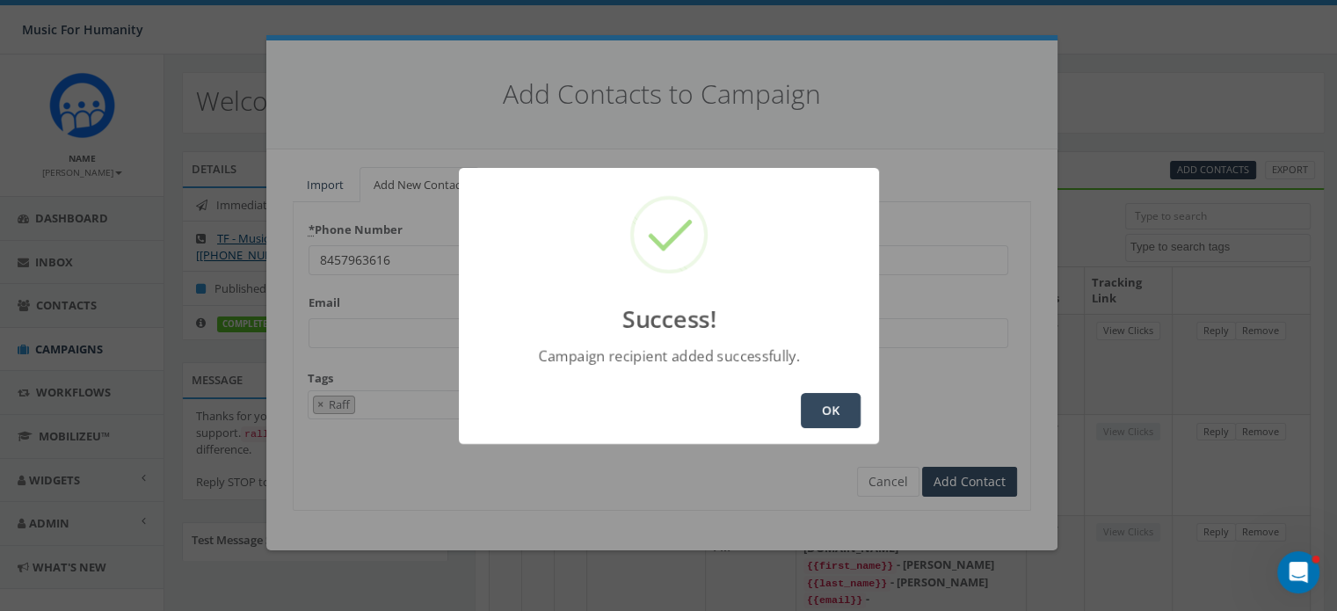
click at [829, 408] on button "OK" at bounding box center [831, 410] width 60 height 35
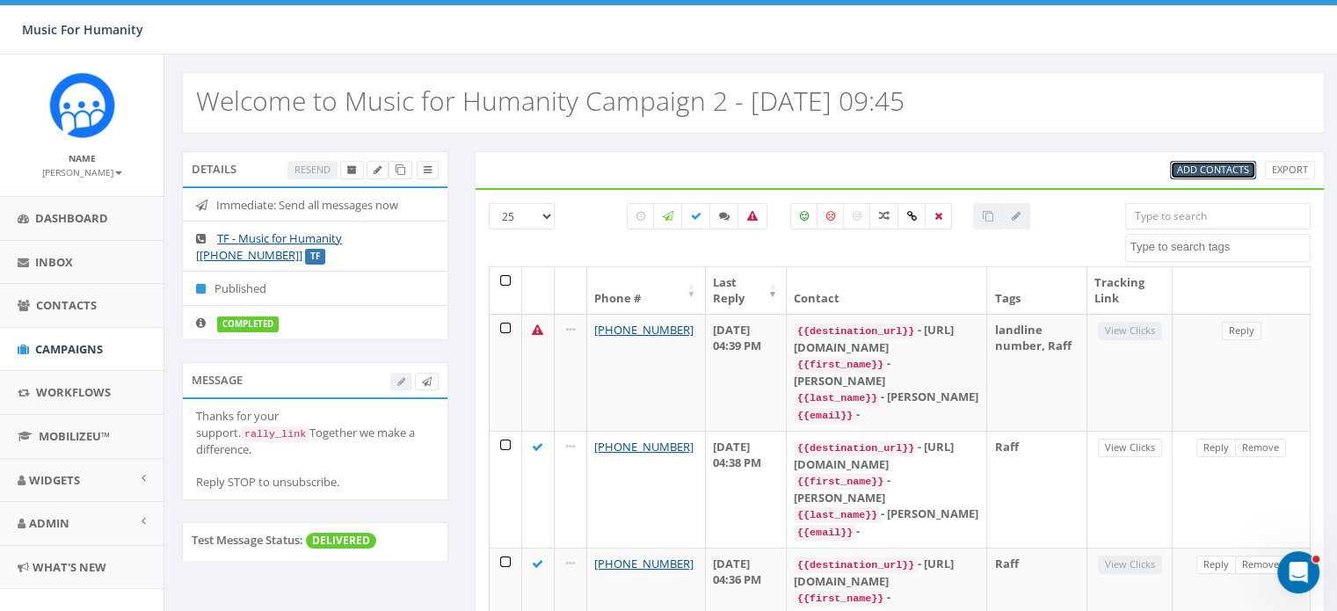
click at [1196, 164] on span "Add Contacts" at bounding box center [1213, 169] width 72 height 13
select select
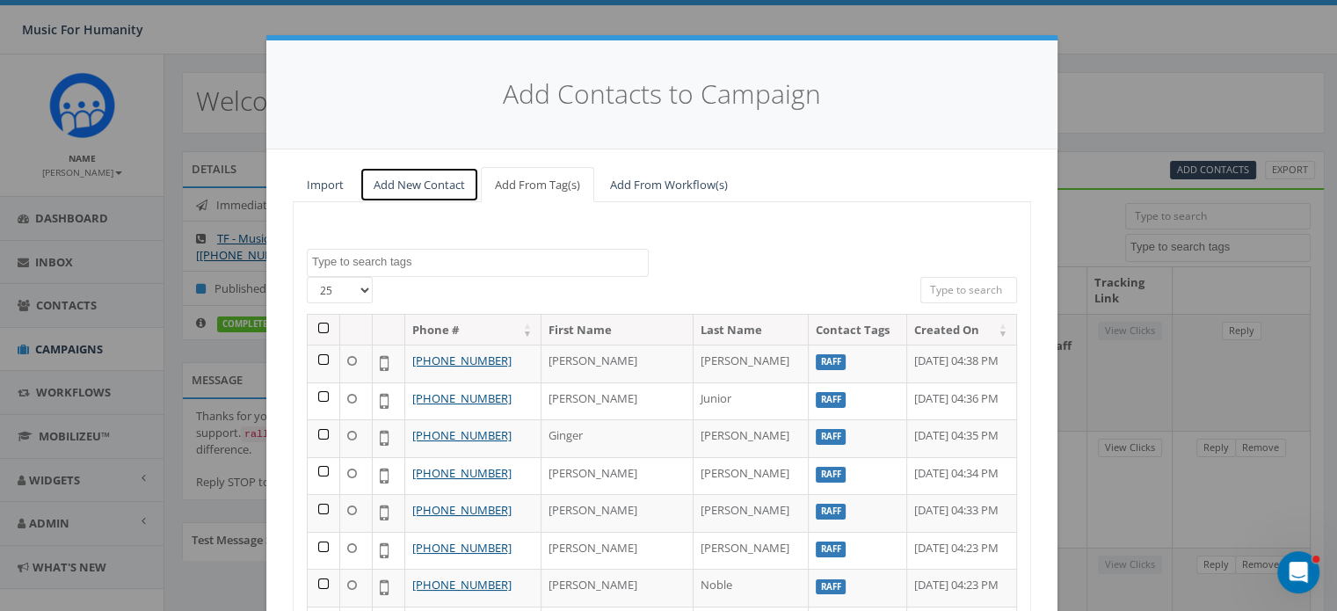
click at [405, 183] on link "Add New Contact" at bounding box center [419, 185] width 120 height 36
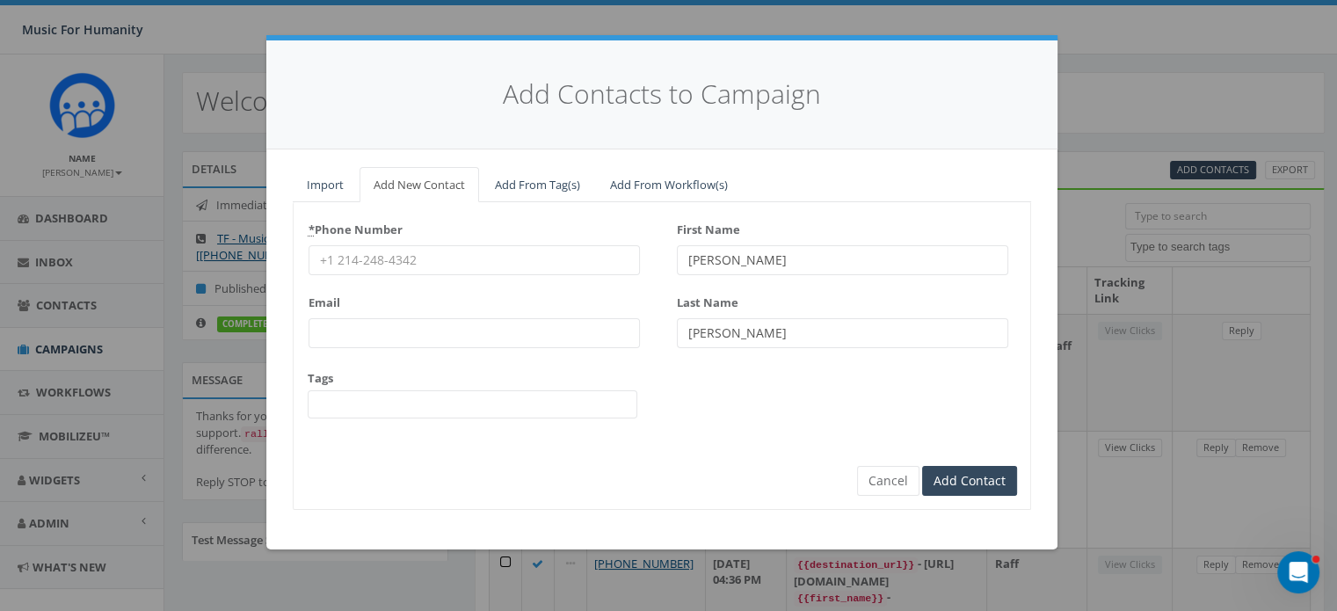
click at [360, 259] on input "* Phone Number" at bounding box center [474, 260] width 331 height 30
type input "9145829983"
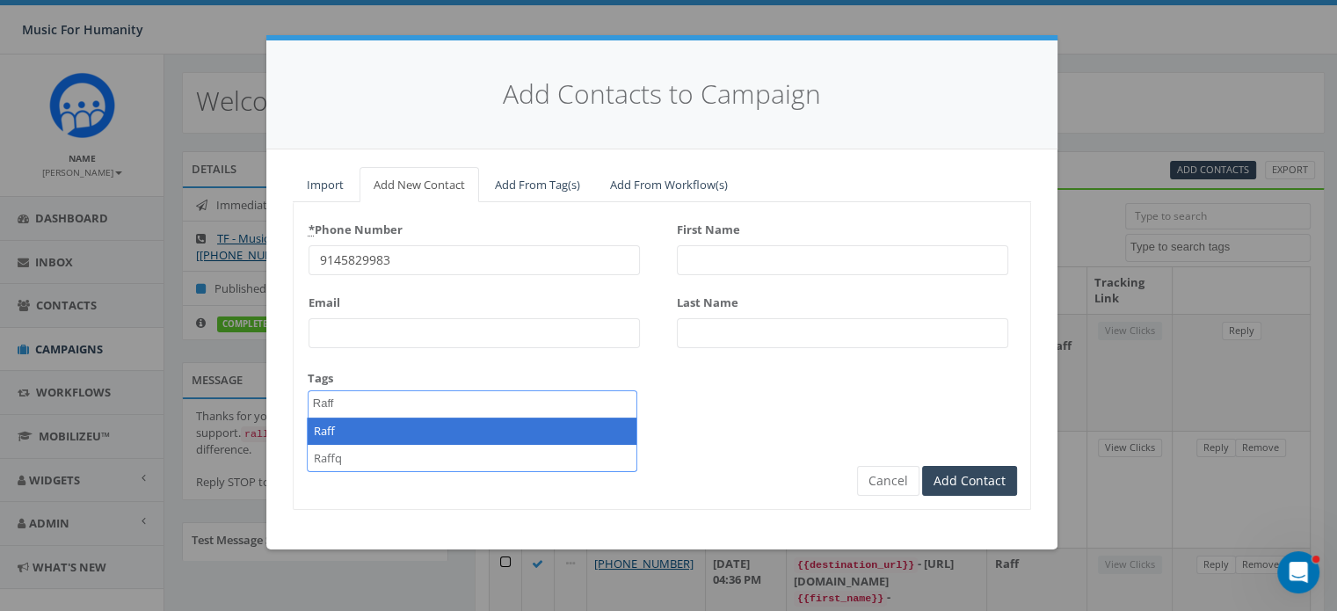
type textarea "Raff"
select select "Raff"
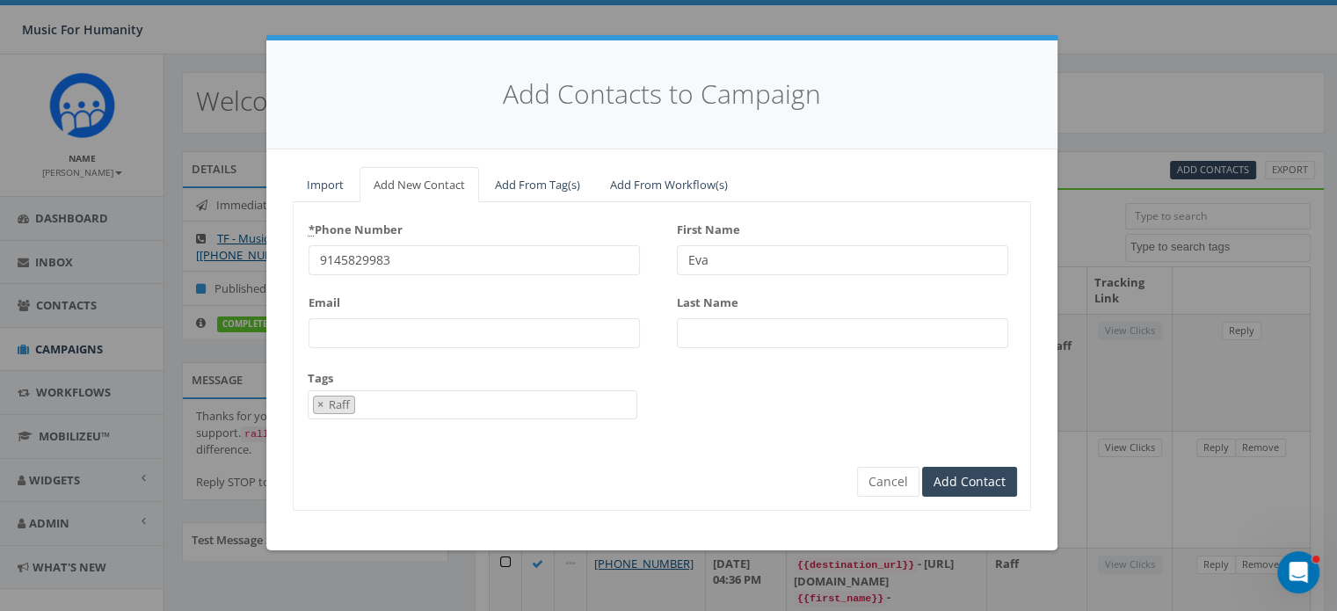
type input "Eva"
type input "N"
type input "[PERSON_NAME]"
click at [922, 467] on input "Add Contact" at bounding box center [969, 482] width 95 height 30
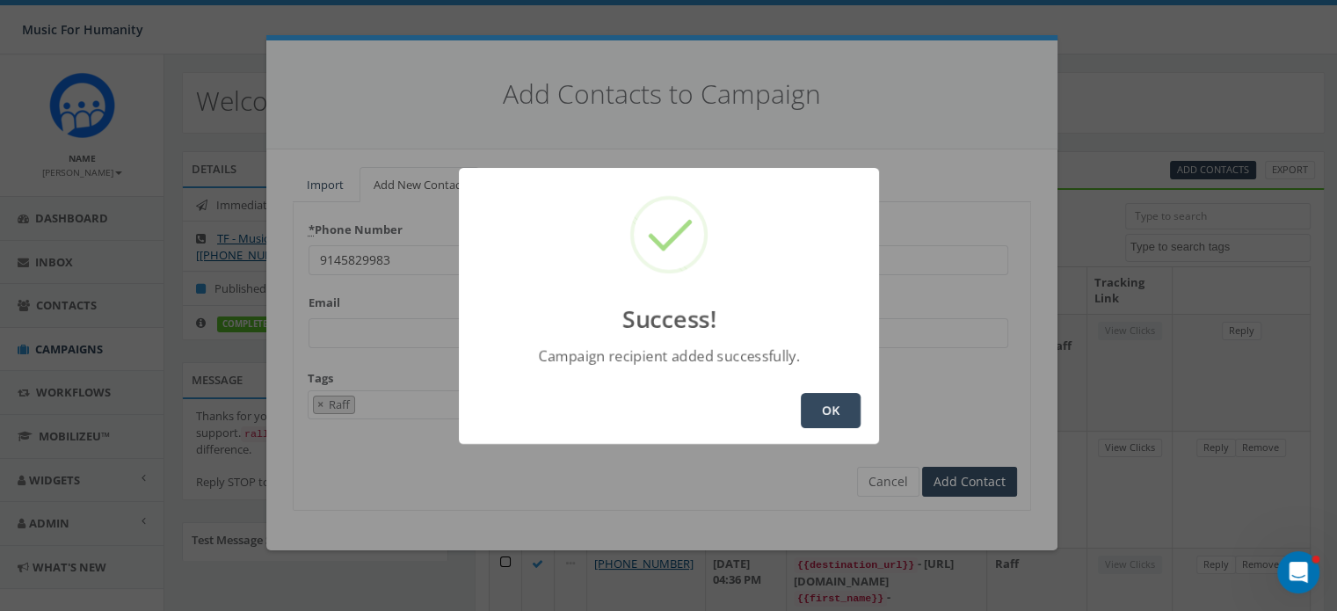
click at [820, 409] on button "OK" at bounding box center [831, 410] width 60 height 35
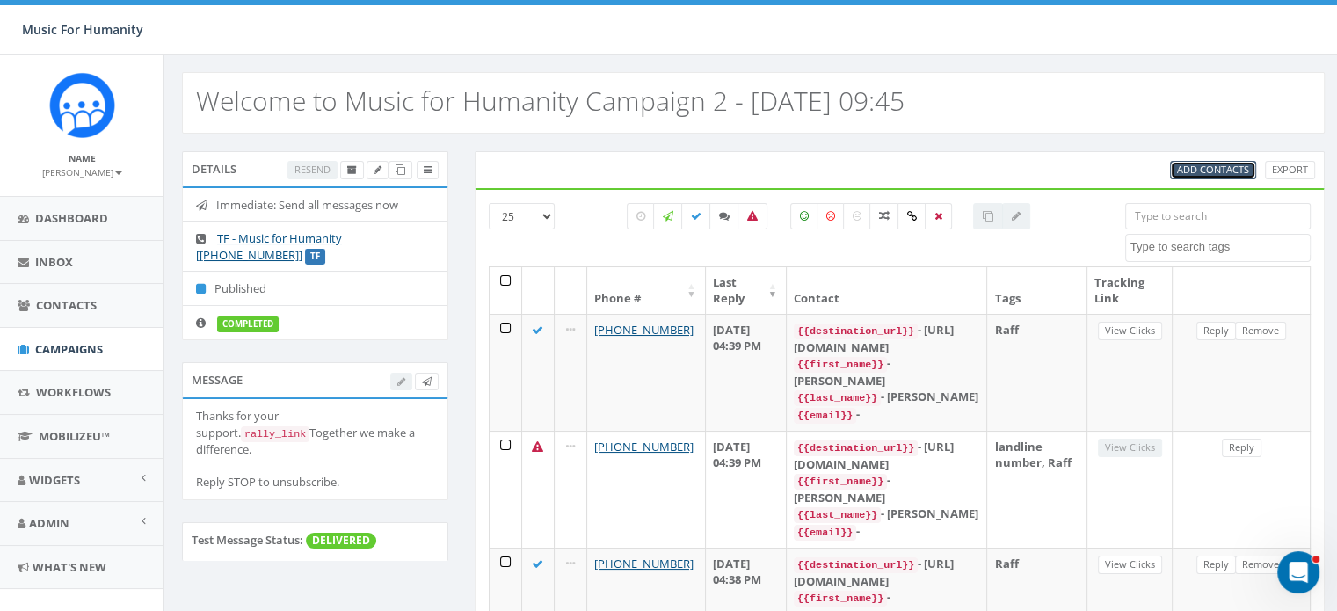
click at [1200, 172] on span "Add Contacts" at bounding box center [1213, 169] width 72 height 13
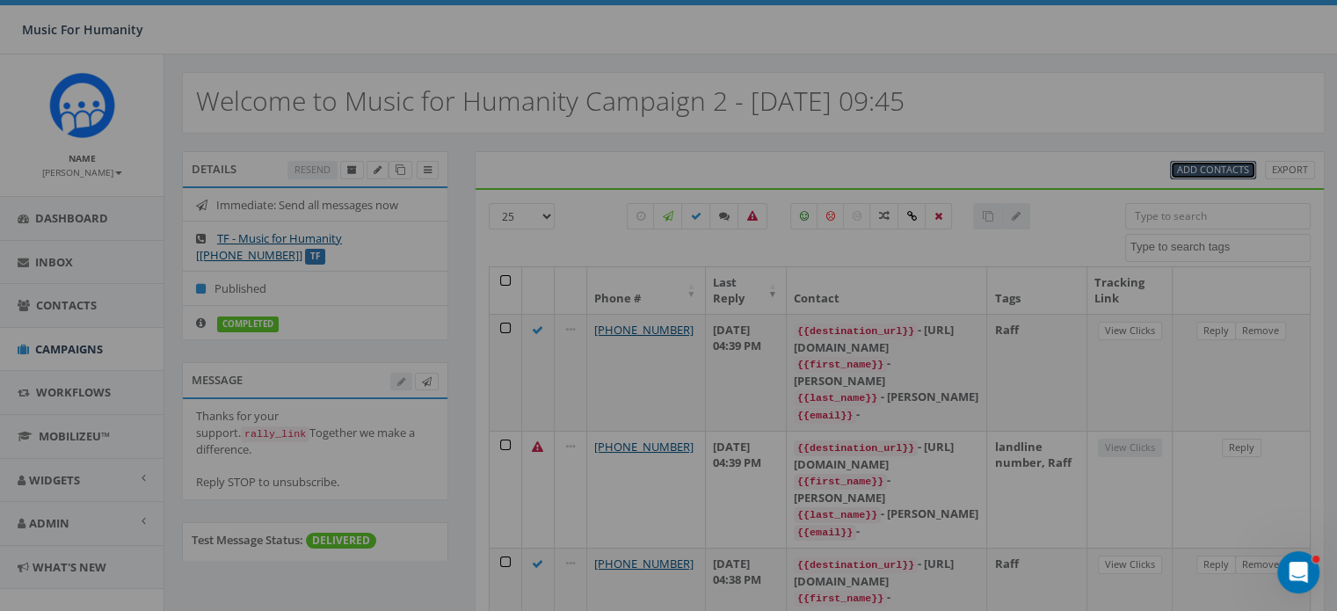
select select
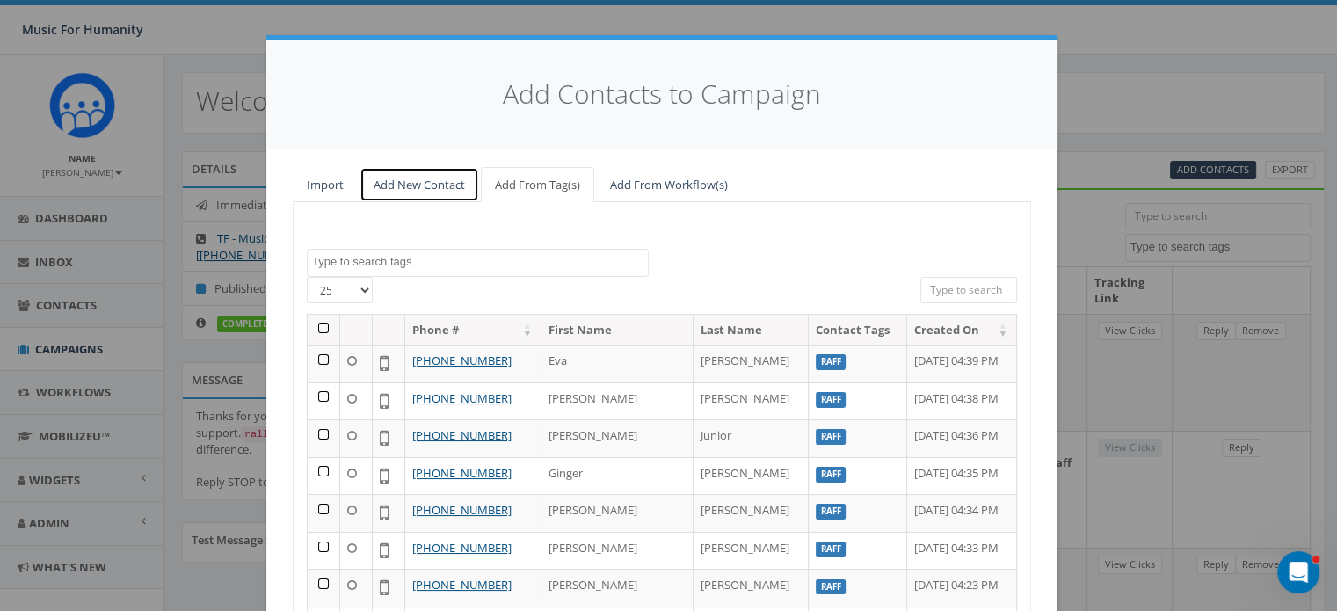
click at [404, 182] on link "Add New Contact" at bounding box center [419, 185] width 120 height 36
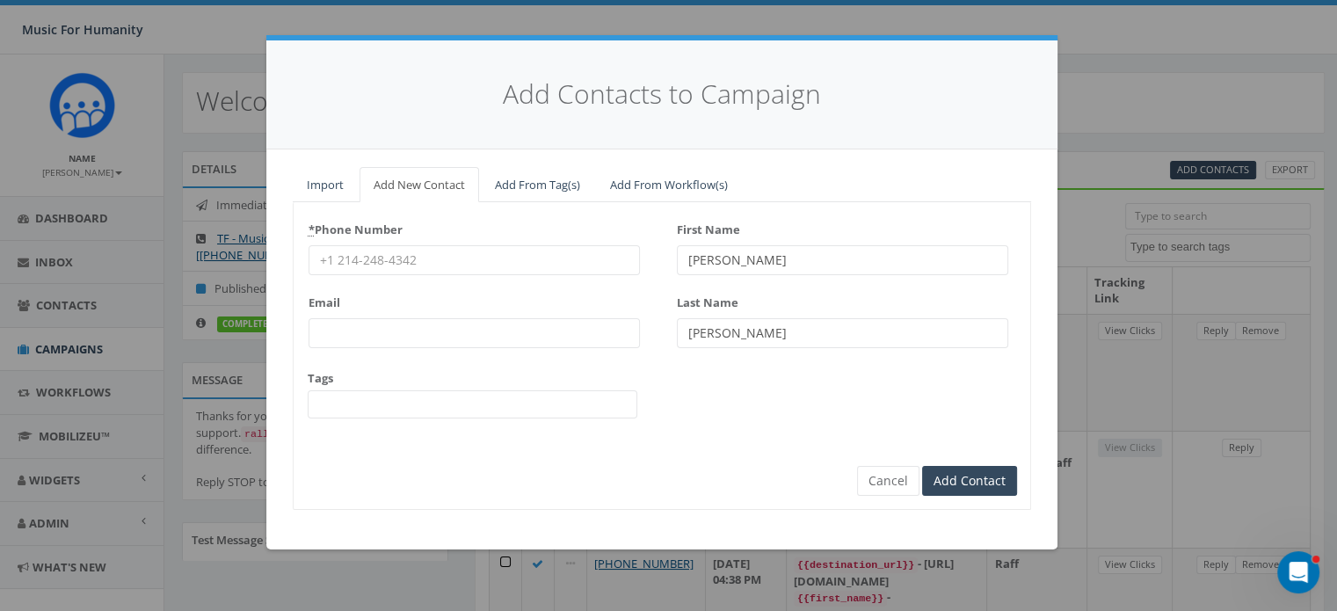
click at [367, 253] on input "* Phone Number" at bounding box center [474, 260] width 331 height 30
type input "5704891925"
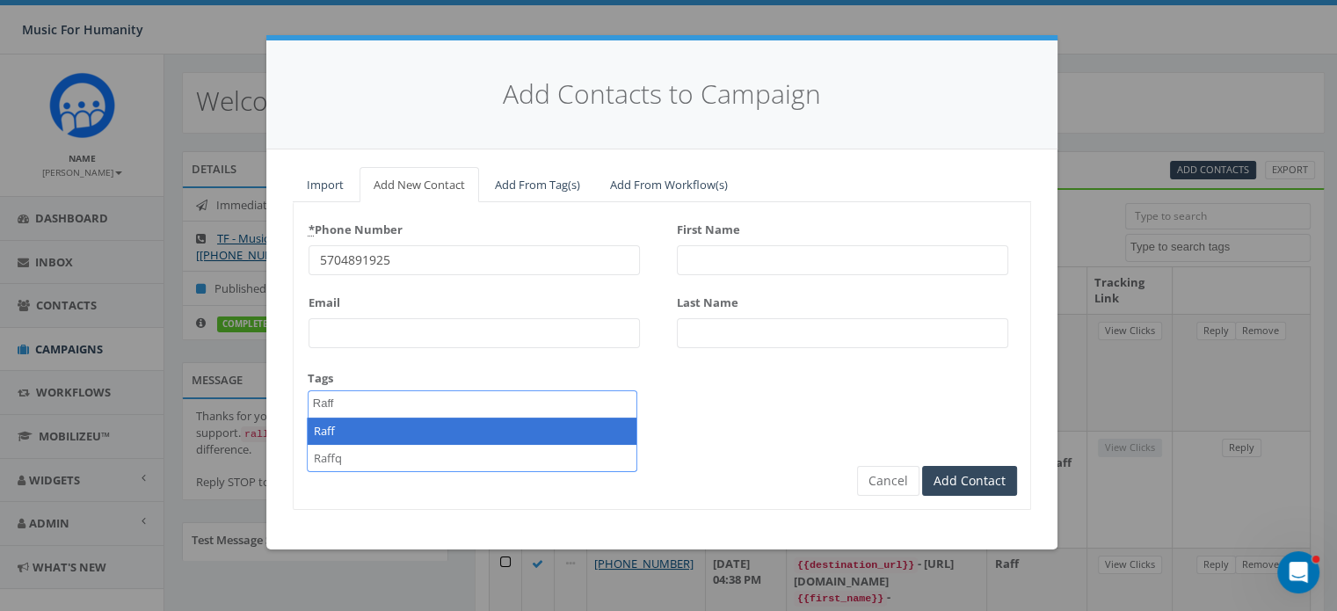
type textarea "Raff"
select select "Raff"
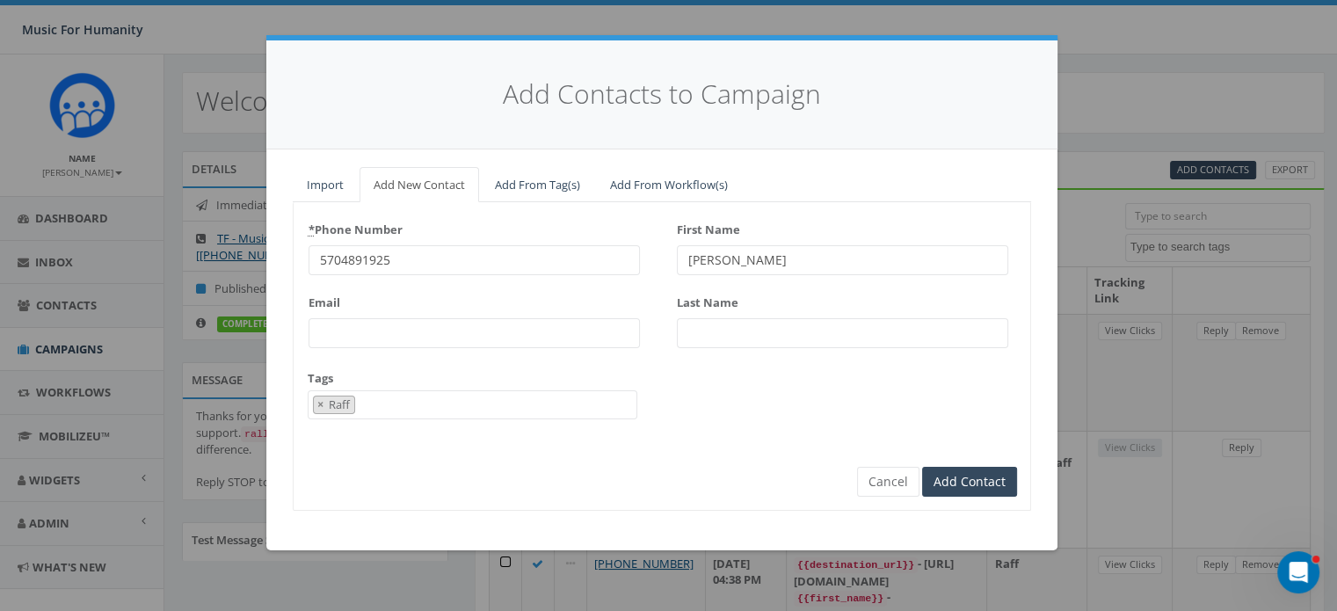
type input "[PERSON_NAME]"
type input "Kobierecki"
click at [922, 467] on input "Add Contact" at bounding box center [969, 482] width 95 height 30
